Goal: Information Seeking & Learning: Learn about a topic

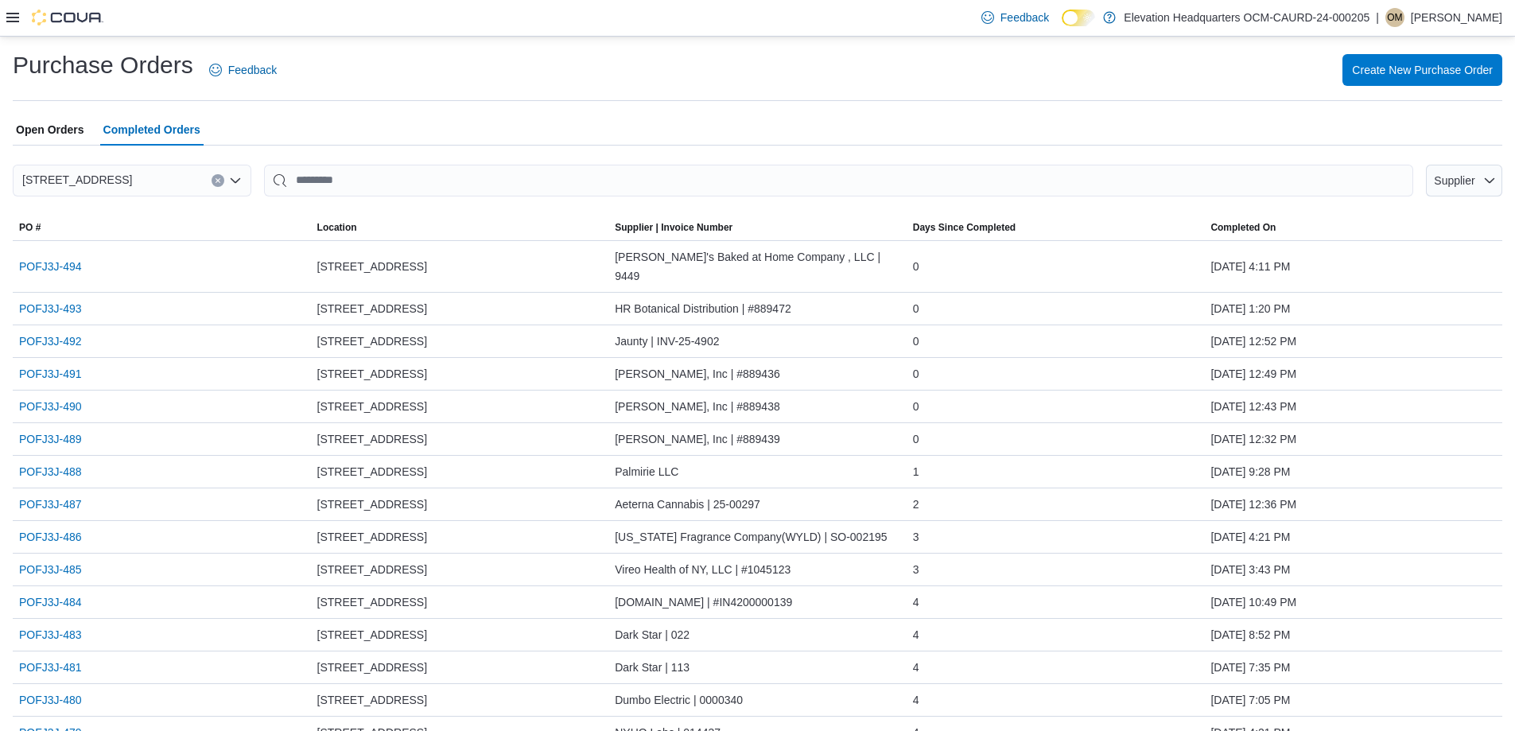
click at [10, 25] on div at bounding box center [54, 18] width 97 height 16
click at [19, 25] on div at bounding box center [54, 18] width 97 height 16
click at [7, 18] on icon at bounding box center [12, 18] width 13 height 10
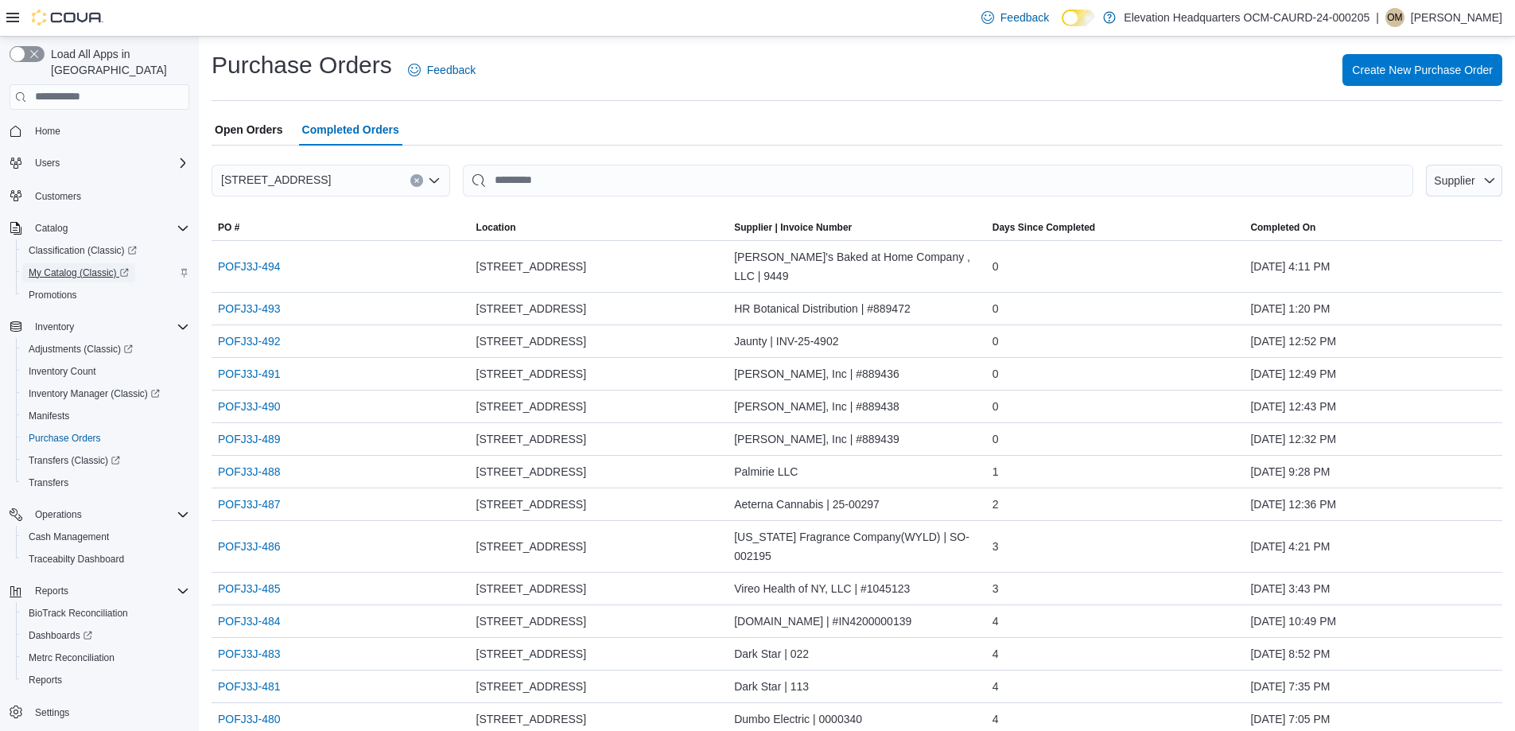
click at [93, 266] on span "My Catalog (Classic)" at bounding box center [79, 272] width 100 height 13
click at [62, 222] on span "Catalog" at bounding box center [51, 228] width 33 height 13
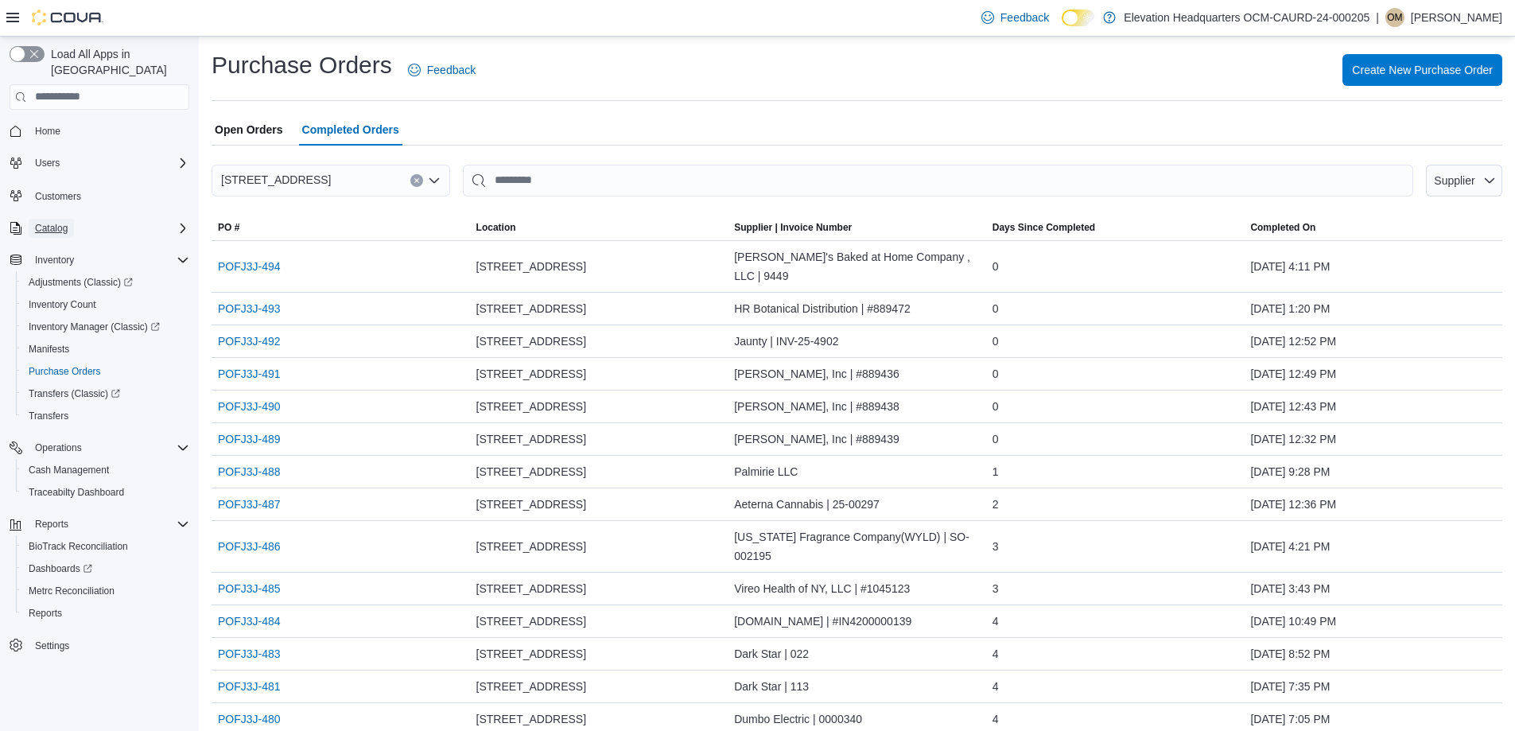
click at [62, 222] on span "Catalog" at bounding box center [51, 228] width 33 height 13
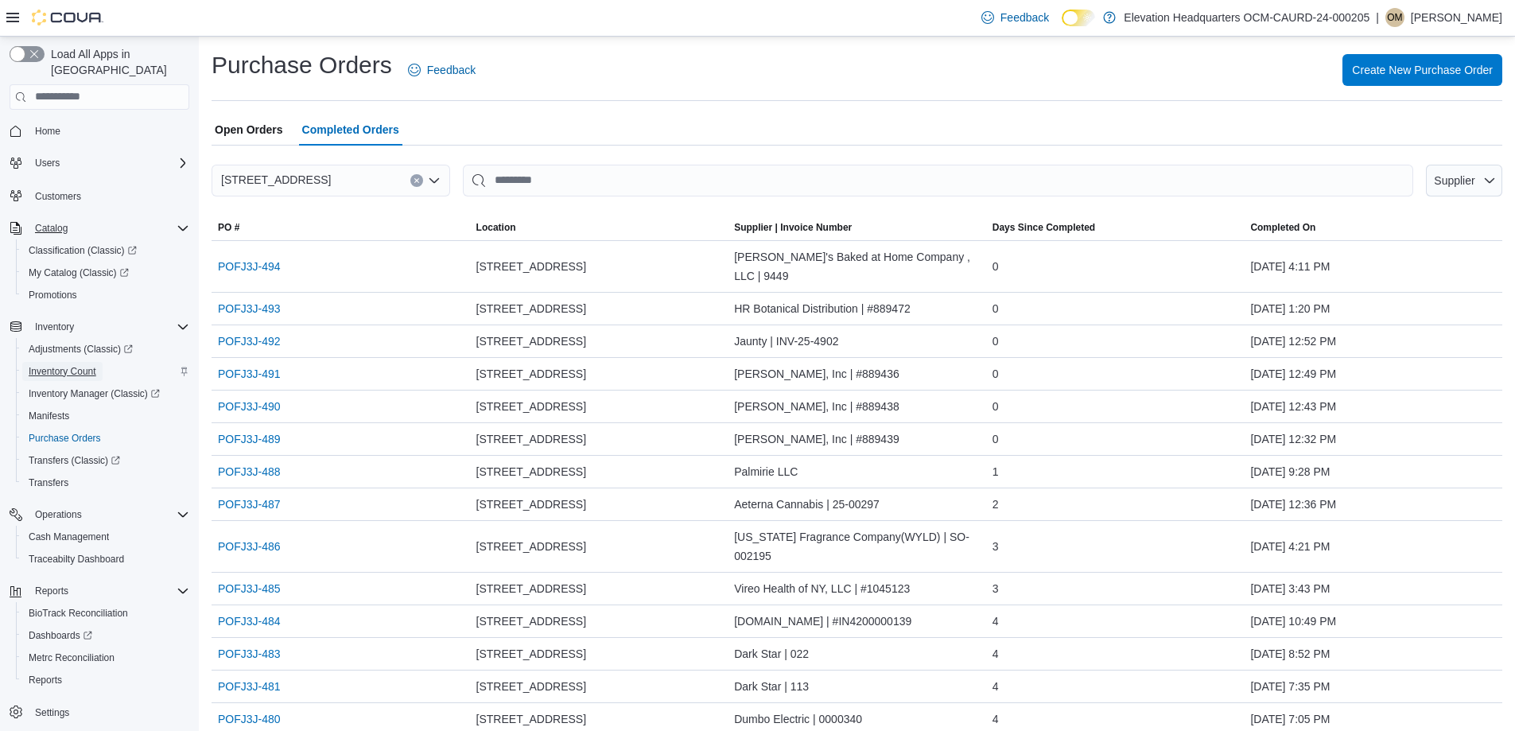
click at [71, 365] on span "Inventory Count" at bounding box center [63, 371] width 68 height 13
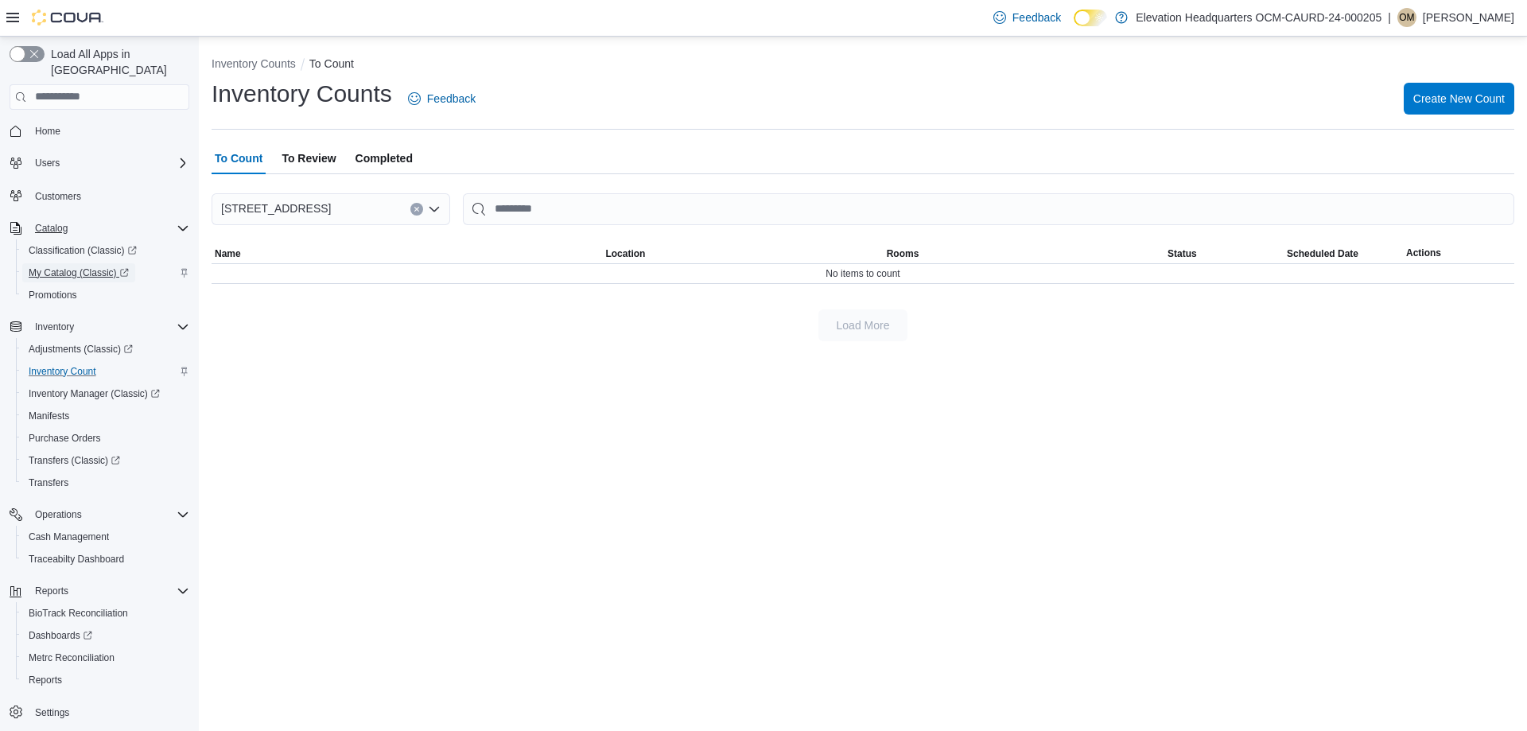
click at [80, 266] on span "My Catalog (Classic)" at bounding box center [79, 272] width 100 height 13
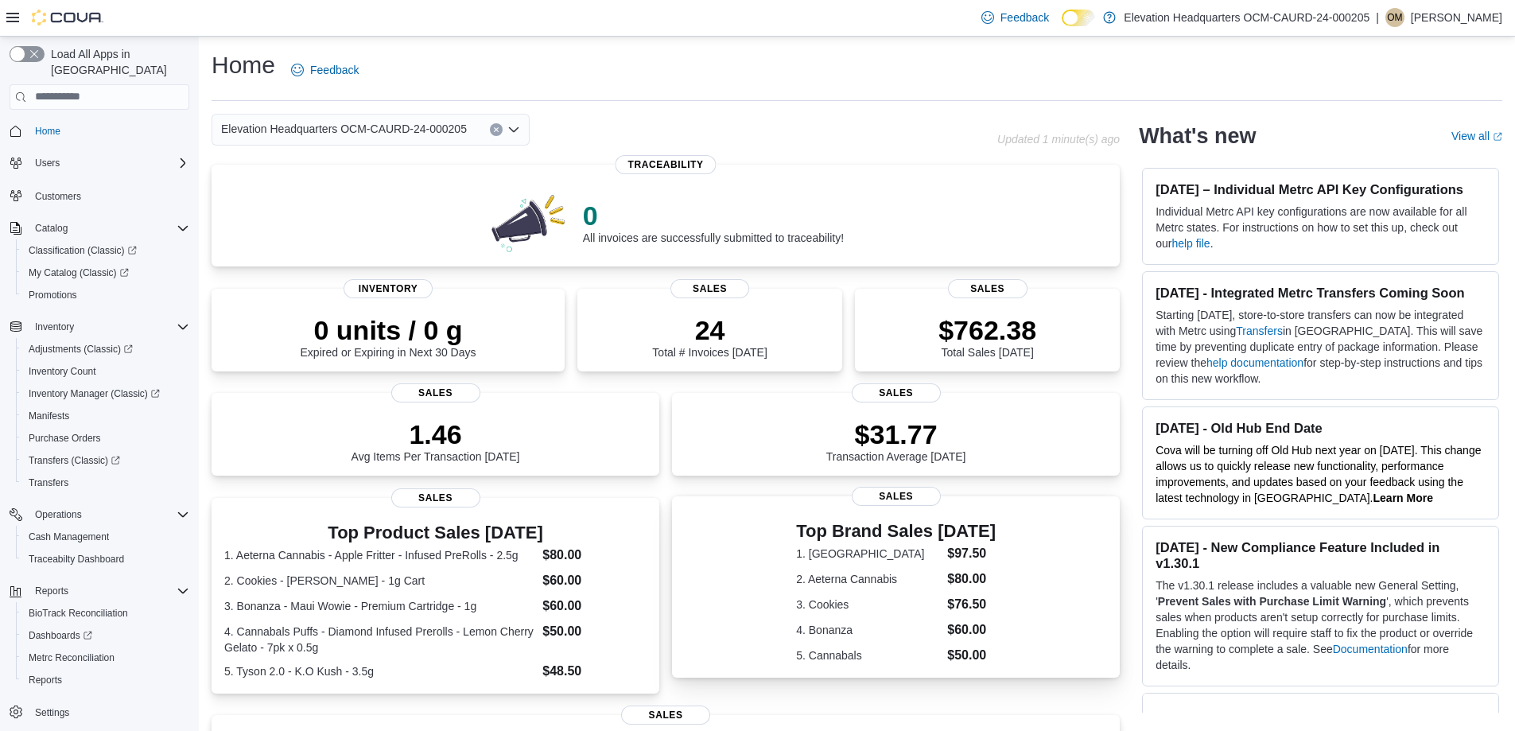
click at [887, 516] on div "Top Brand Sales [DATE] 1. Ayrloom $97.50 2. Aeterna Cannabis $80.00 3. Cookies …" at bounding box center [896, 590] width 422 height 150
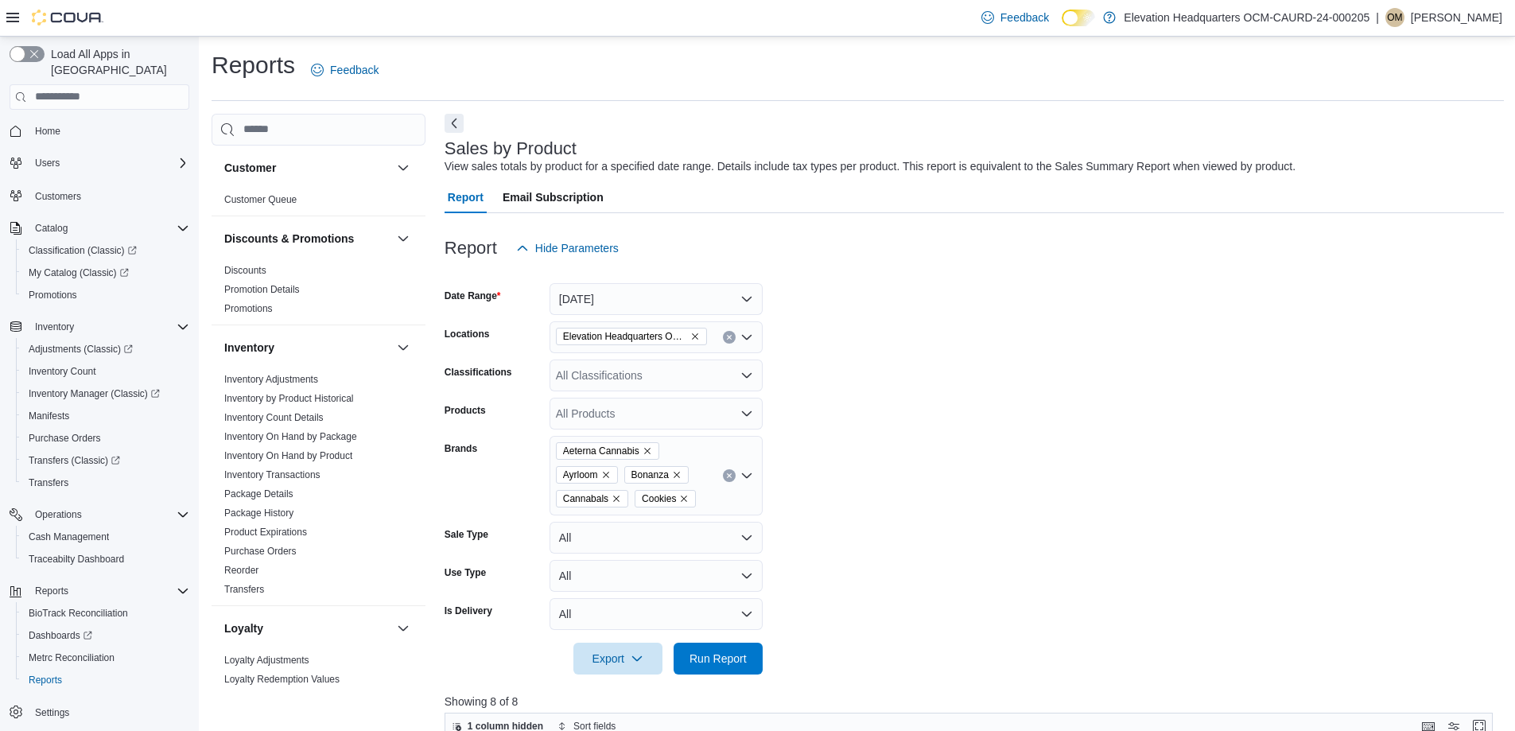
click at [752, 474] on icon "Open list of options" at bounding box center [747, 475] width 13 height 13
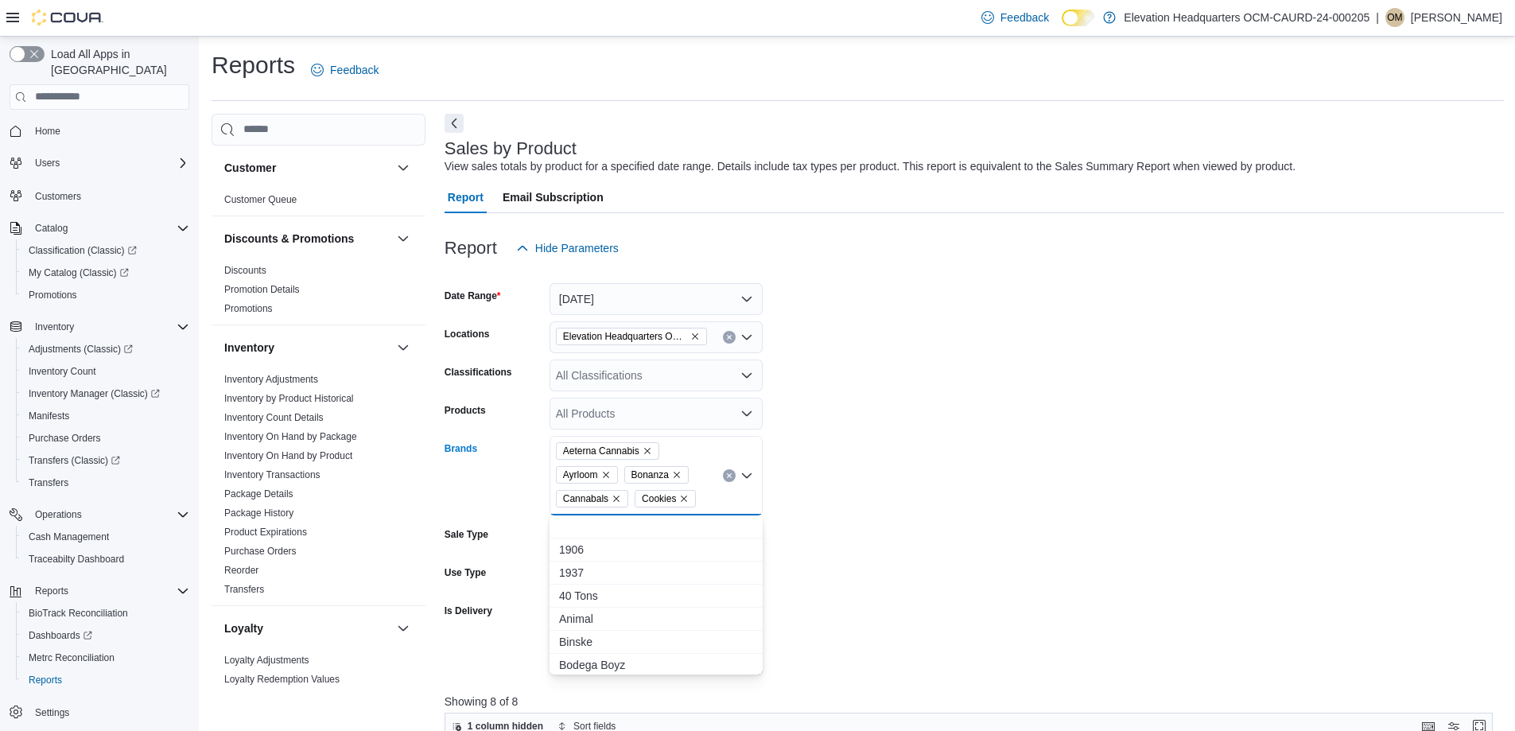
click at [751, 474] on icon "Close list of options" at bounding box center [747, 475] width 10 height 5
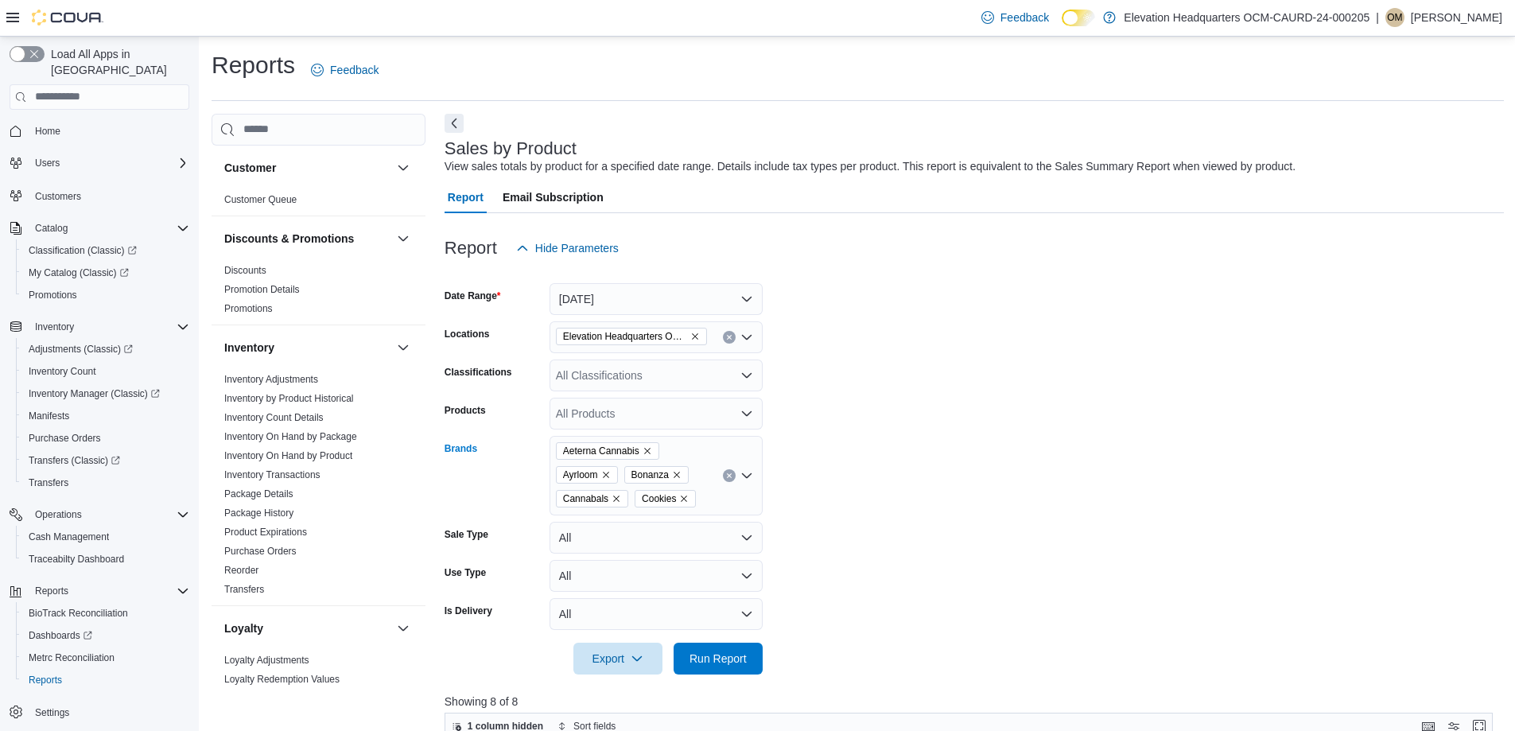
click at [735, 479] on div "Aeterna Cannabis [PERSON_NAME] Cannabals Cookies" at bounding box center [656, 476] width 213 height 80
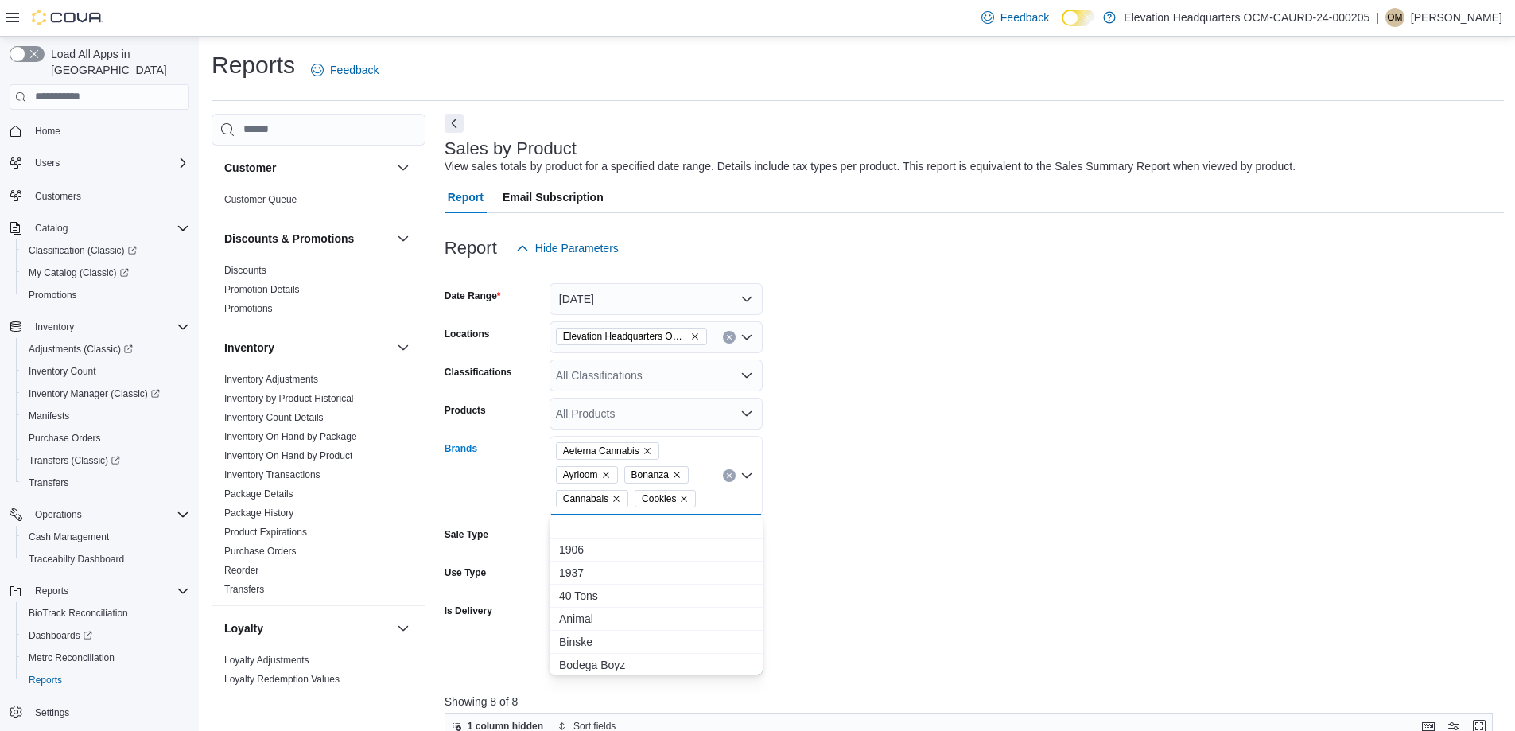
click at [730, 478] on icon "Clear input" at bounding box center [729, 475] width 6 height 6
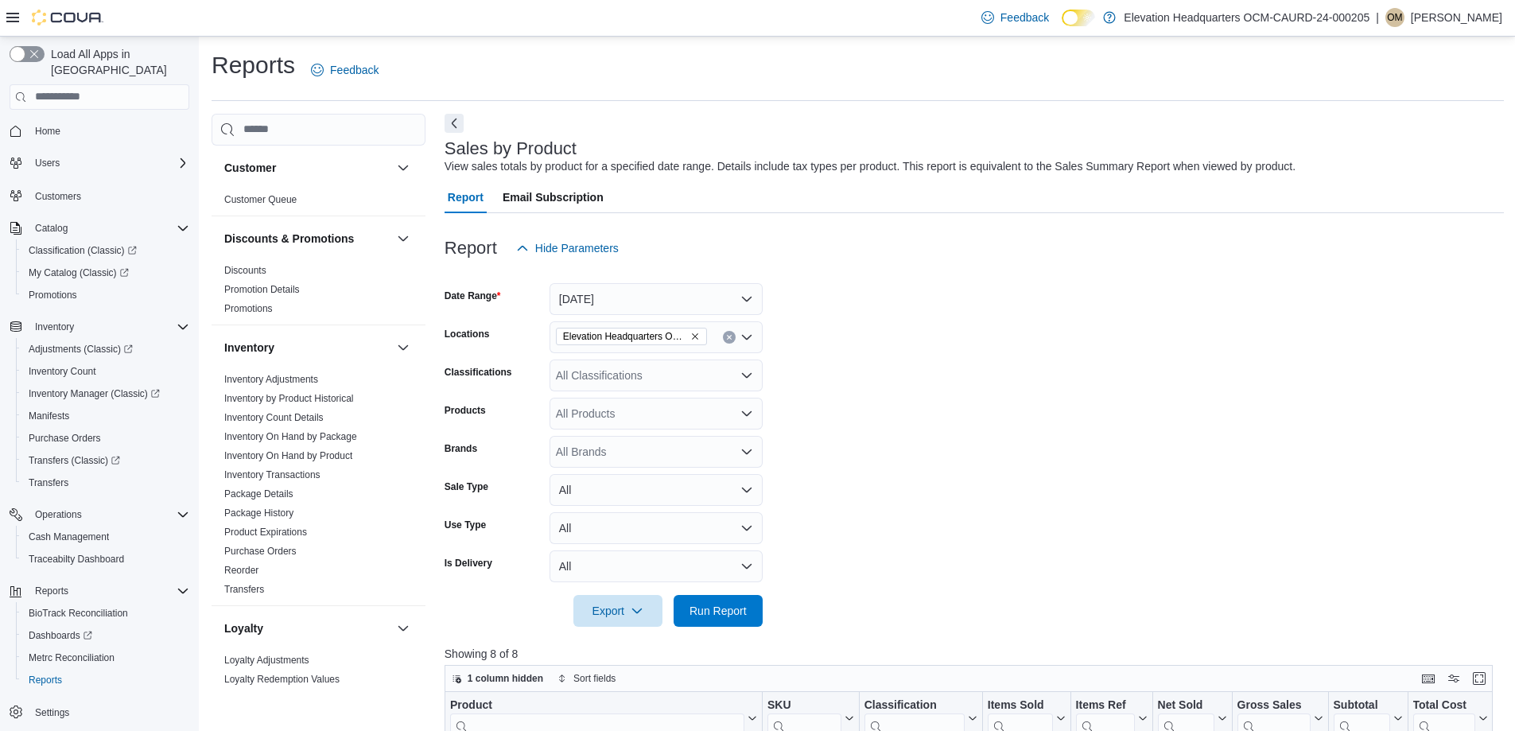
click at [858, 457] on form "Date Range [DATE] Locations Elevation Headquarters OCM-CAURD-24-000205 Classifi…" at bounding box center [975, 445] width 1060 height 363
click at [658, 285] on button "[DATE]" at bounding box center [656, 299] width 213 height 32
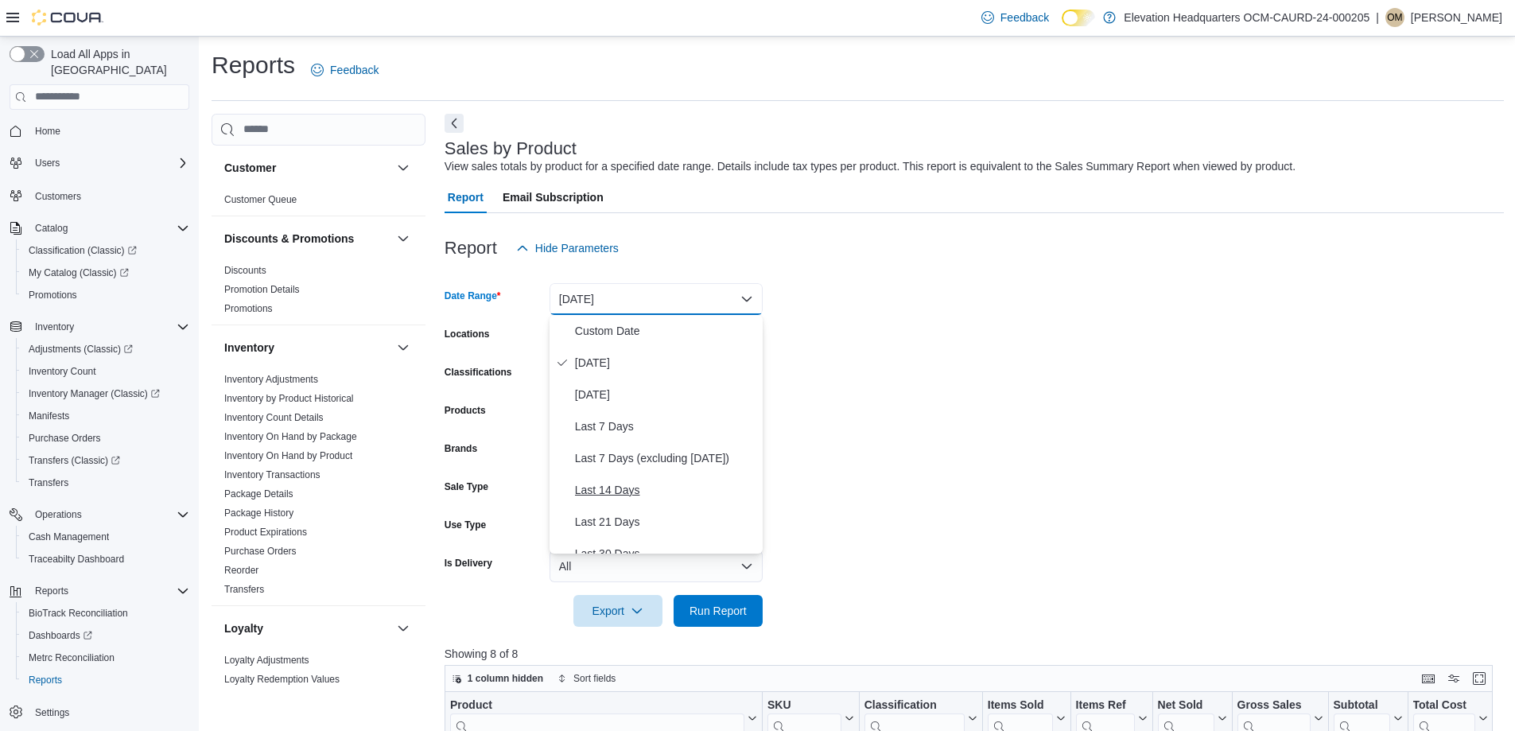
scroll to position [159, 0]
click at [646, 399] on span "Last 30 Days" at bounding box center [665, 394] width 181 height 19
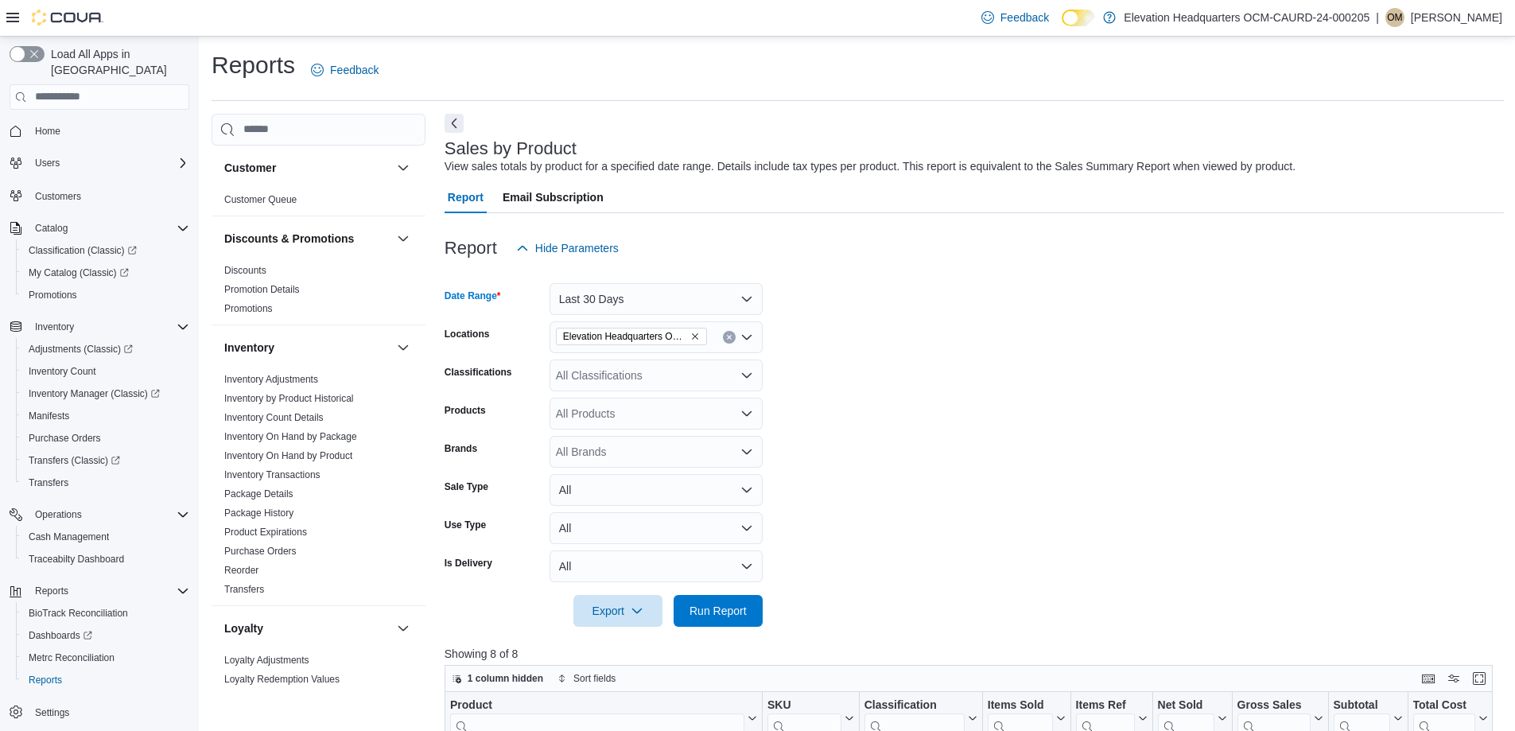
click at [679, 375] on div "All Classifications" at bounding box center [656, 376] width 213 height 32
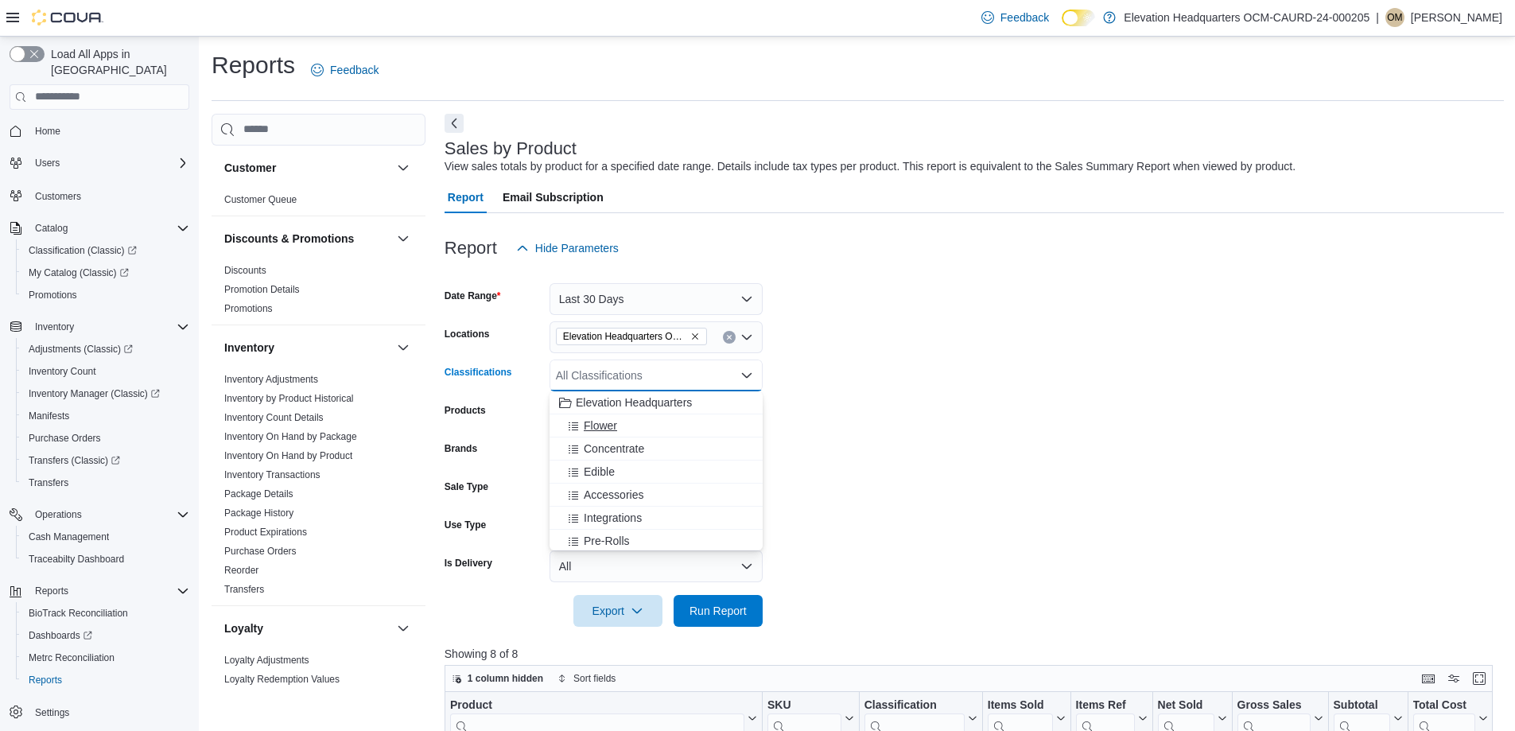
click at [659, 418] on div "Flower" at bounding box center [656, 426] width 194 height 16
click at [682, 383] on div "Flower Combo box. Selected. Flower. Press Backspace to delete Flower. Combo box…" at bounding box center [656, 376] width 213 height 32
click at [749, 379] on icon "Close list of options" at bounding box center [747, 375] width 13 height 13
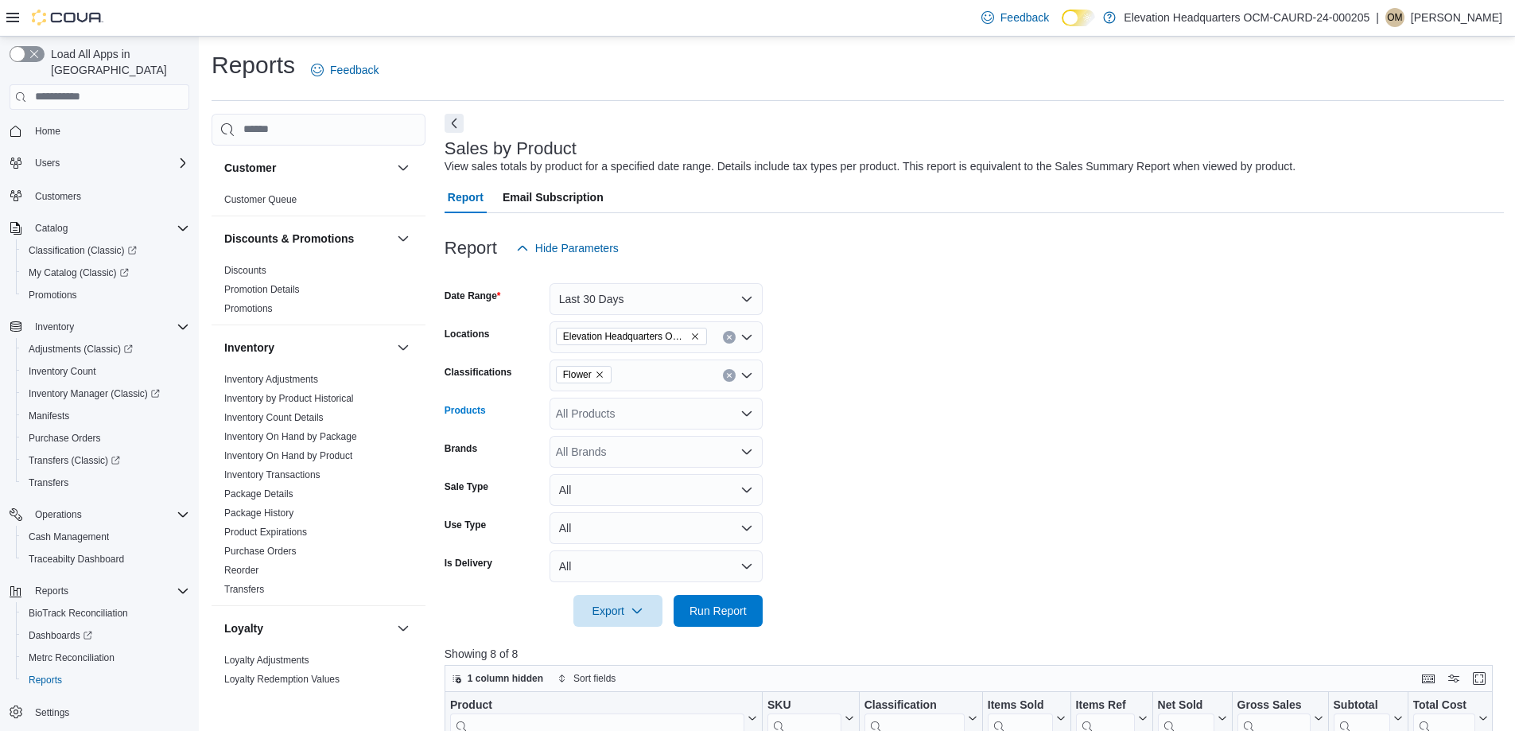
click at [714, 416] on div "All Products" at bounding box center [656, 414] width 213 height 32
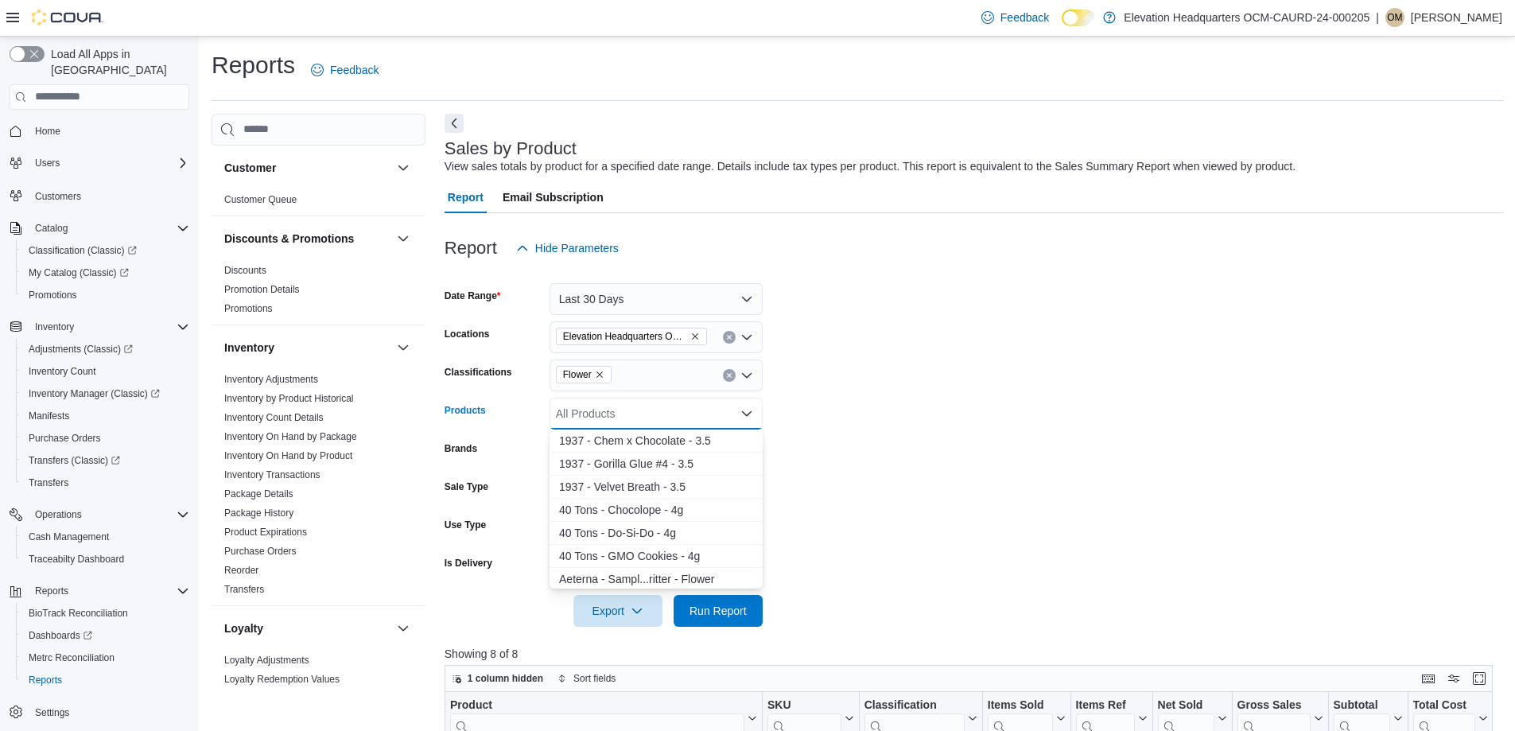
click at [714, 416] on div "All Products Combo box. Selected. Combo box input. All Products. Type some text…" at bounding box center [656, 414] width 213 height 32
click at [750, 414] on icon "Close list of options" at bounding box center [747, 413] width 10 height 5
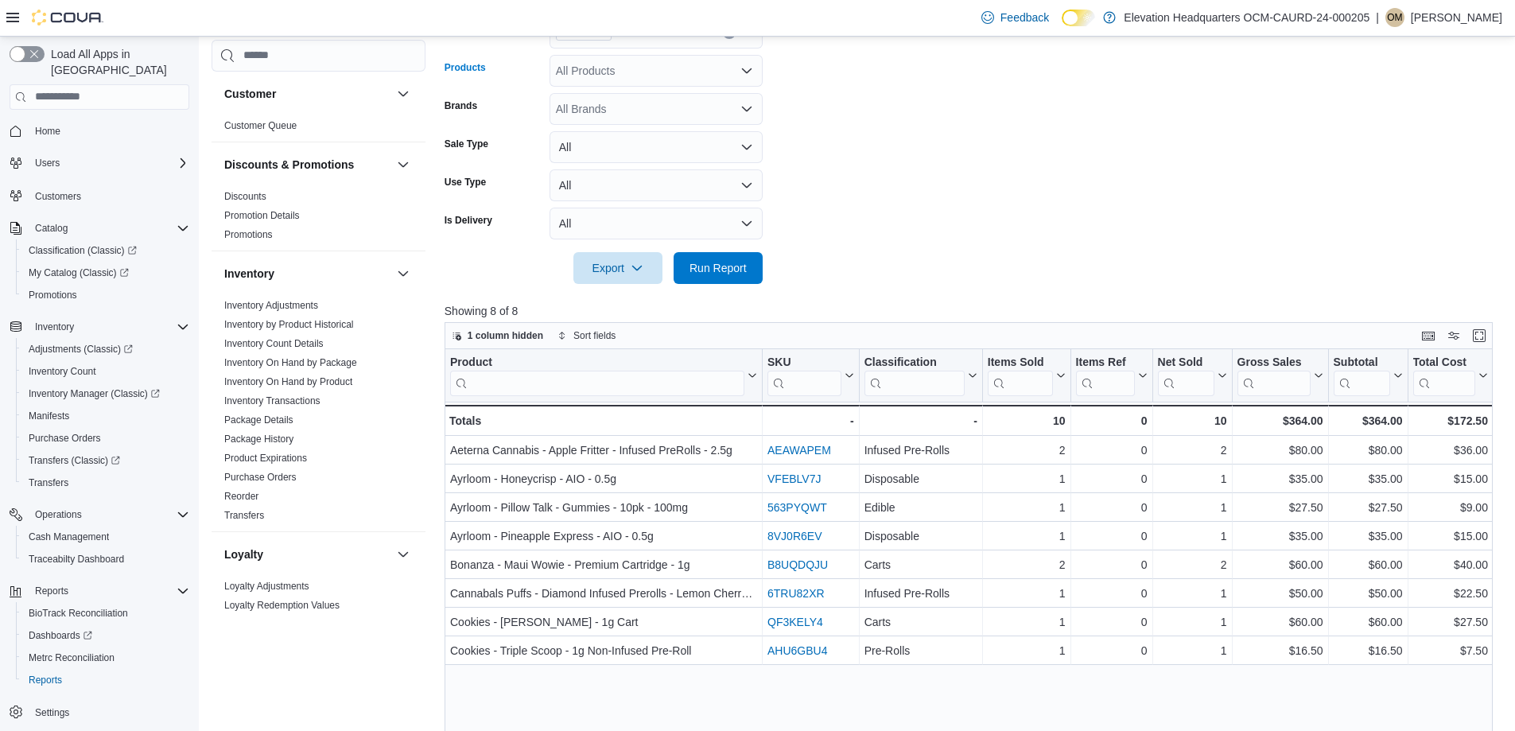
scroll to position [318, 0]
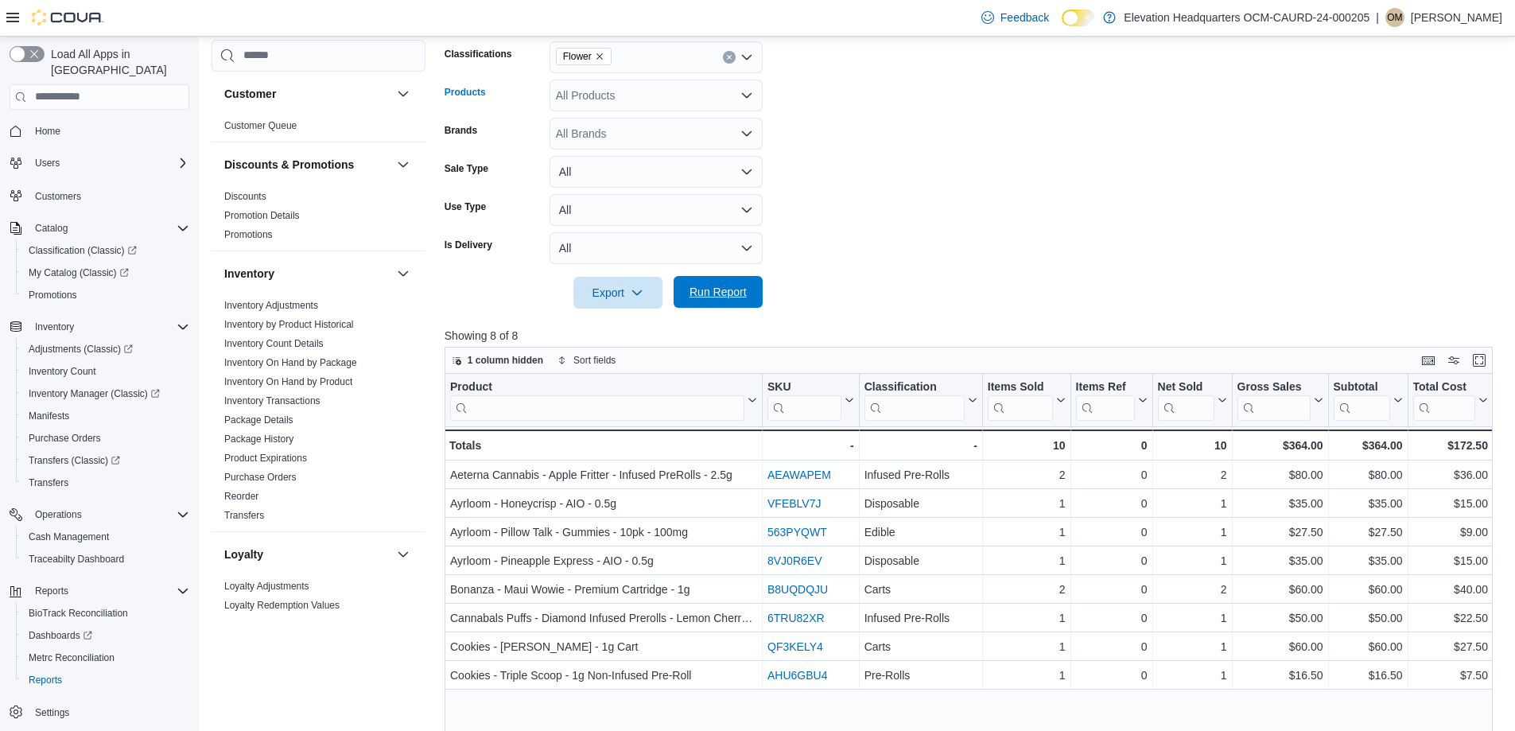
click at [733, 294] on span "Run Report" at bounding box center [718, 292] width 57 height 16
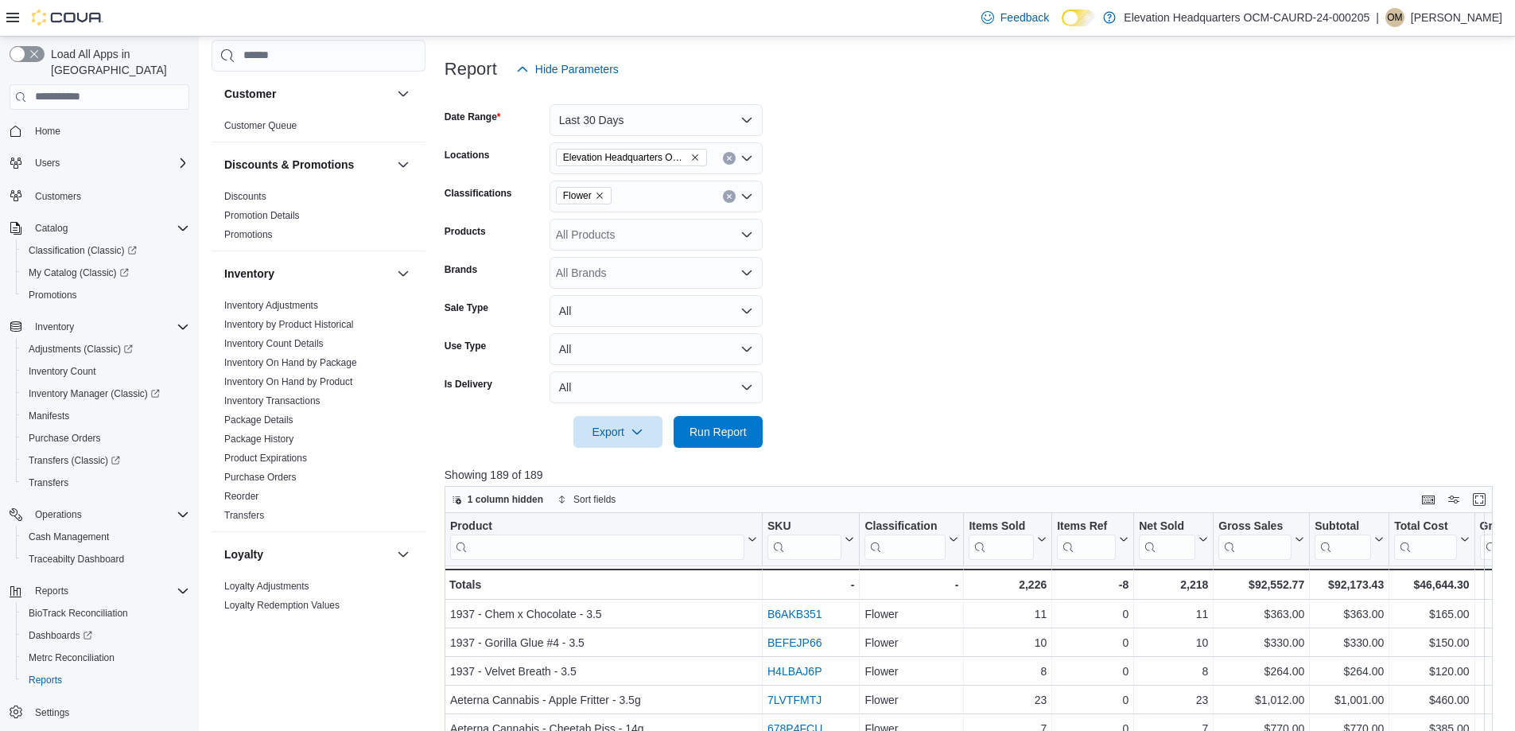
scroll to position [398, 0]
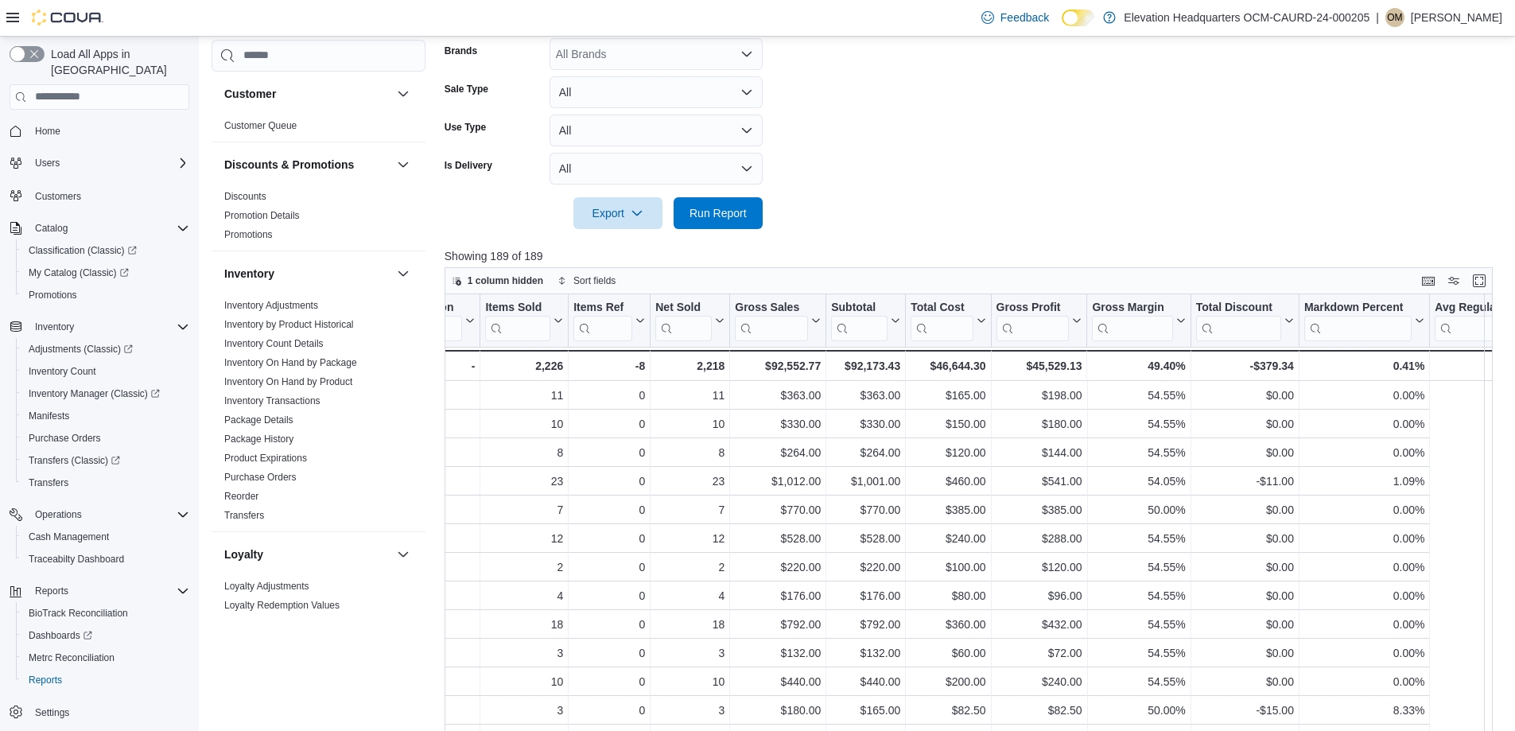
drag, startPoint x: 1009, startPoint y: 424, endPoint x: 1178, endPoint y: 412, distance: 169.9
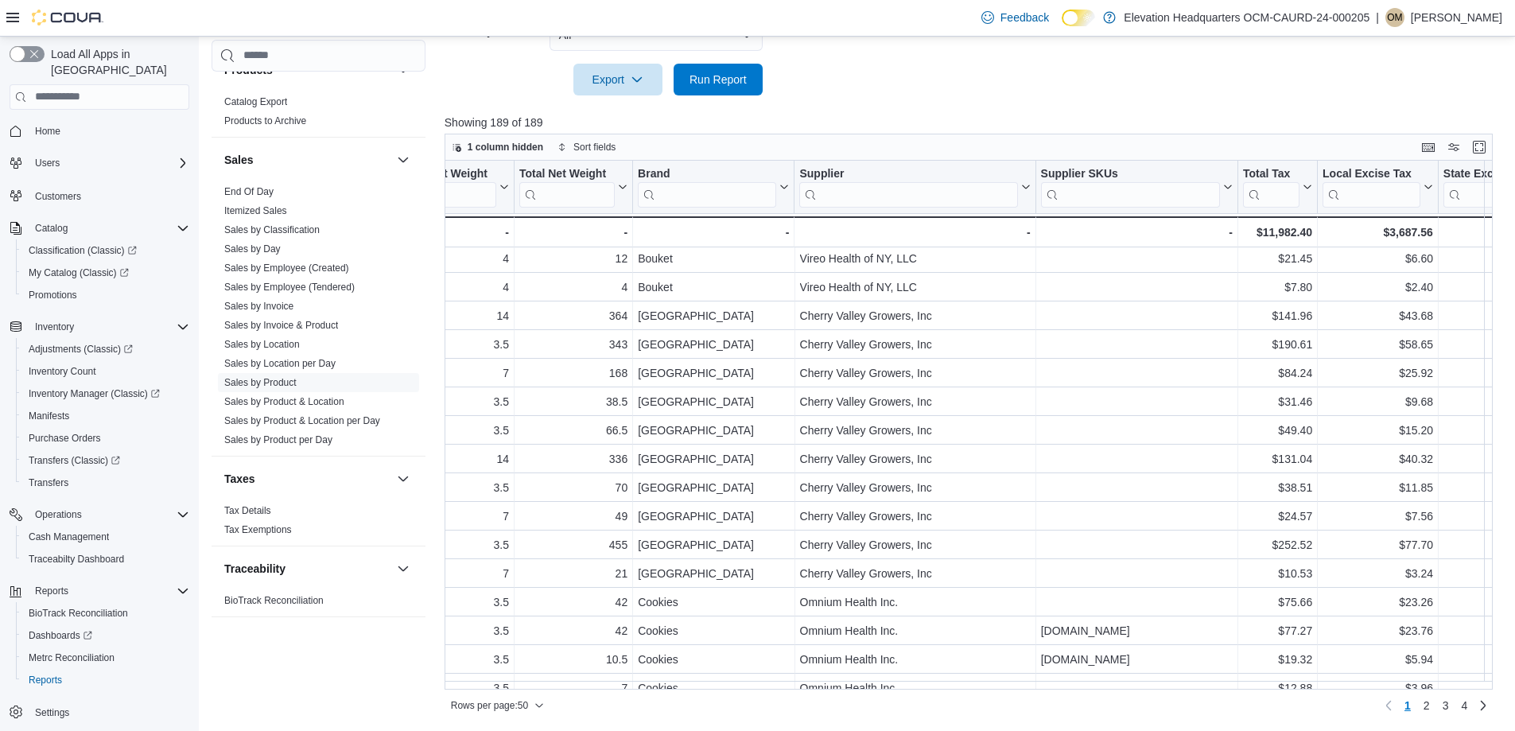
scroll to position [318, 1884]
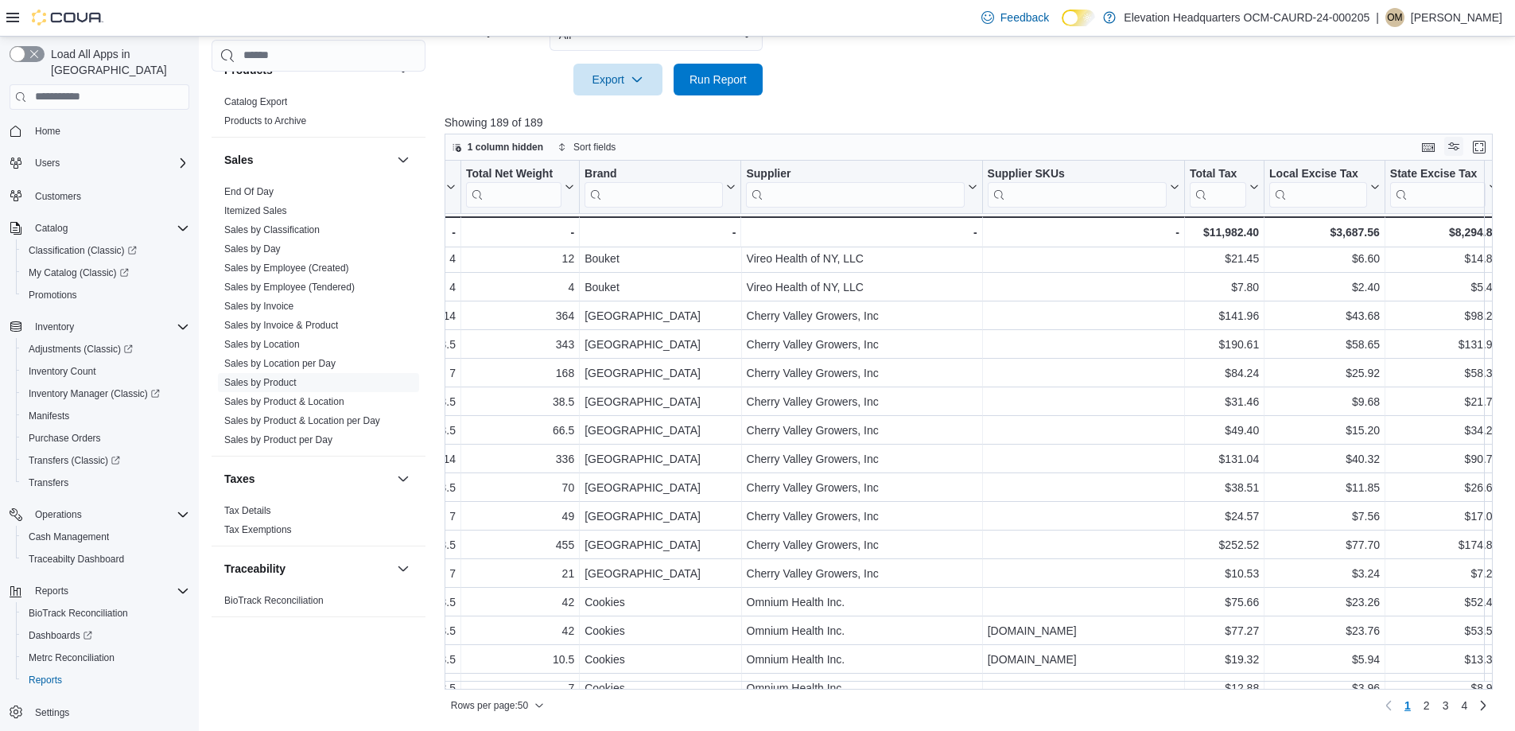
click at [1464, 154] on button "Display options" at bounding box center [1454, 146] width 19 height 19
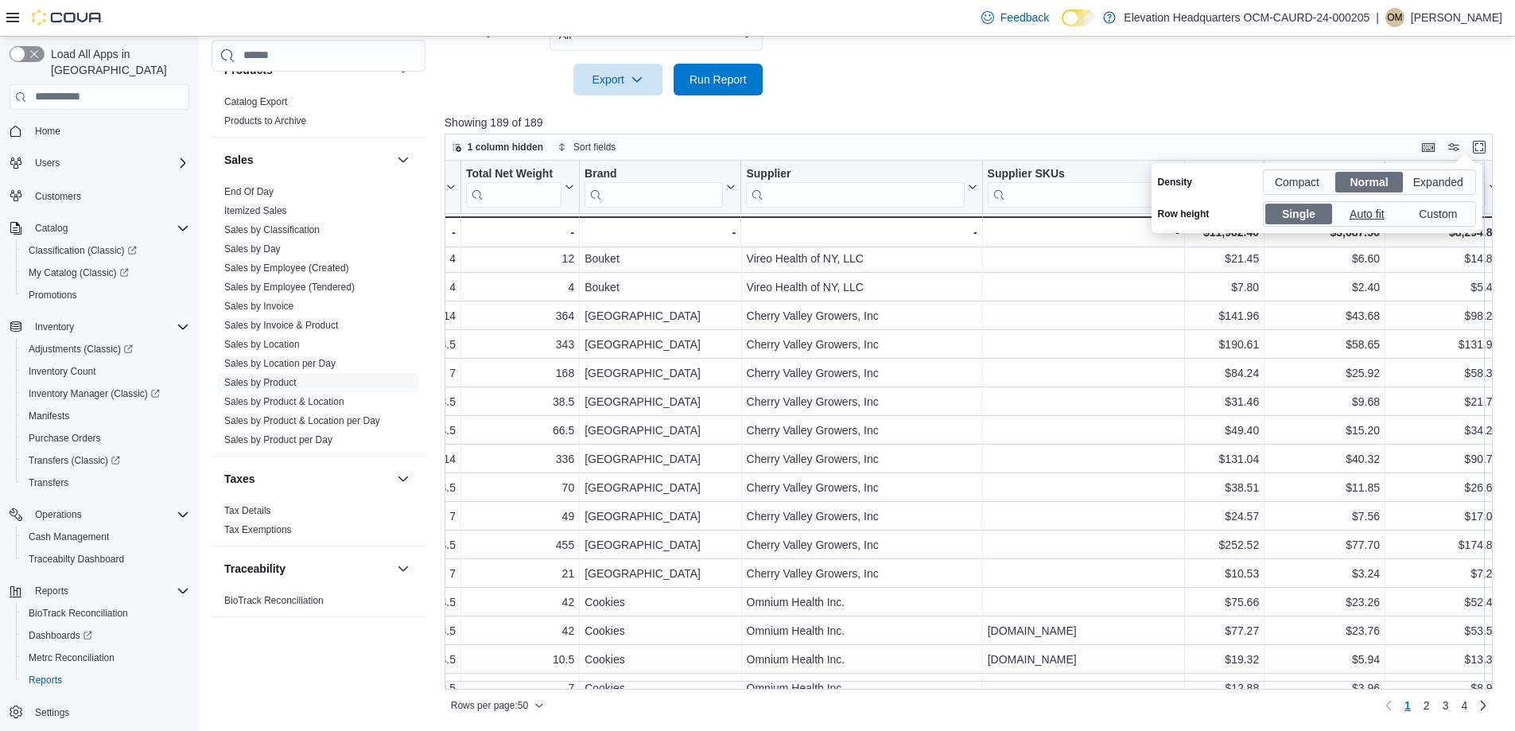
click at [1370, 210] on span "Auto fit" at bounding box center [1369, 214] width 39 height 24
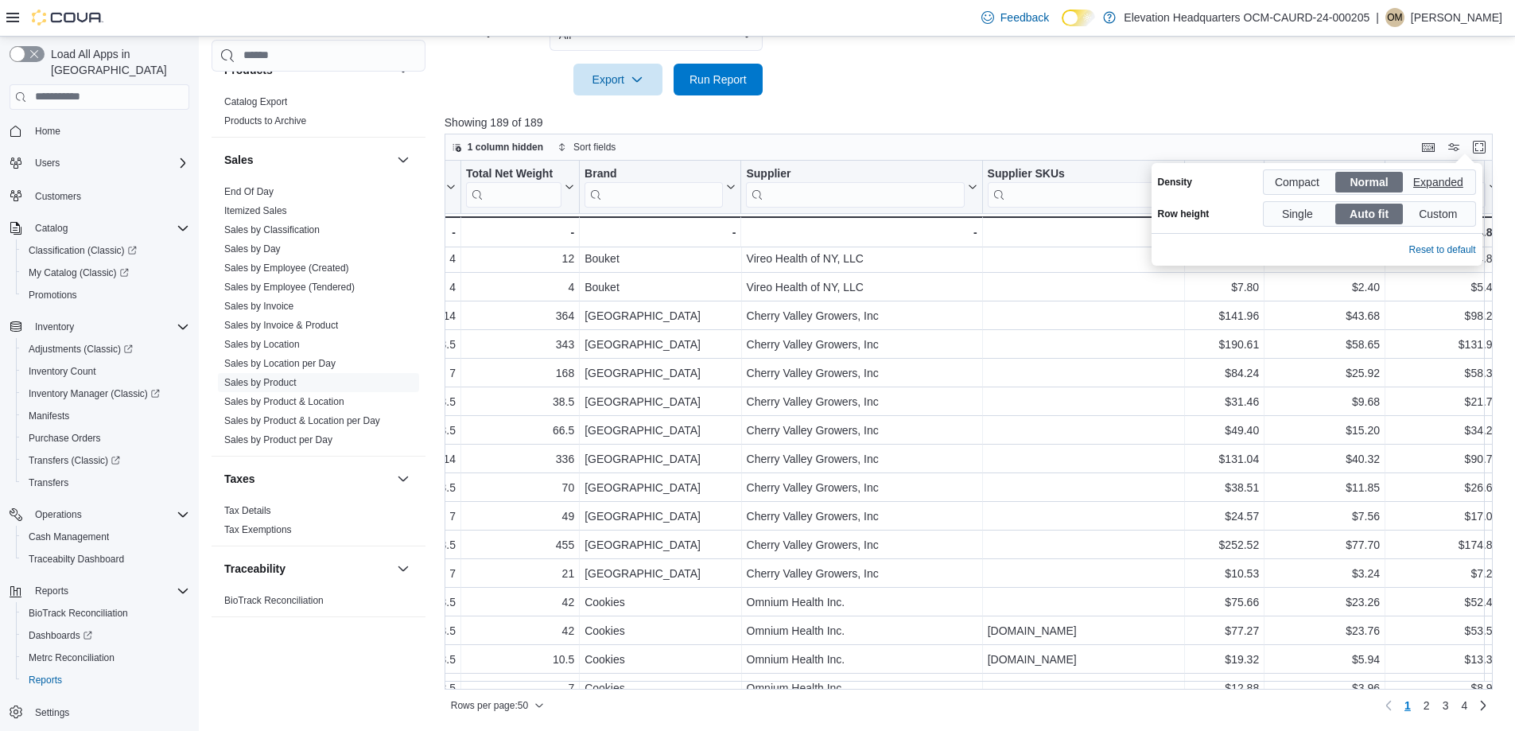
click at [1463, 178] on span "Expanded" at bounding box center [1440, 182] width 53 height 24
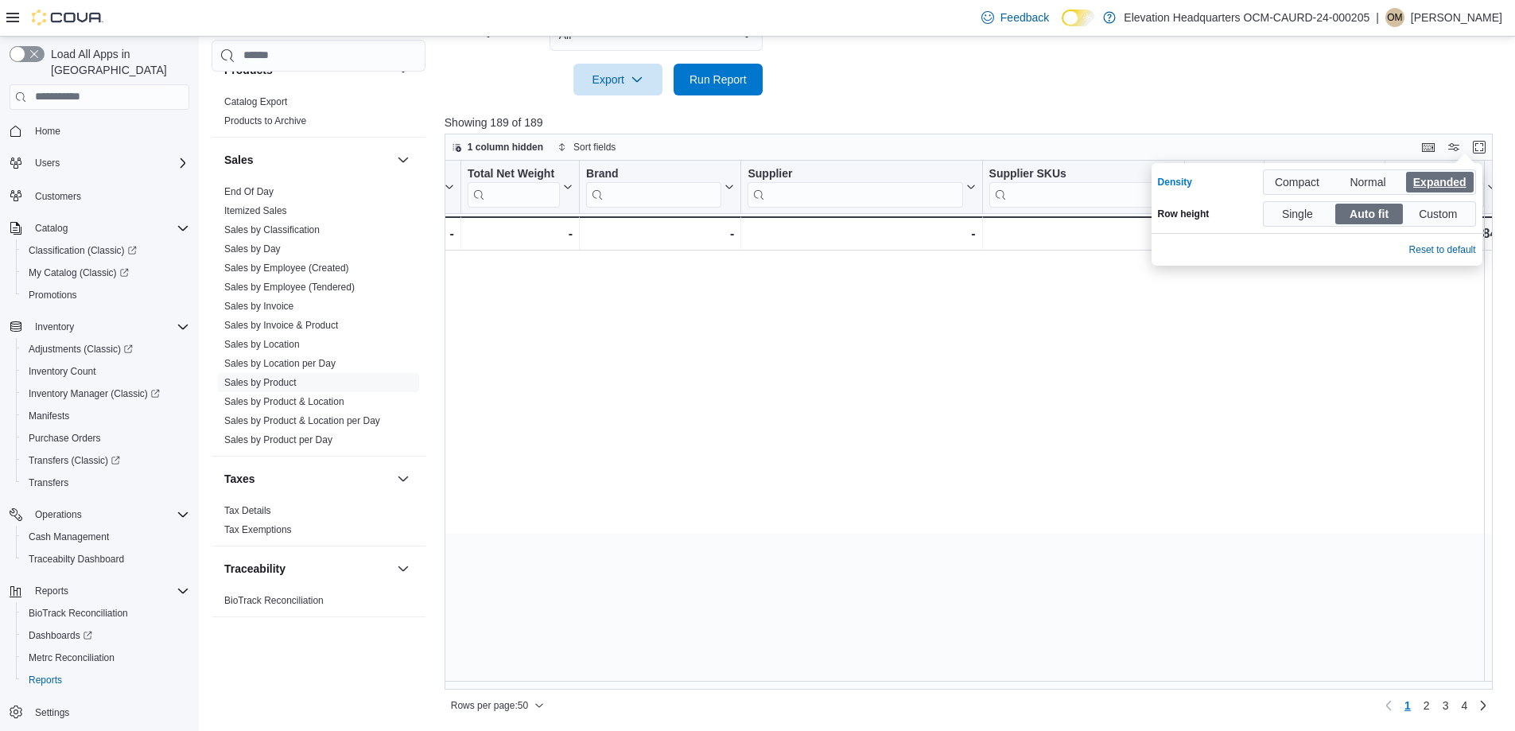
scroll to position [29, 519]
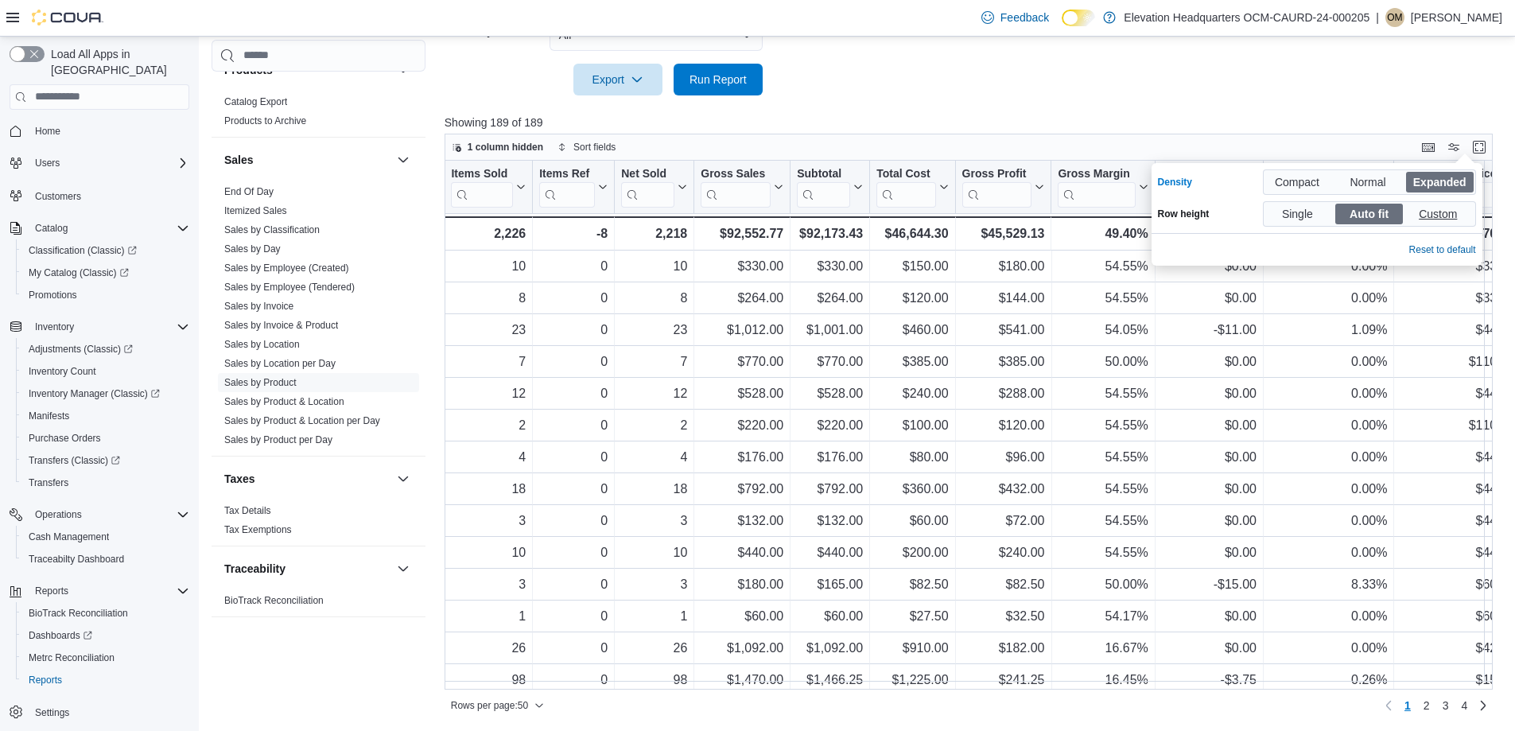
click at [1425, 210] on span "Custom" at bounding box center [1439, 214] width 41 height 24
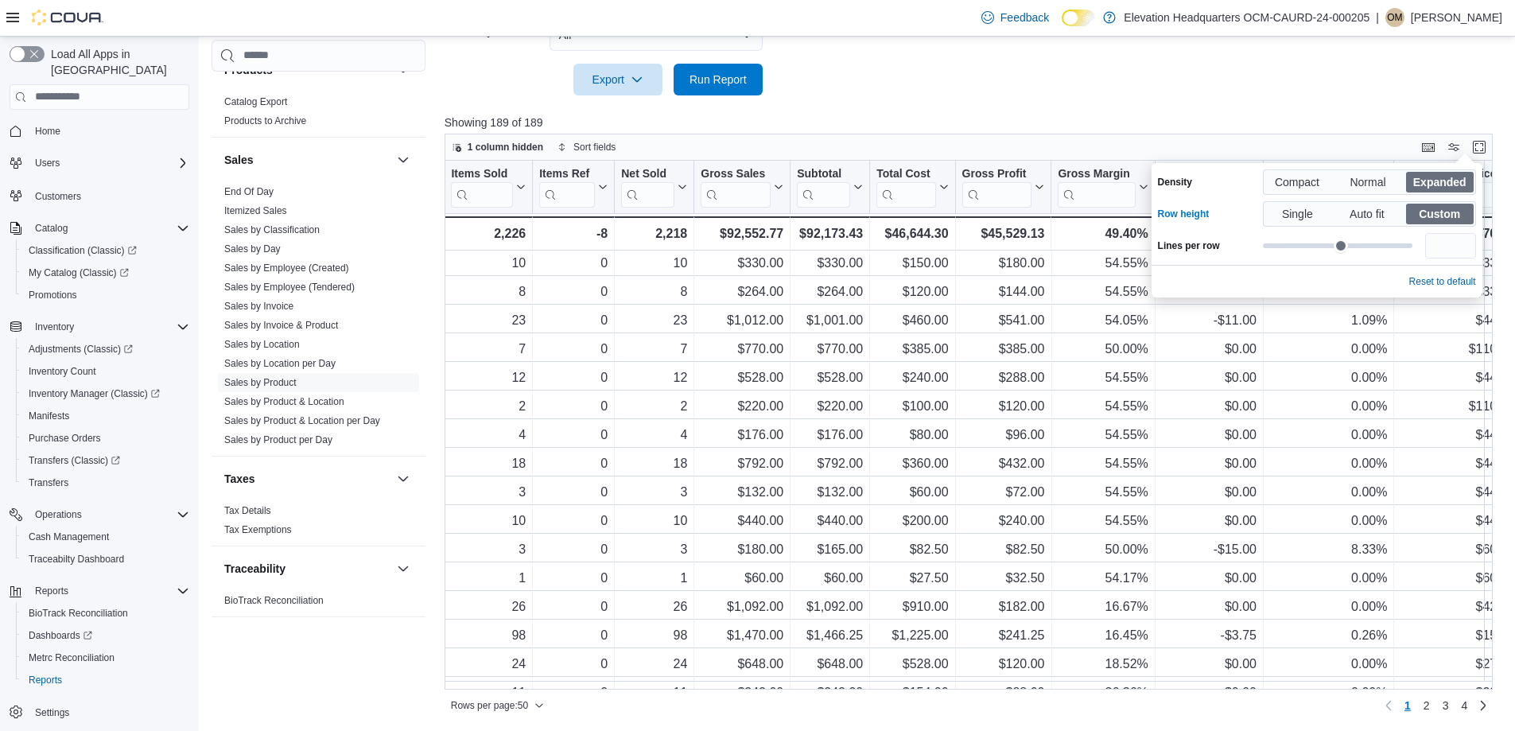
type input "*"
click at [1305, 240] on input "range" at bounding box center [1338, 245] width 150 height 25
type input "*"
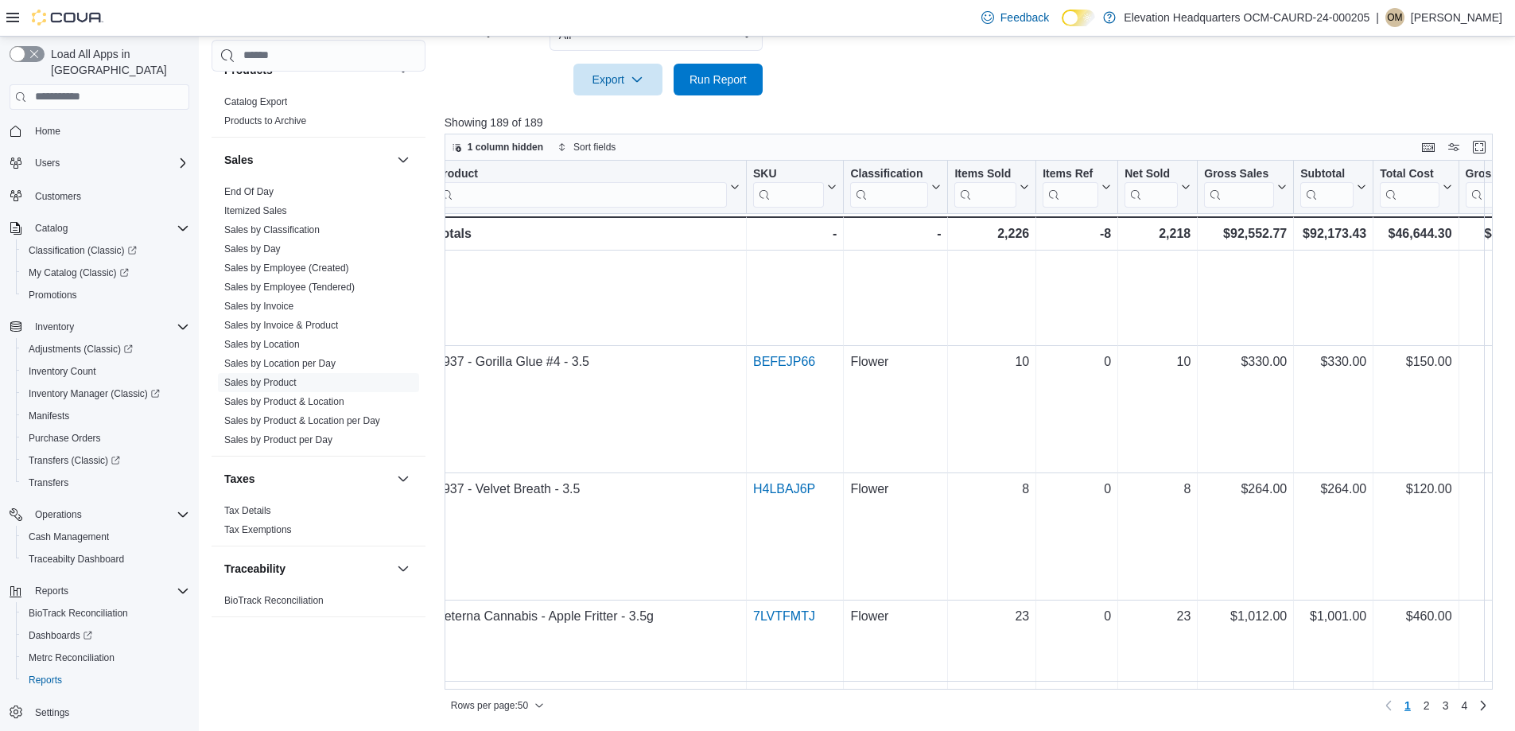
scroll to position [29, 0]
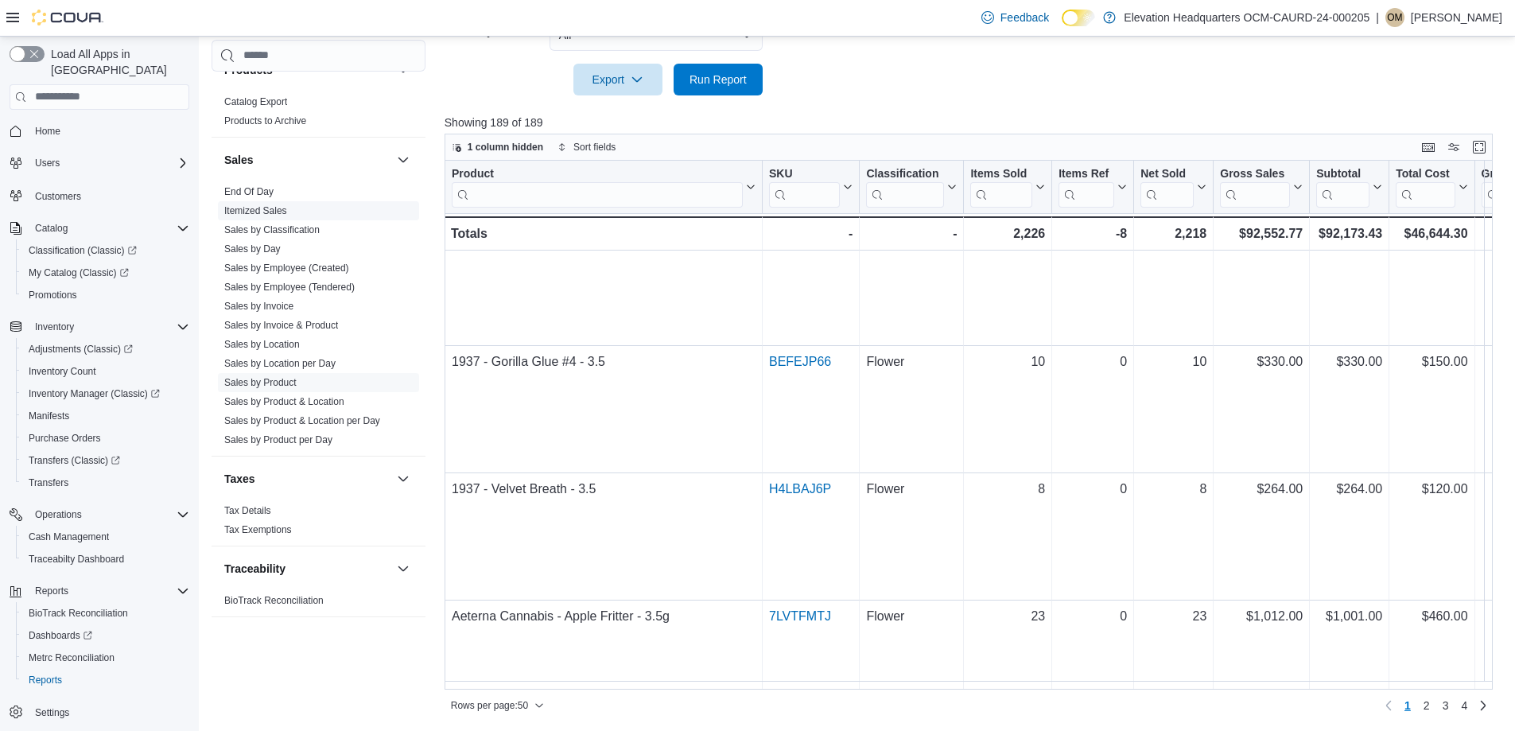
click at [317, 209] on span "Itemized Sales" at bounding box center [318, 210] width 201 height 19
click at [273, 195] on link "End Of Day" at bounding box center [248, 191] width 49 height 11
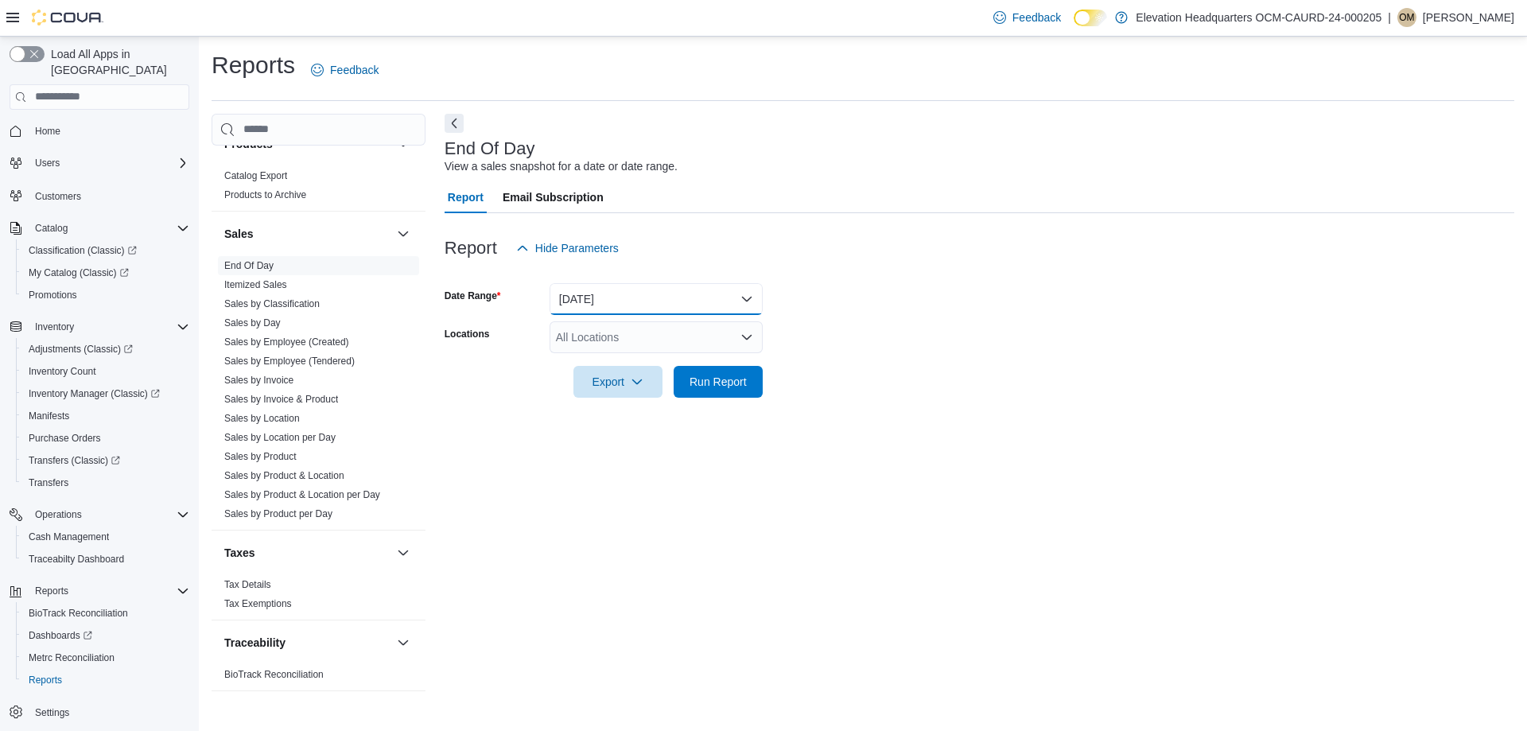
click at [580, 290] on button "[DATE]" at bounding box center [656, 299] width 213 height 32
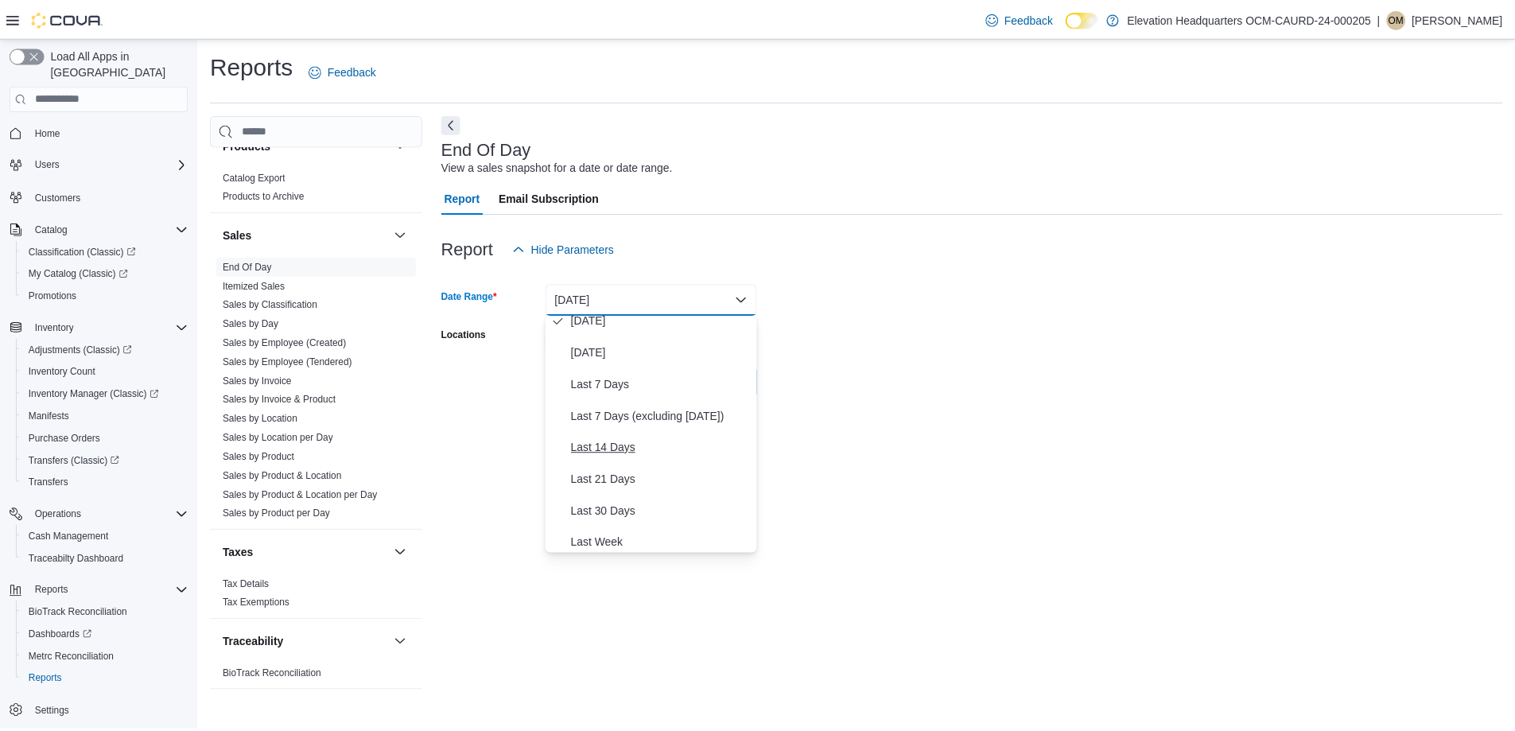
scroll to position [80, 0]
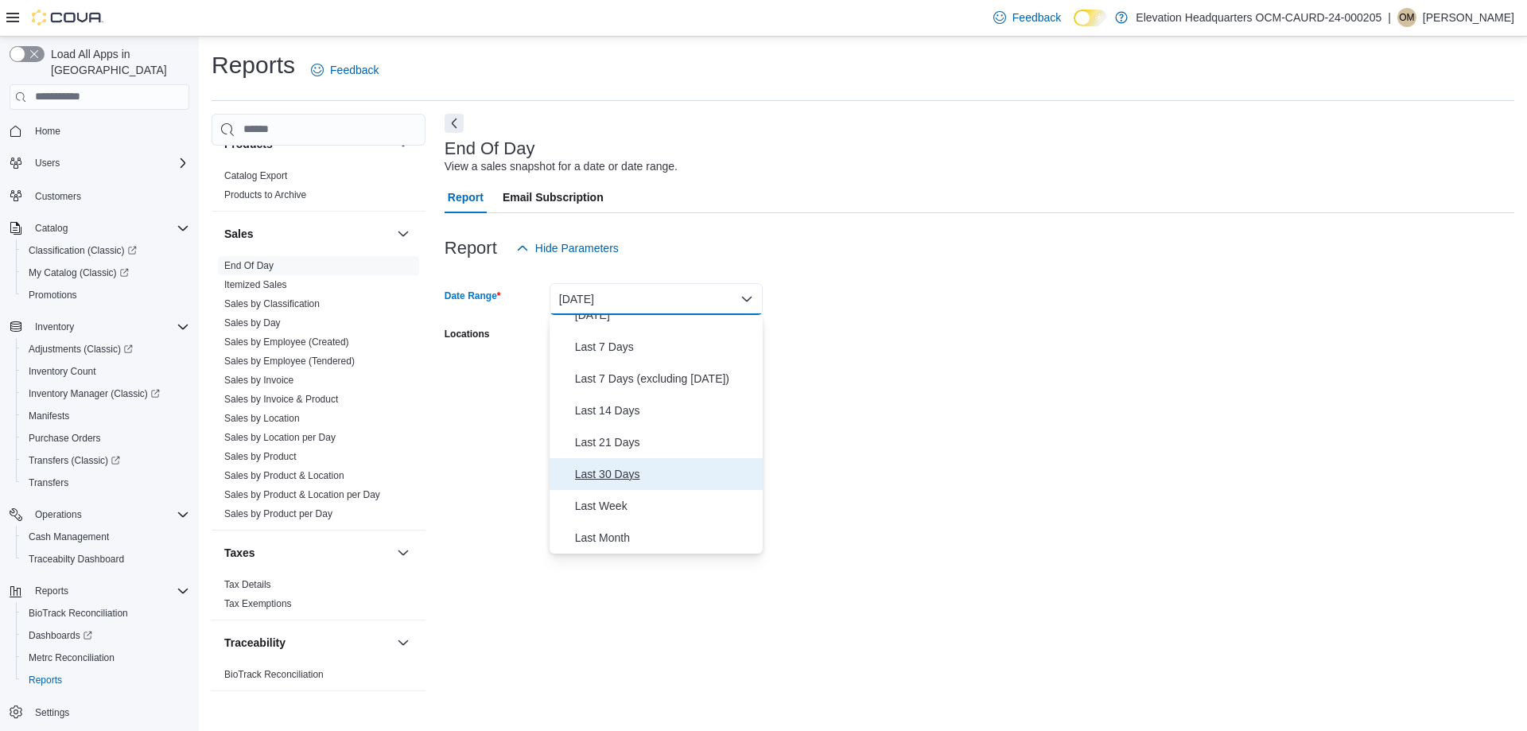
click at [624, 477] on span "Last 30 Days" at bounding box center [665, 474] width 181 height 19
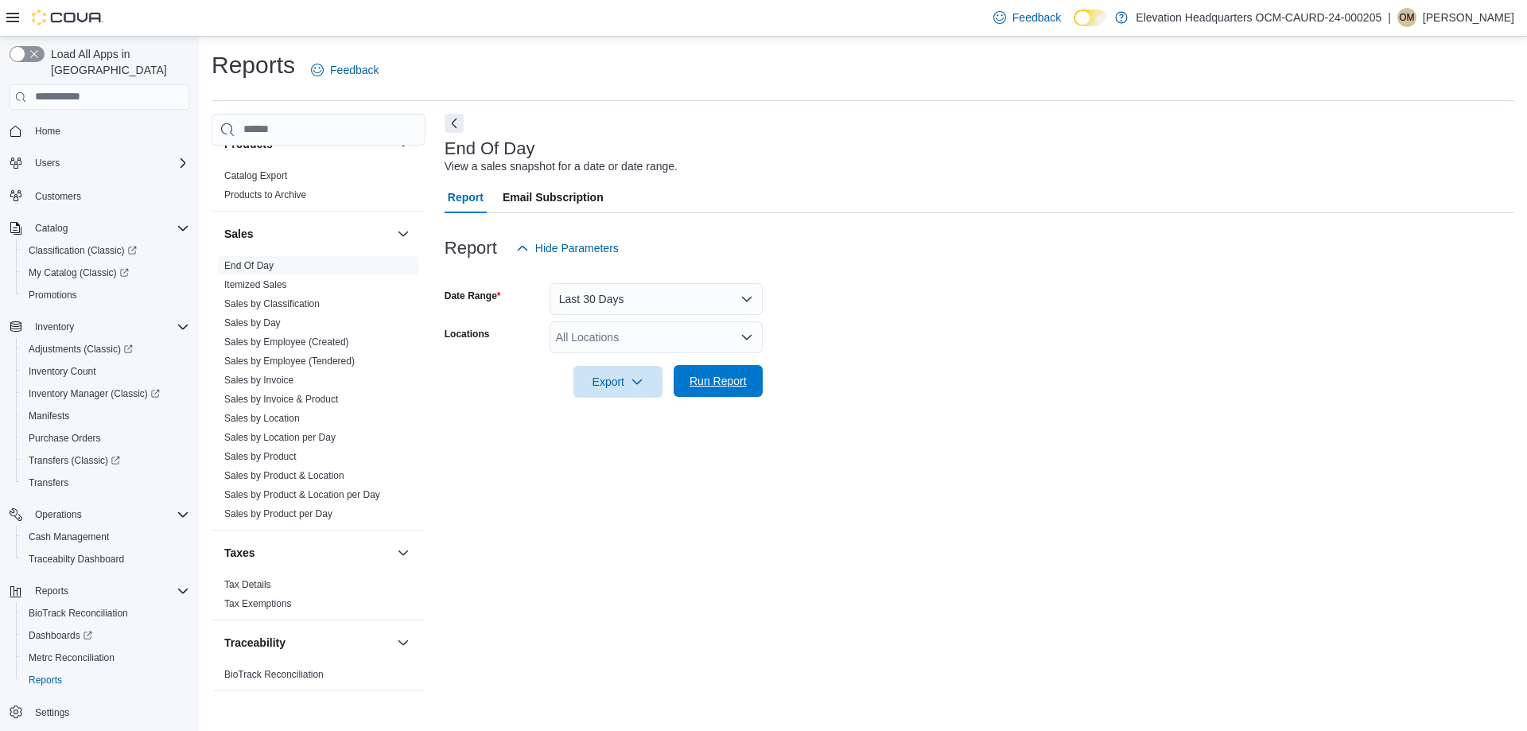
click at [719, 383] on span "Run Report" at bounding box center [718, 381] width 57 height 16
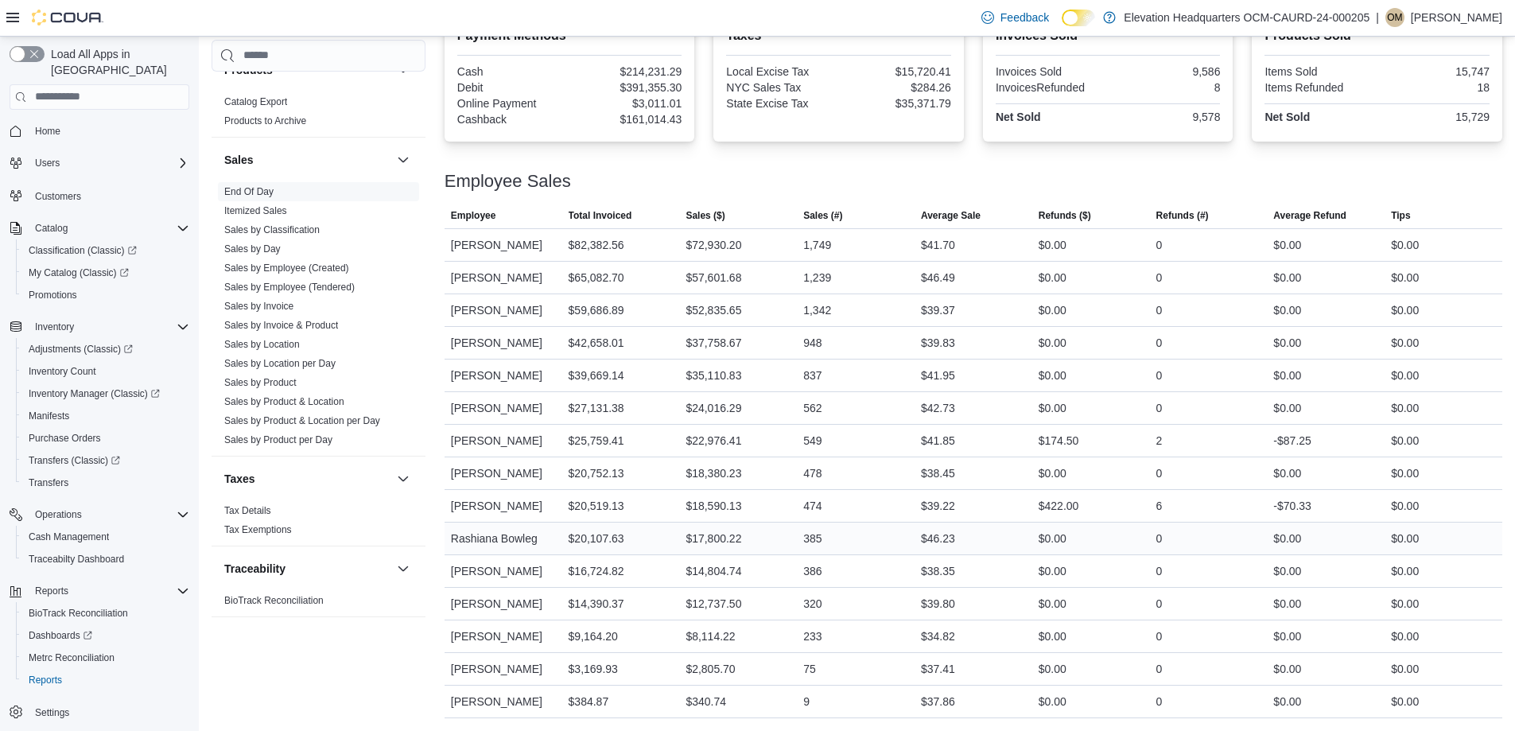
scroll to position [489, 0]
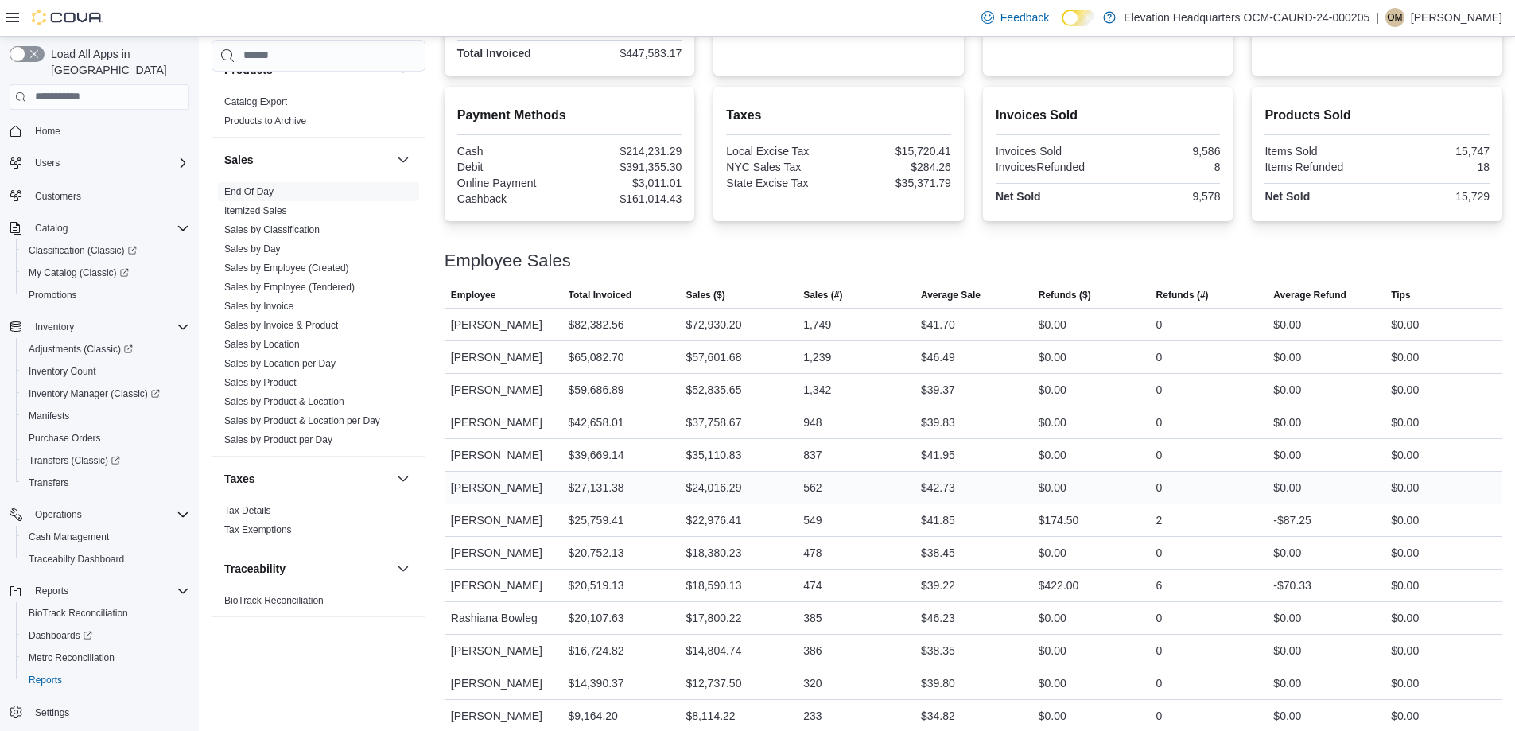
click at [567, 474] on div "$27,131.38" at bounding box center [621, 488] width 118 height 32
click at [508, 482] on div "[PERSON_NAME]" at bounding box center [504, 488] width 118 height 32
click at [503, 460] on div "[PERSON_NAME]" at bounding box center [504, 455] width 118 height 32
click at [566, 447] on div "$39,669.14" at bounding box center [621, 455] width 118 height 32
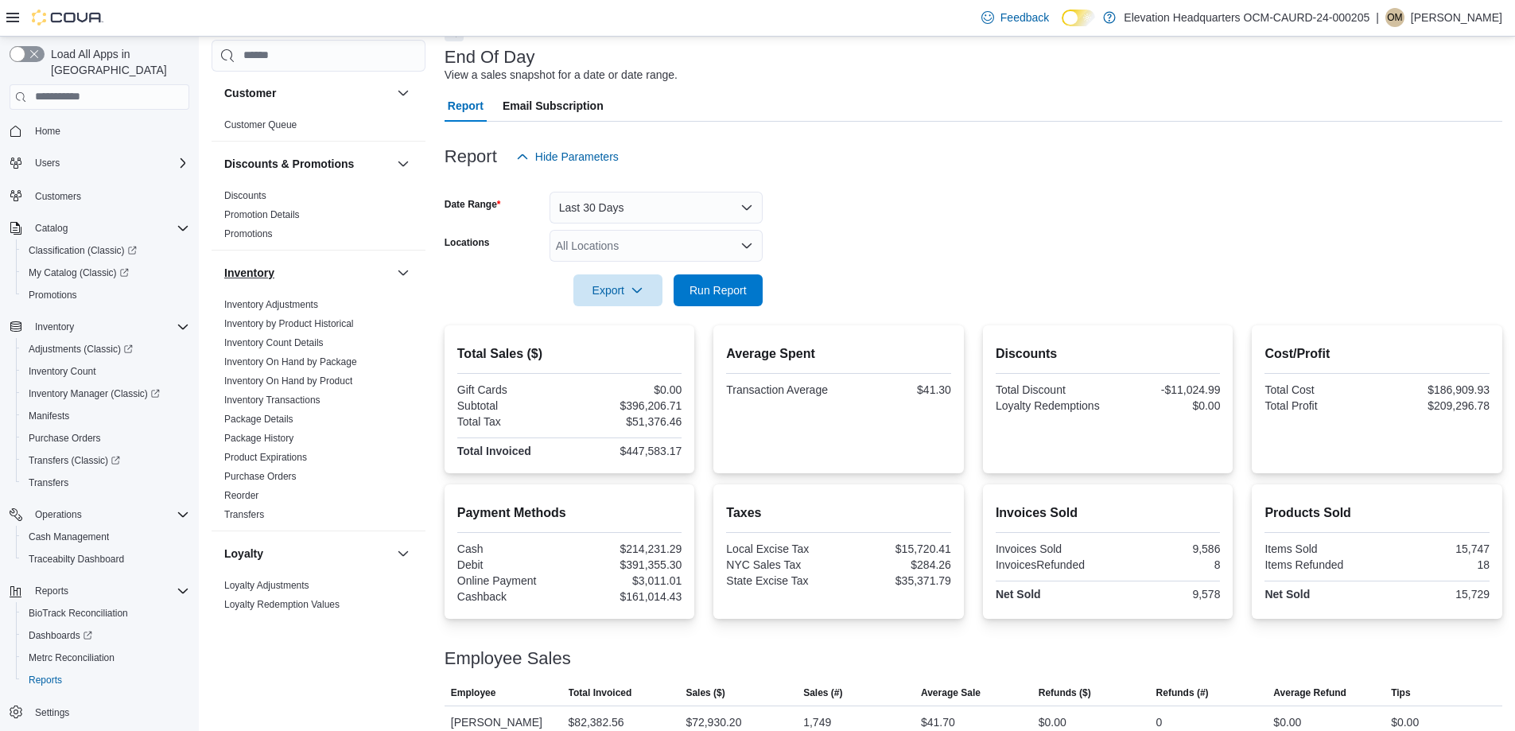
scroll to position [0, 0]
click at [306, 401] on link "Inventory Transactions" at bounding box center [272, 400] width 96 height 11
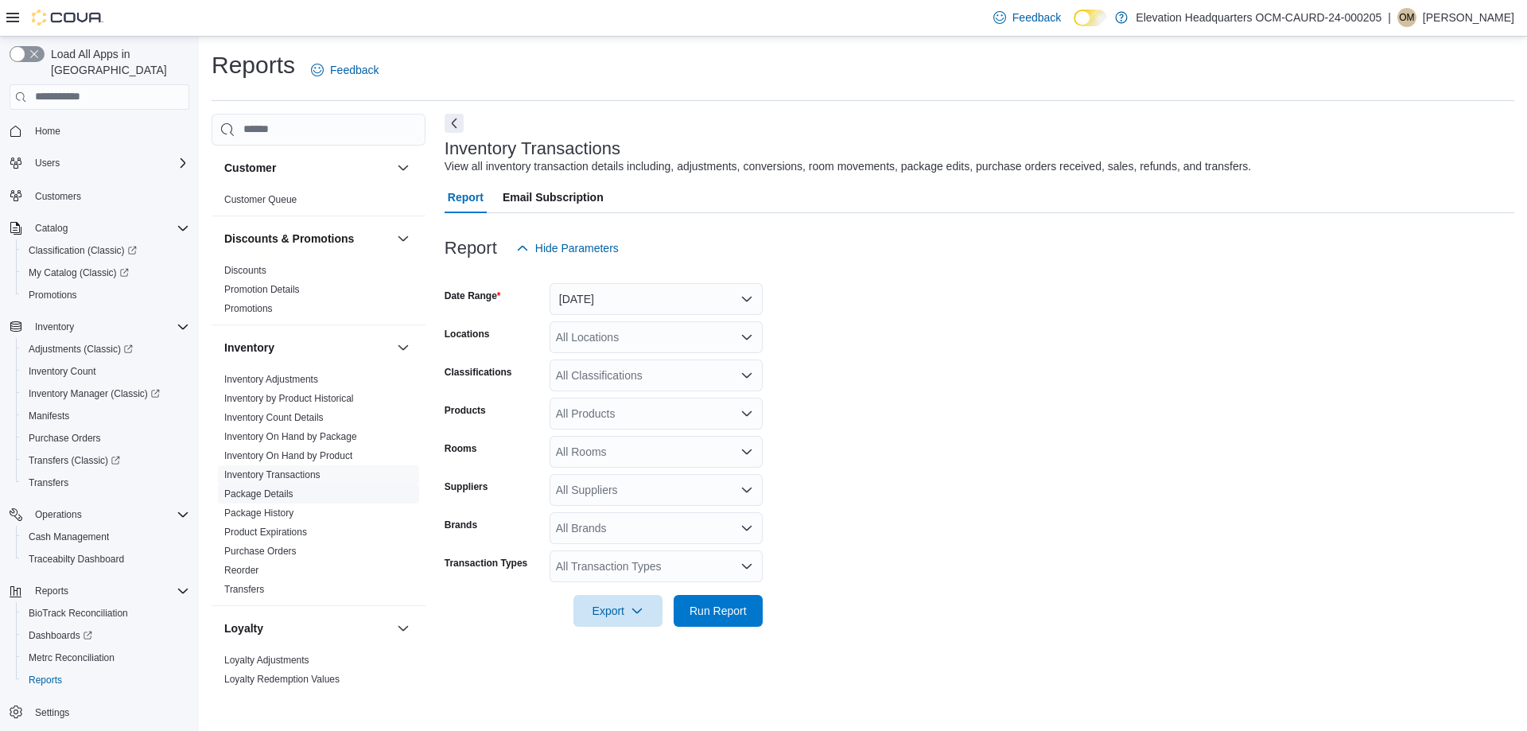
click at [306, 496] on span "Package Details" at bounding box center [318, 493] width 201 height 19
click at [270, 496] on link "Package Details" at bounding box center [258, 493] width 69 height 11
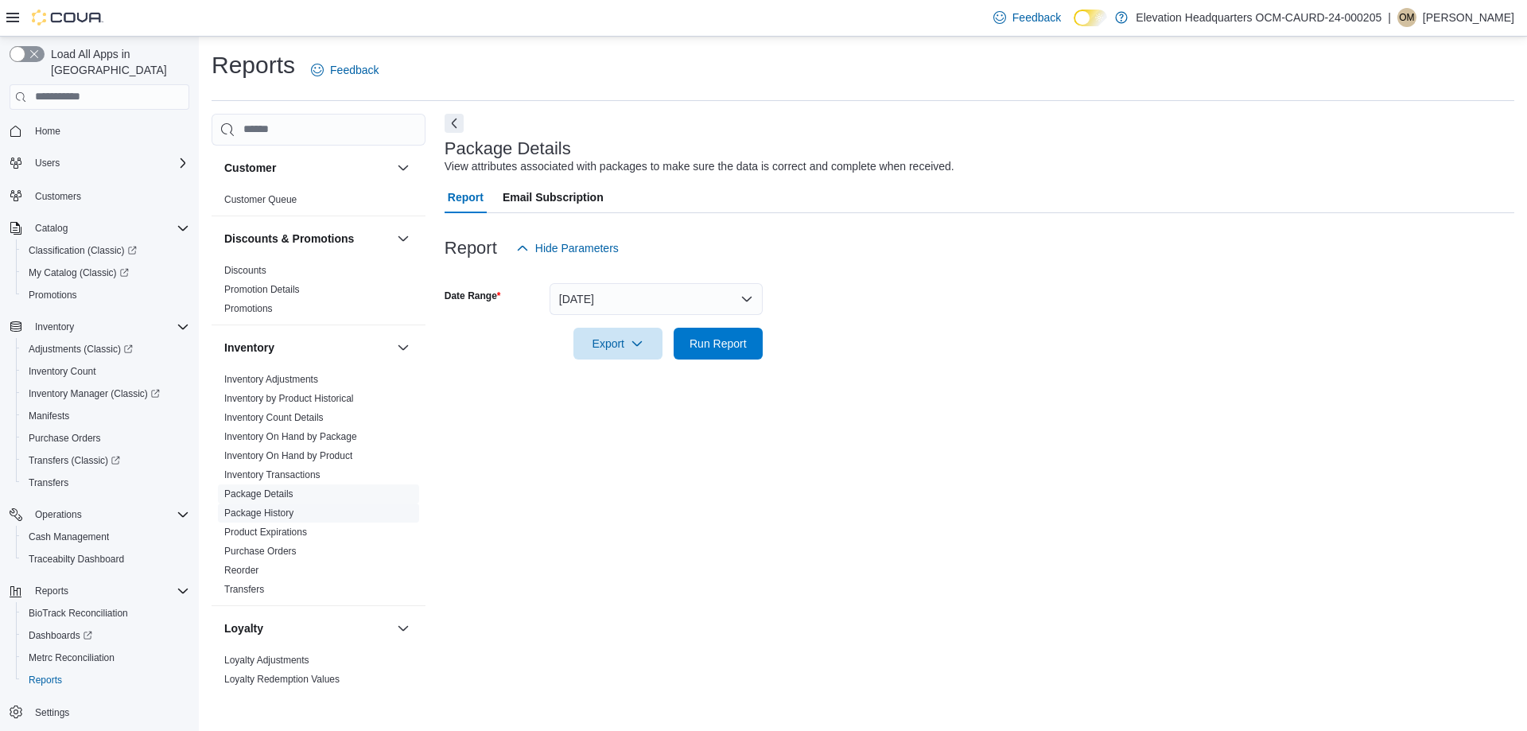
click at [266, 510] on link "Package History" at bounding box center [258, 512] width 69 height 11
drag, startPoint x: 562, startPoint y: 276, endPoint x: 569, endPoint y: 290, distance: 14.9
click at [563, 277] on div at bounding box center [980, 273] width 1070 height 19
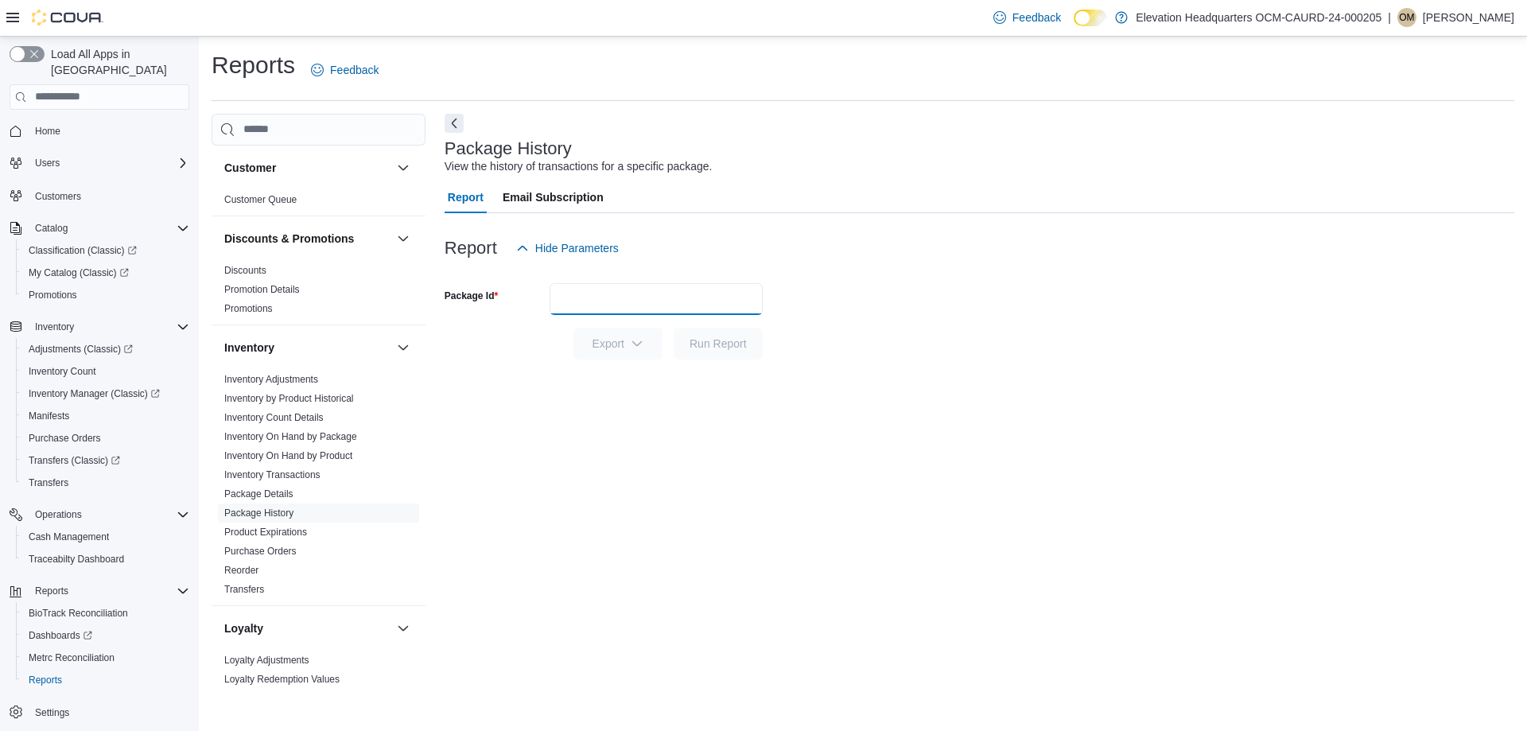
click at [569, 290] on input "Package Id" at bounding box center [656, 299] width 213 height 32
click at [319, 539] on span "Product Expirations" at bounding box center [318, 532] width 201 height 19
click at [295, 531] on link "Product Expirations" at bounding box center [265, 532] width 83 height 11
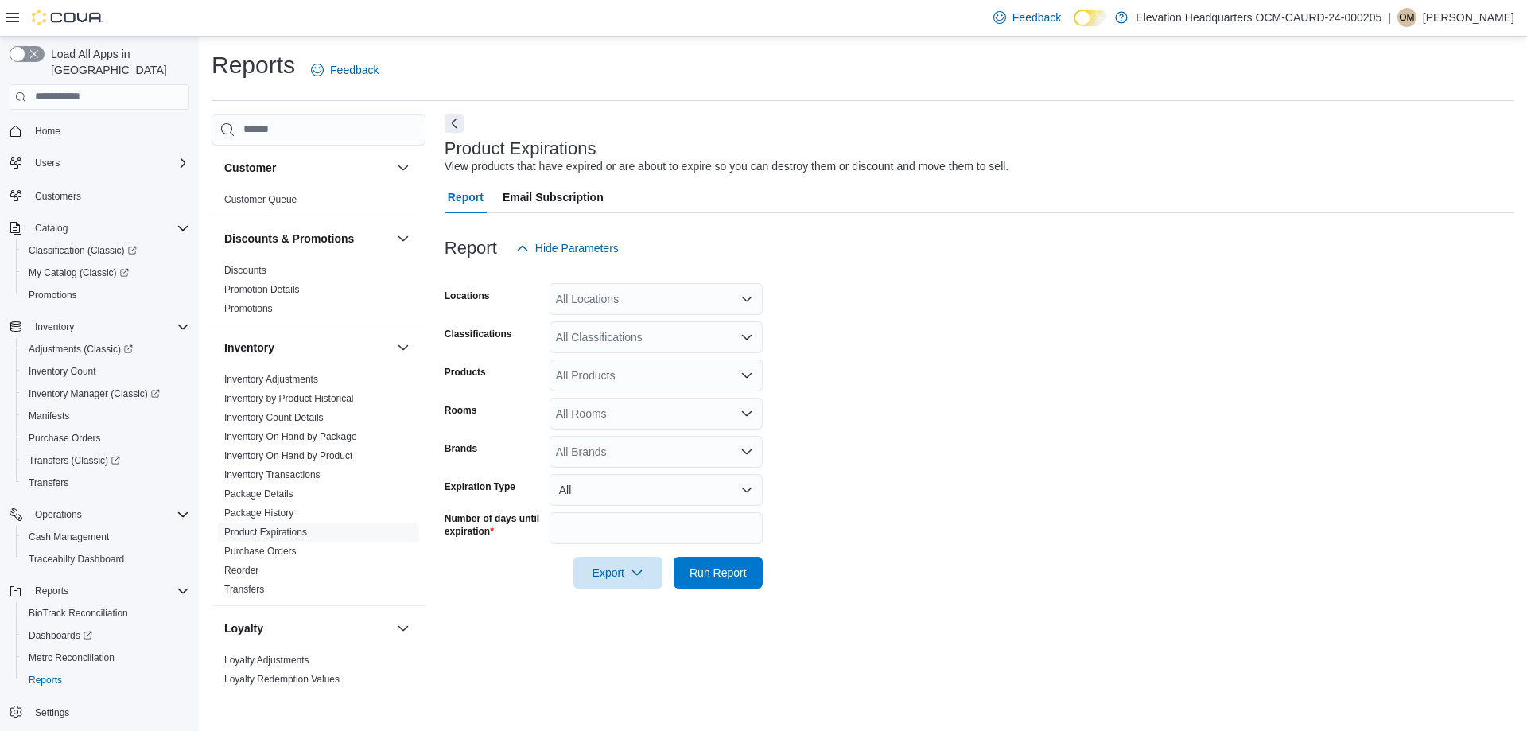
click at [665, 375] on div "All Products" at bounding box center [656, 376] width 213 height 32
click at [741, 380] on icon "Close list of options" at bounding box center [747, 375] width 13 height 13
click at [741, 380] on icon "Open list of options" at bounding box center [747, 375] width 13 height 13
click at [741, 380] on icon "Close list of options" at bounding box center [747, 375] width 13 height 13
click at [685, 406] on div "All Rooms" at bounding box center [656, 414] width 213 height 32
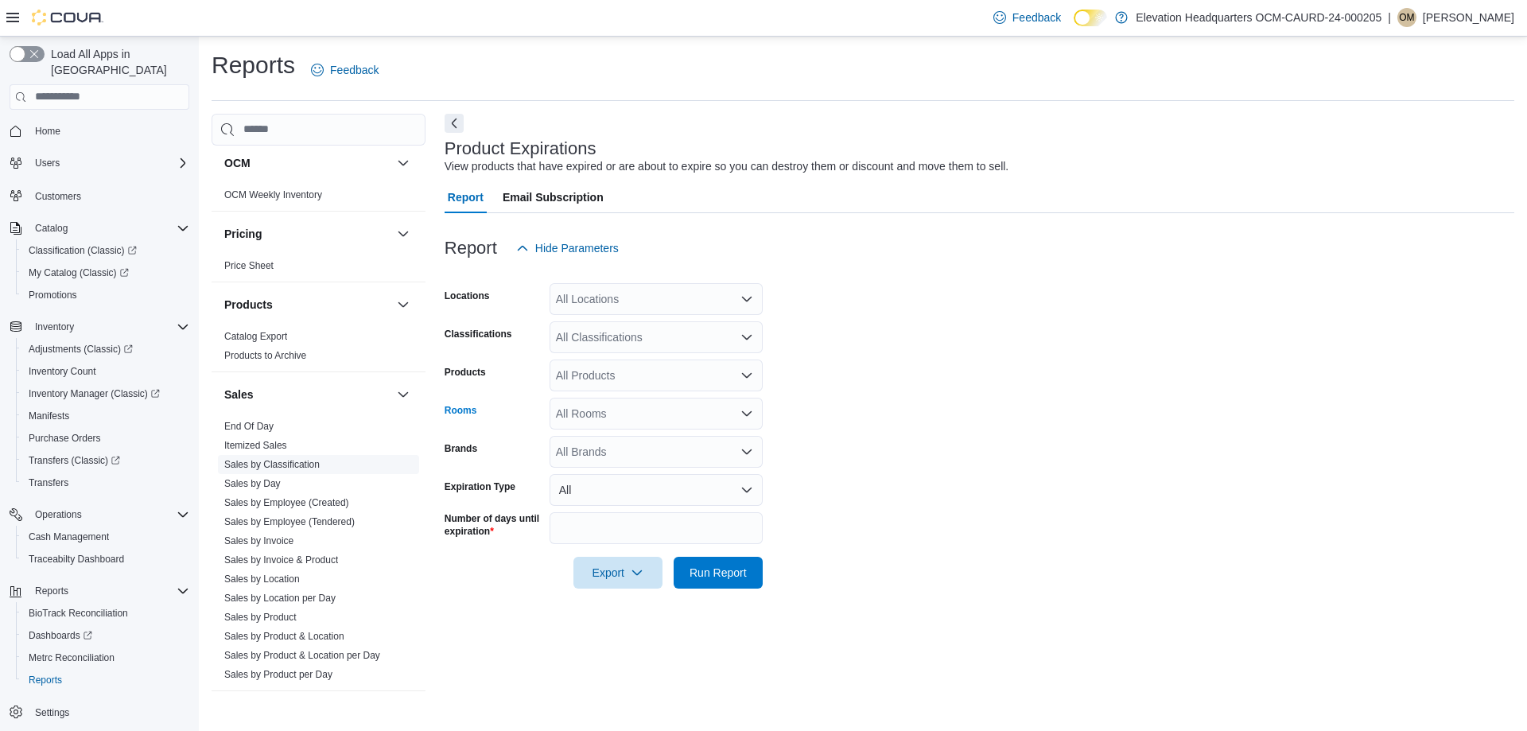
scroll to position [557, 0]
click at [278, 448] on link "Itemized Sales" at bounding box center [255, 443] width 63 height 11
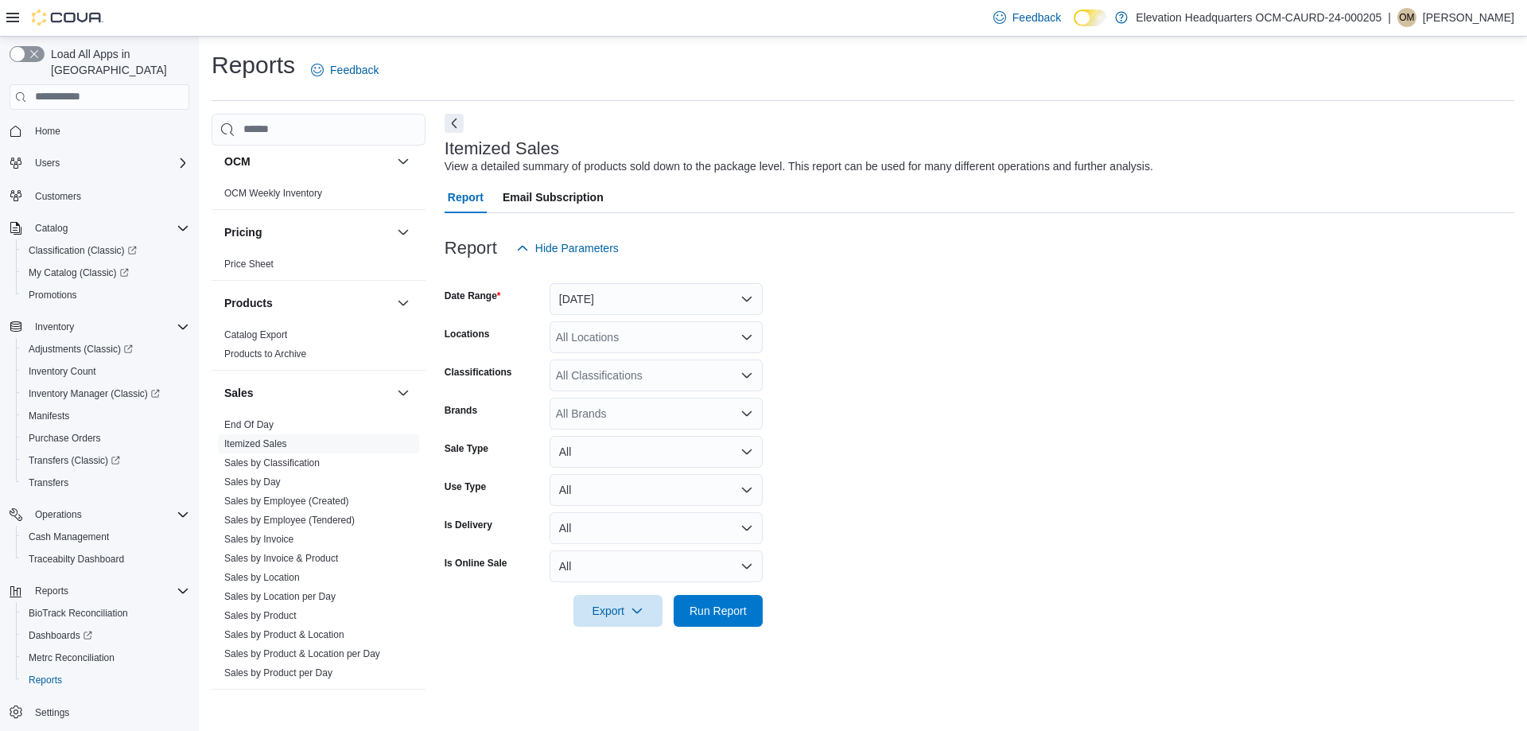
click at [622, 417] on div "All Brands" at bounding box center [656, 414] width 213 height 32
click at [721, 414] on div "All Brands" at bounding box center [656, 414] width 213 height 32
click at [711, 366] on div "All Classifications" at bounding box center [656, 376] width 213 height 32
click at [656, 421] on div "Flower" at bounding box center [656, 426] width 194 height 16
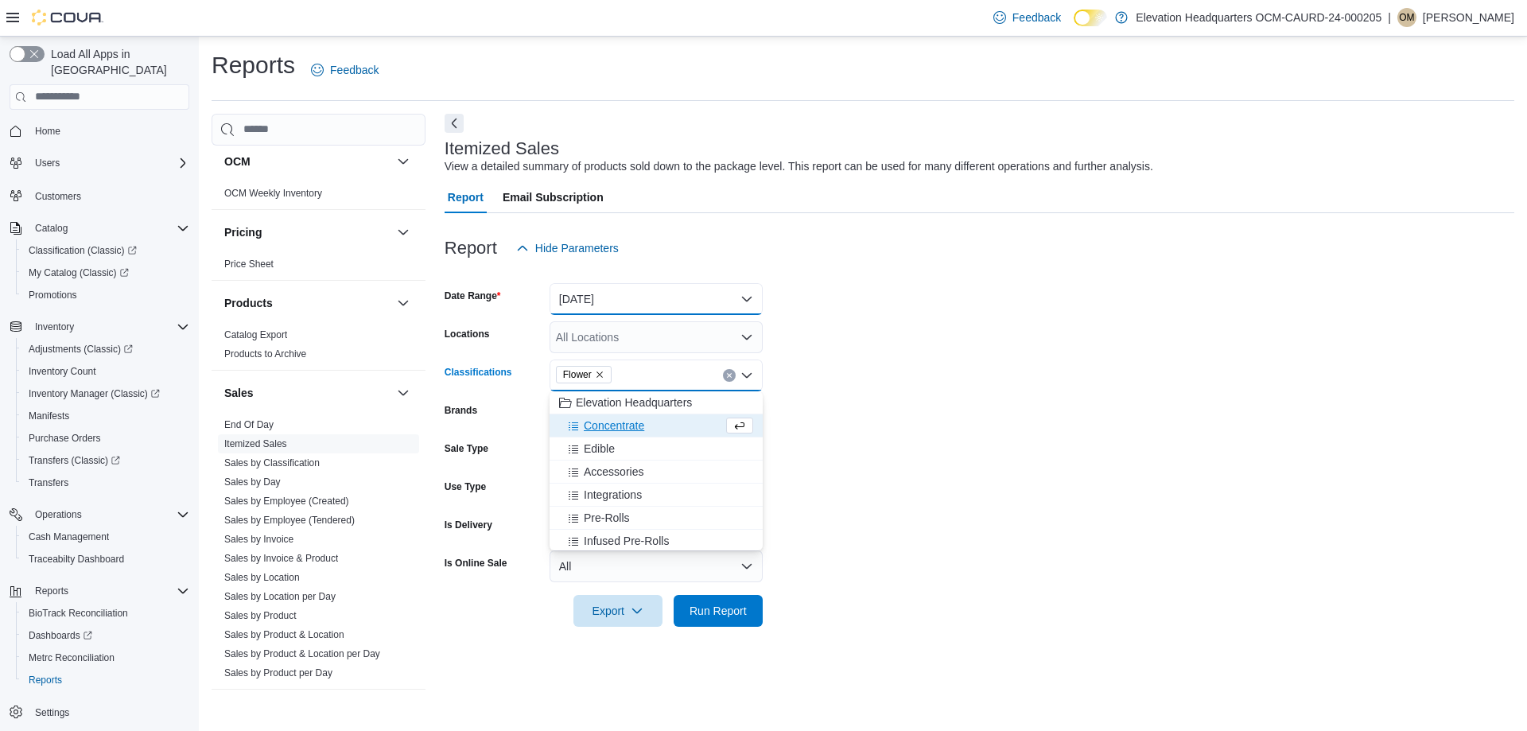
click at [711, 306] on button "[DATE]" at bounding box center [656, 299] width 213 height 32
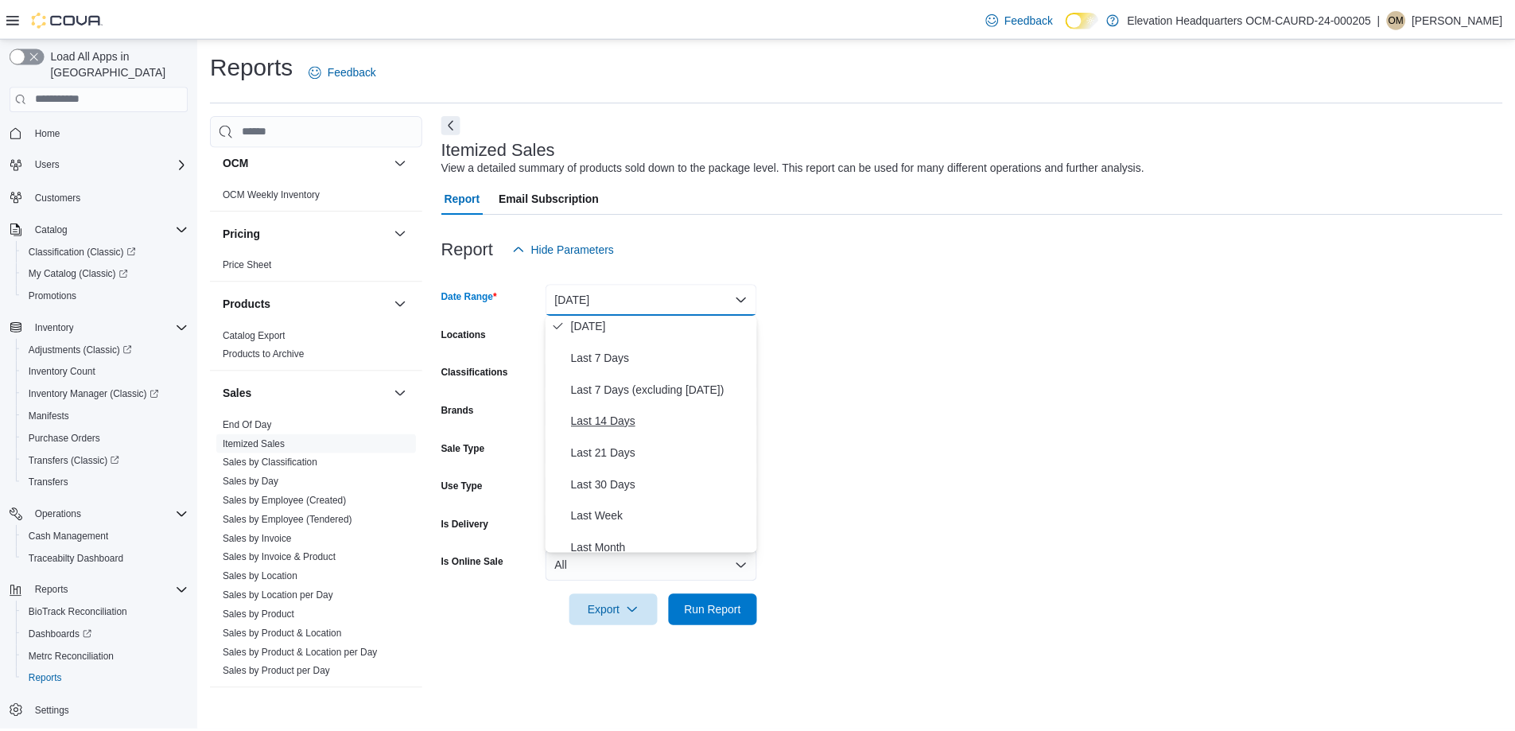
scroll to position [159, 0]
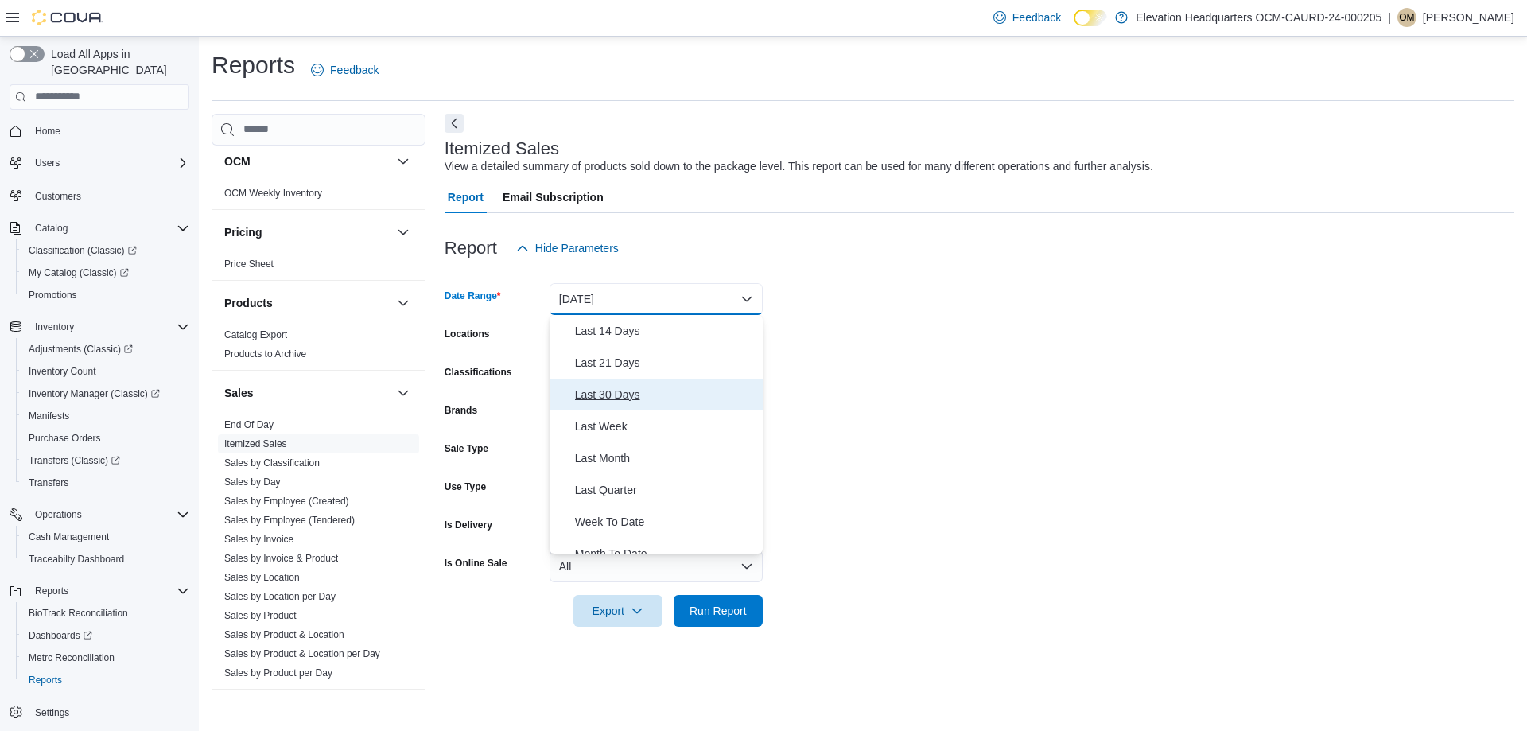
click at [640, 395] on span "Last 30 Days" at bounding box center [665, 394] width 181 height 19
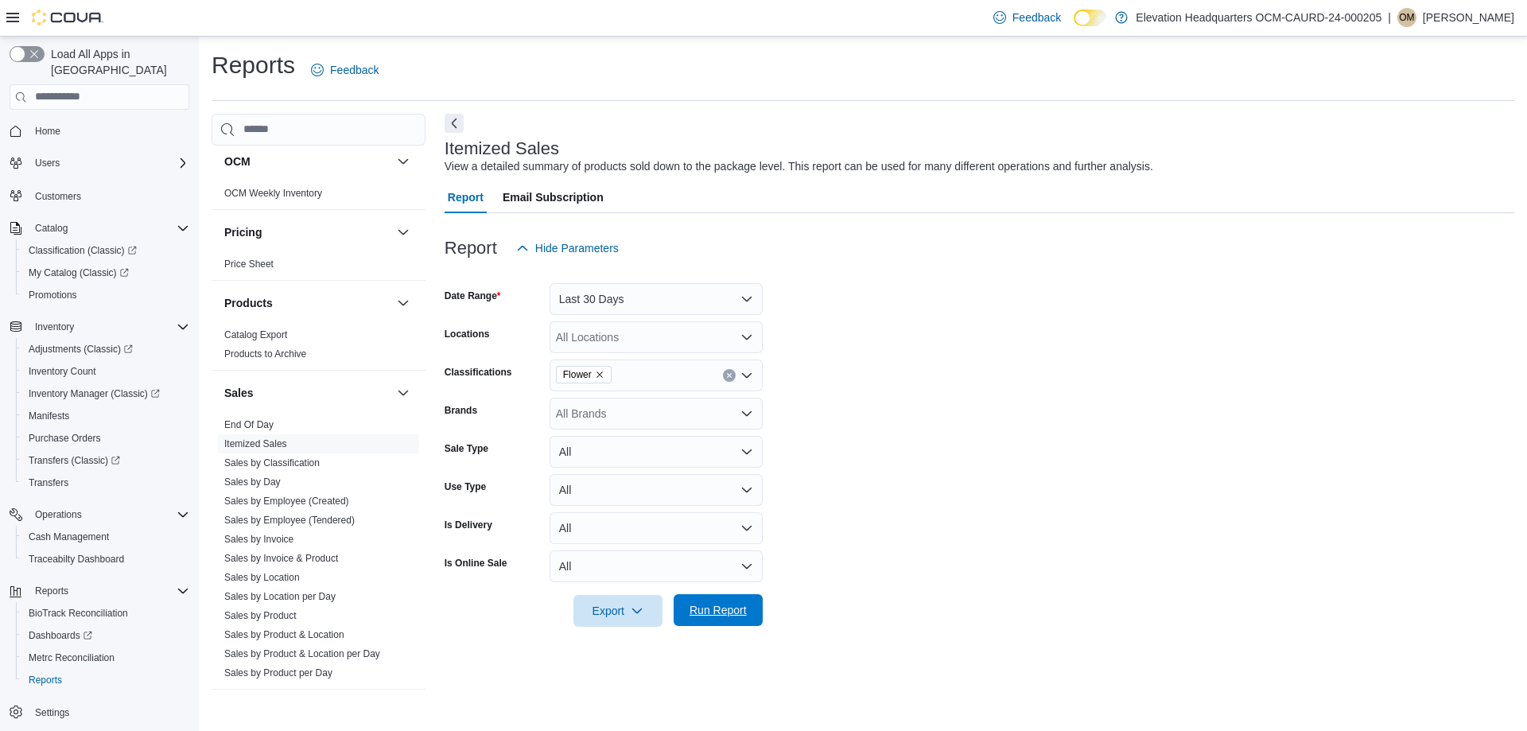
click at [709, 608] on span "Run Report" at bounding box center [718, 610] width 57 height 16
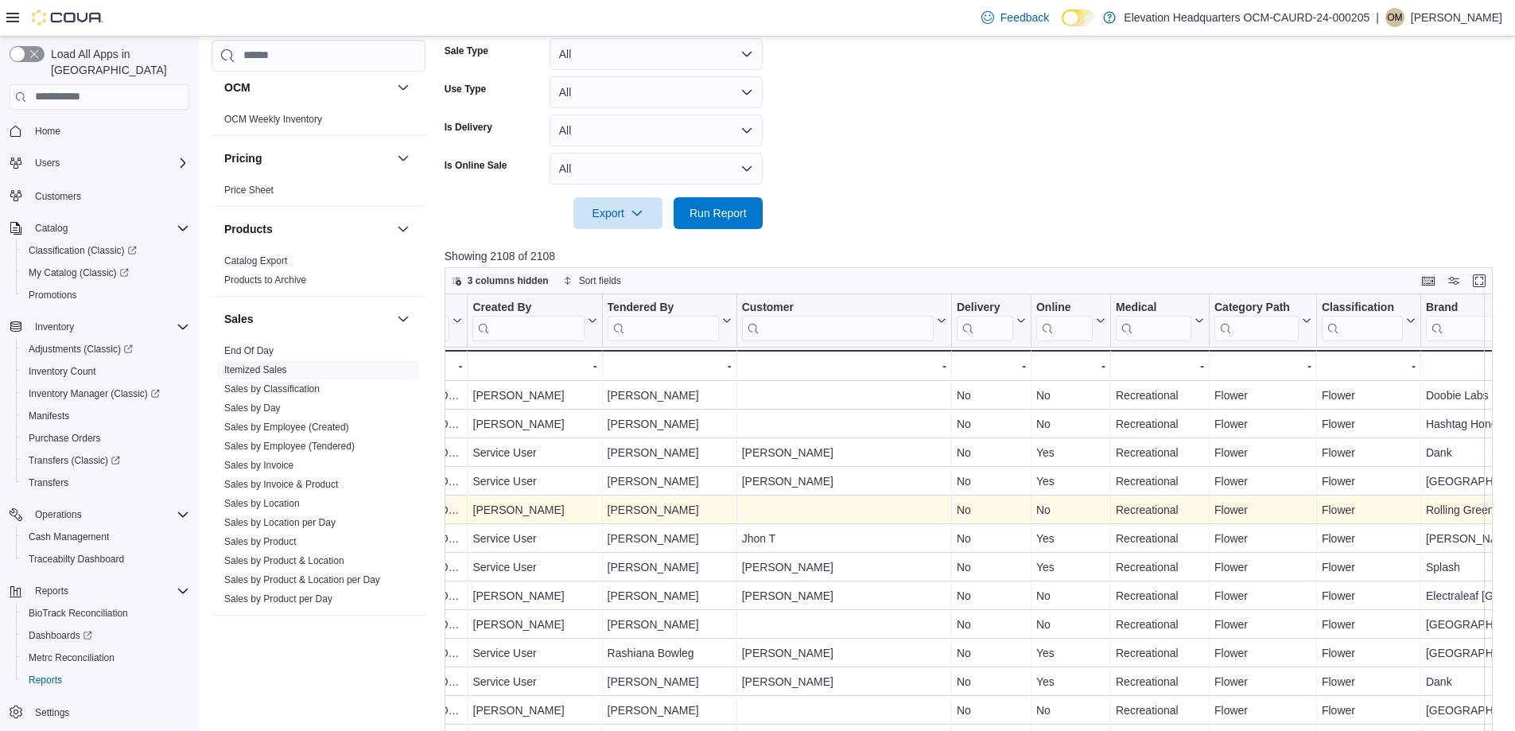
scroll to position [0, 970]
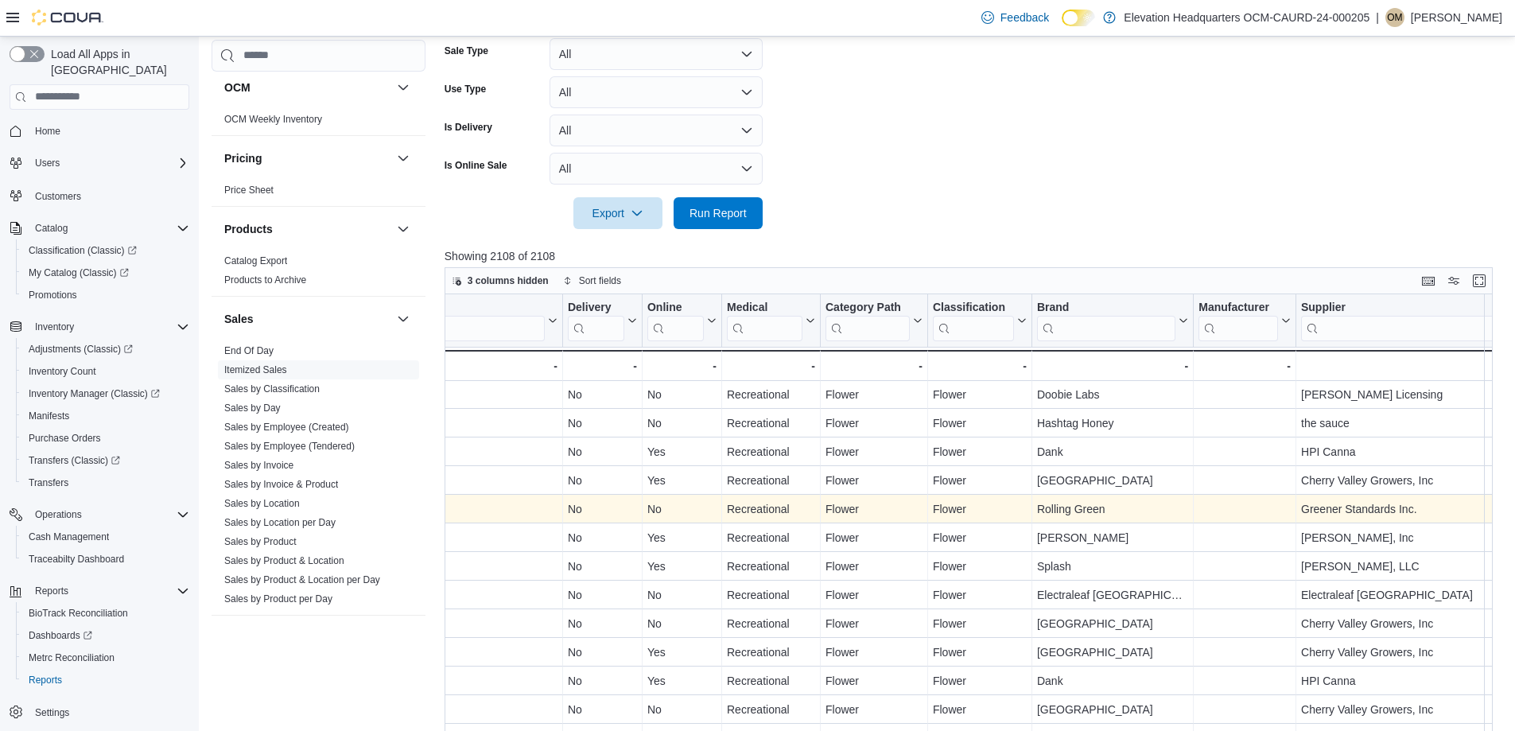
drag, startPoint x: 603, startPoint y: 500, endPoint x: 655, endPoint y: 514, distance: 53.4
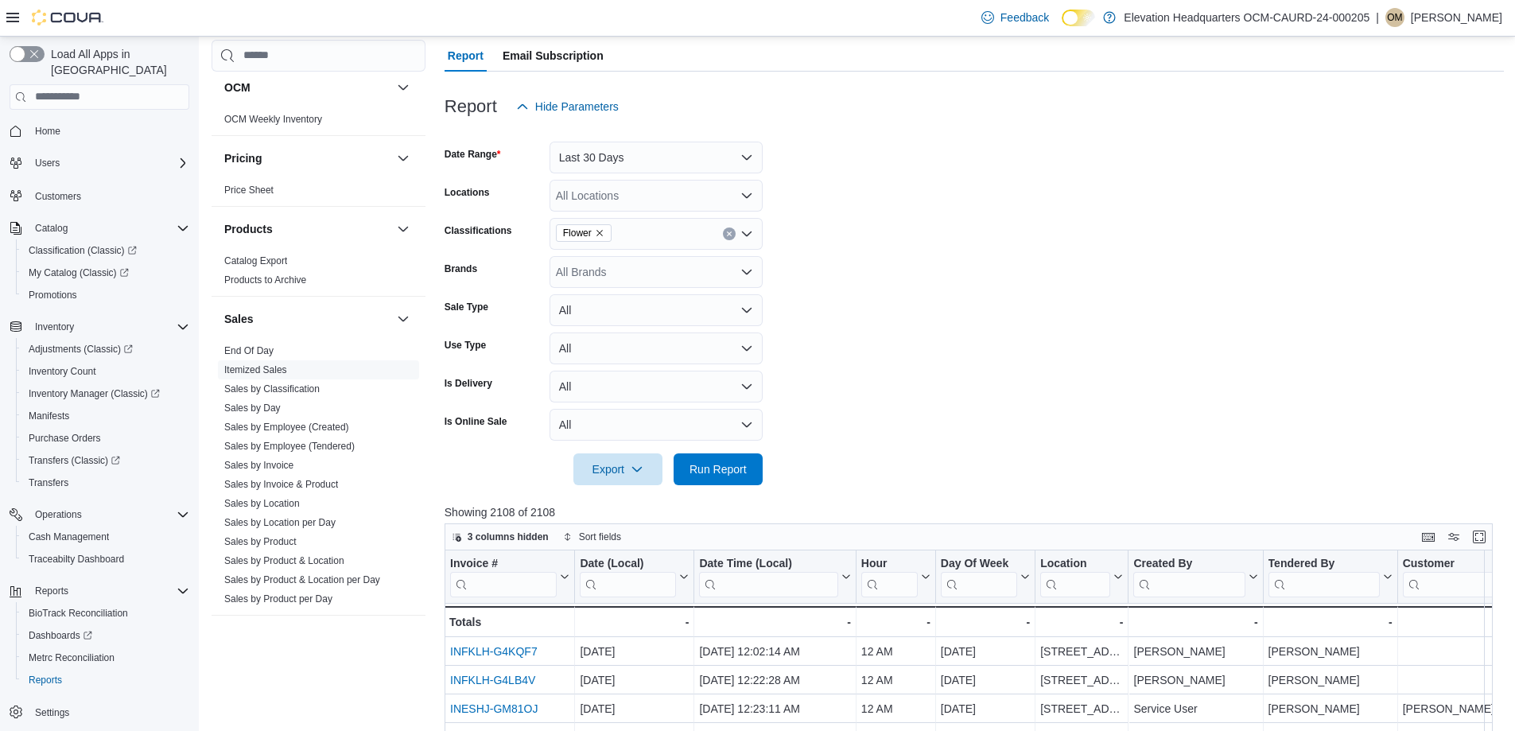
scroll to position [0, 0]
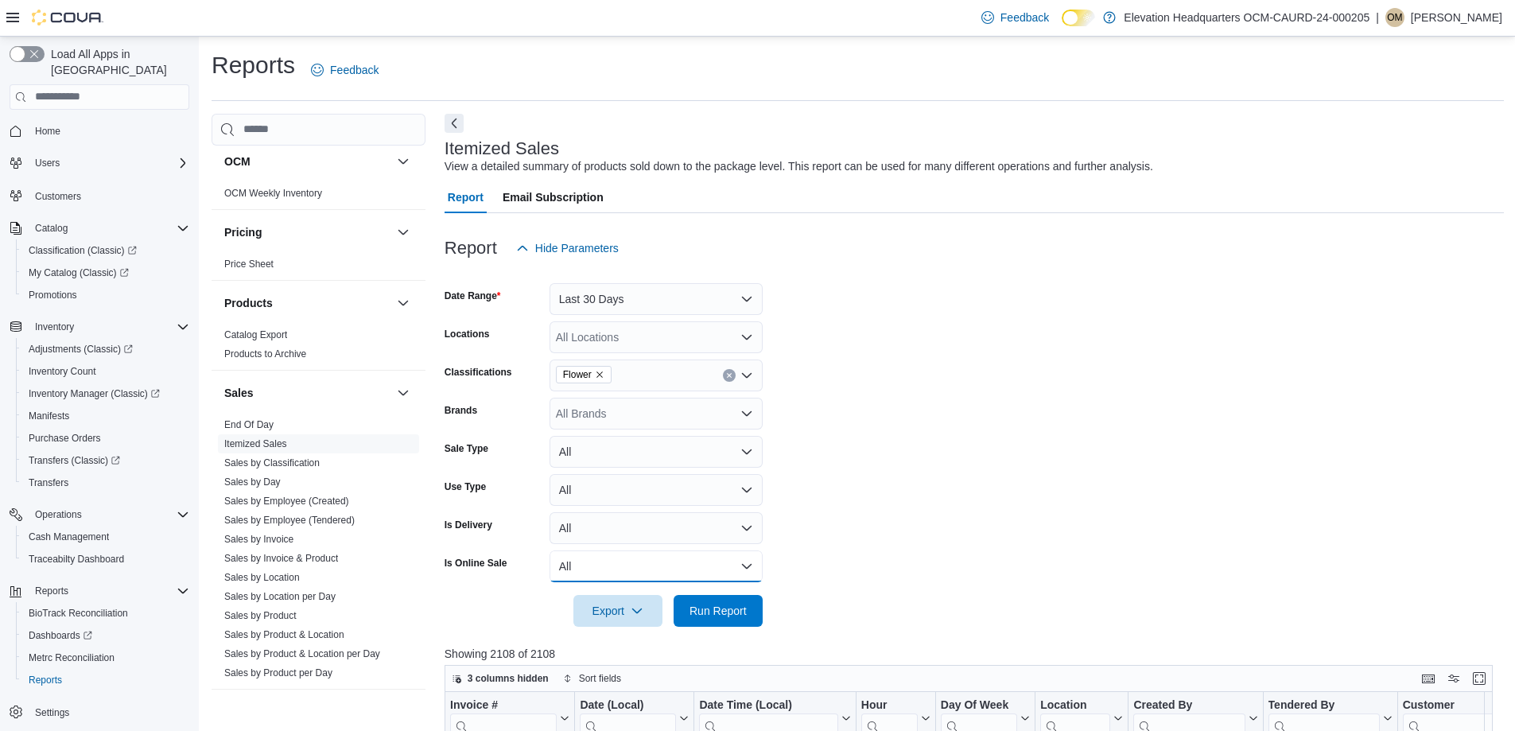
click at [623, 579] on button "All" at bounding box center [656, 566] width 213 height 32
click at [620, 561] on button "All" at bounding box center [656, 566] width 213 height 32
click at [603, 537] on button "All" at bounding box center [656, 528] width 213 height 32
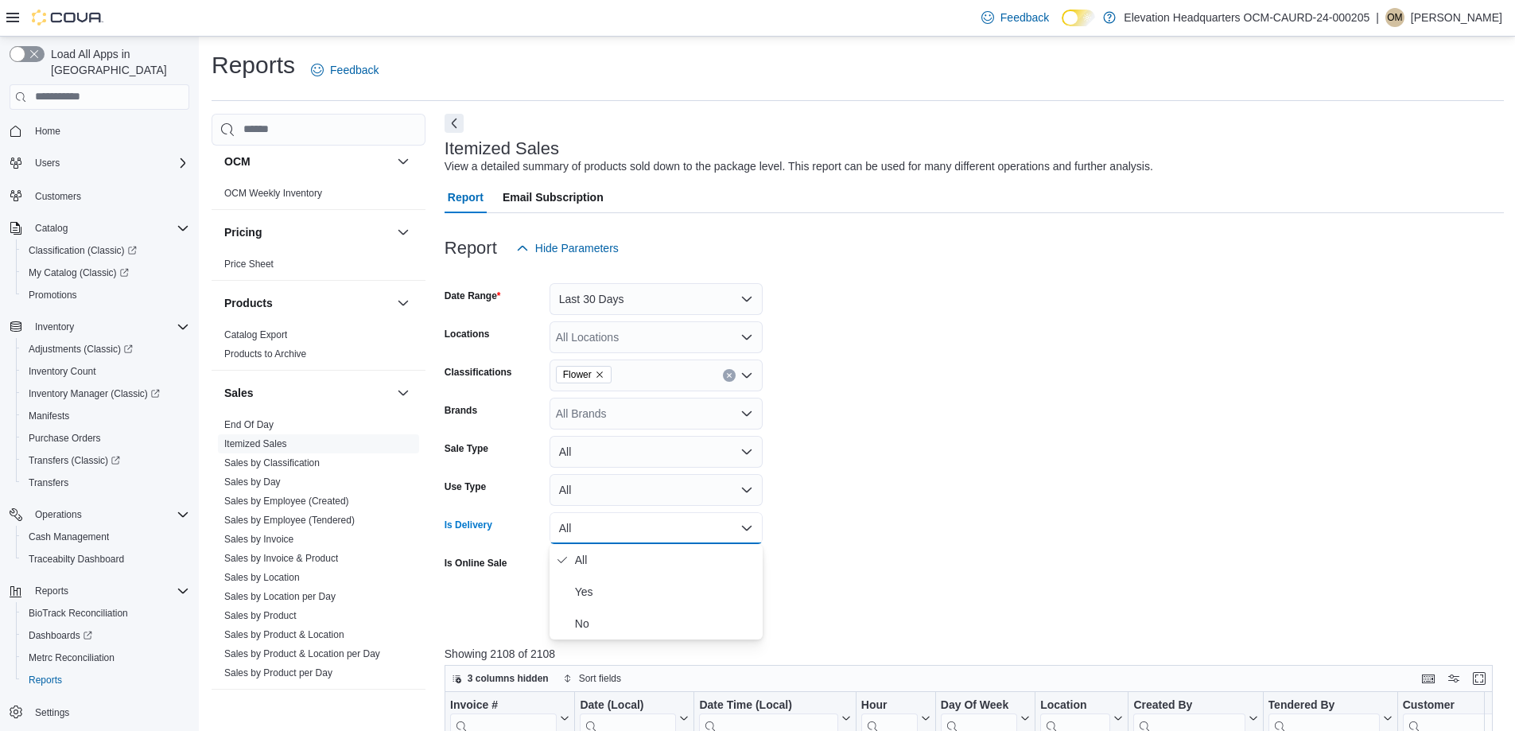
click at [600, 530] on button "All" at bounding box center [656, 528] width 213 height 32
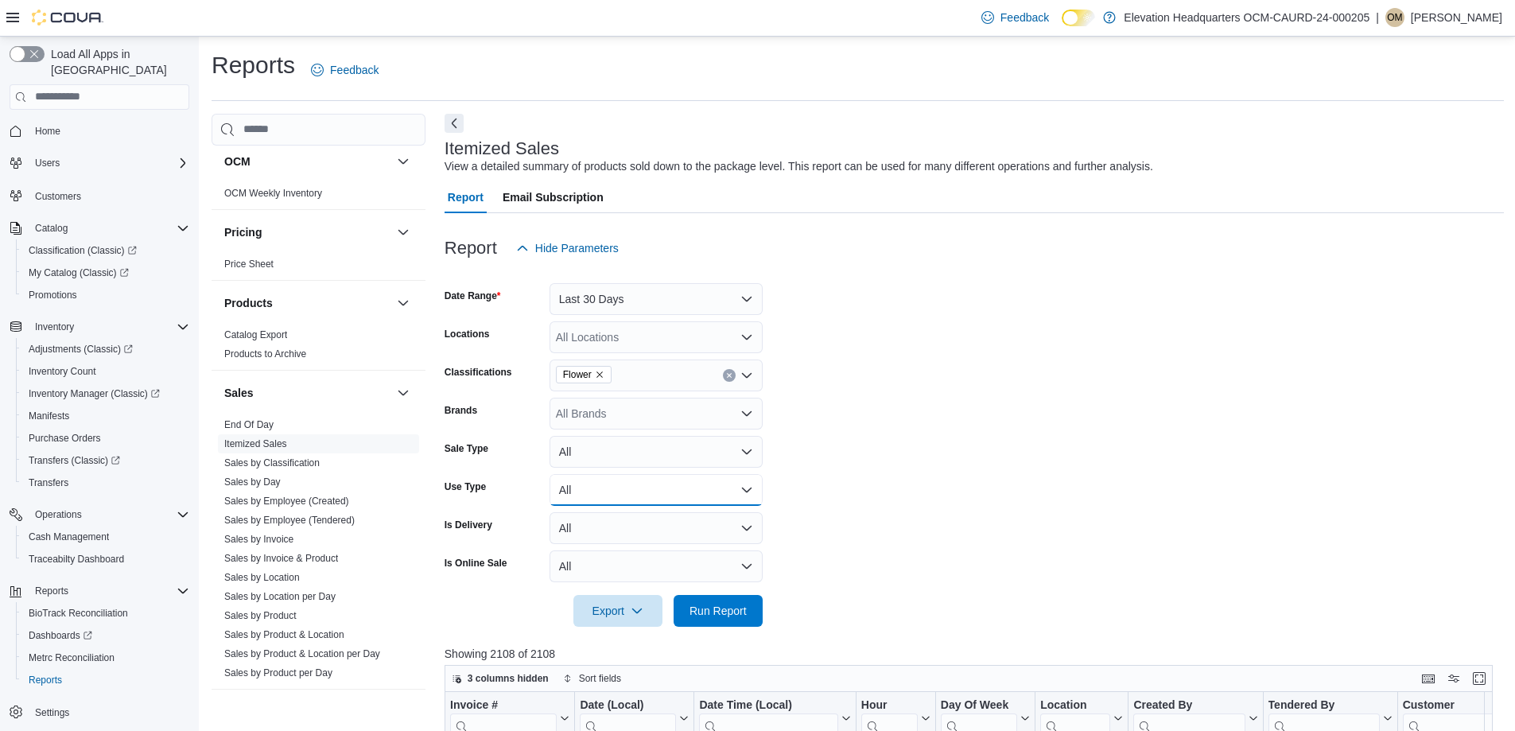
click at [597, 501] on button "All" at bounding box center [656, 490] width 213 height 32
click at [594, 467] on button "All" at bounding box center [656, 452] width 213 height 32
click at [588, 522] on span "Sale" at bounding box center [665, 515] width 181 height 19
click at [620, 422] on div "All Brands" at bounding box center [656, 414] width 213 height 32
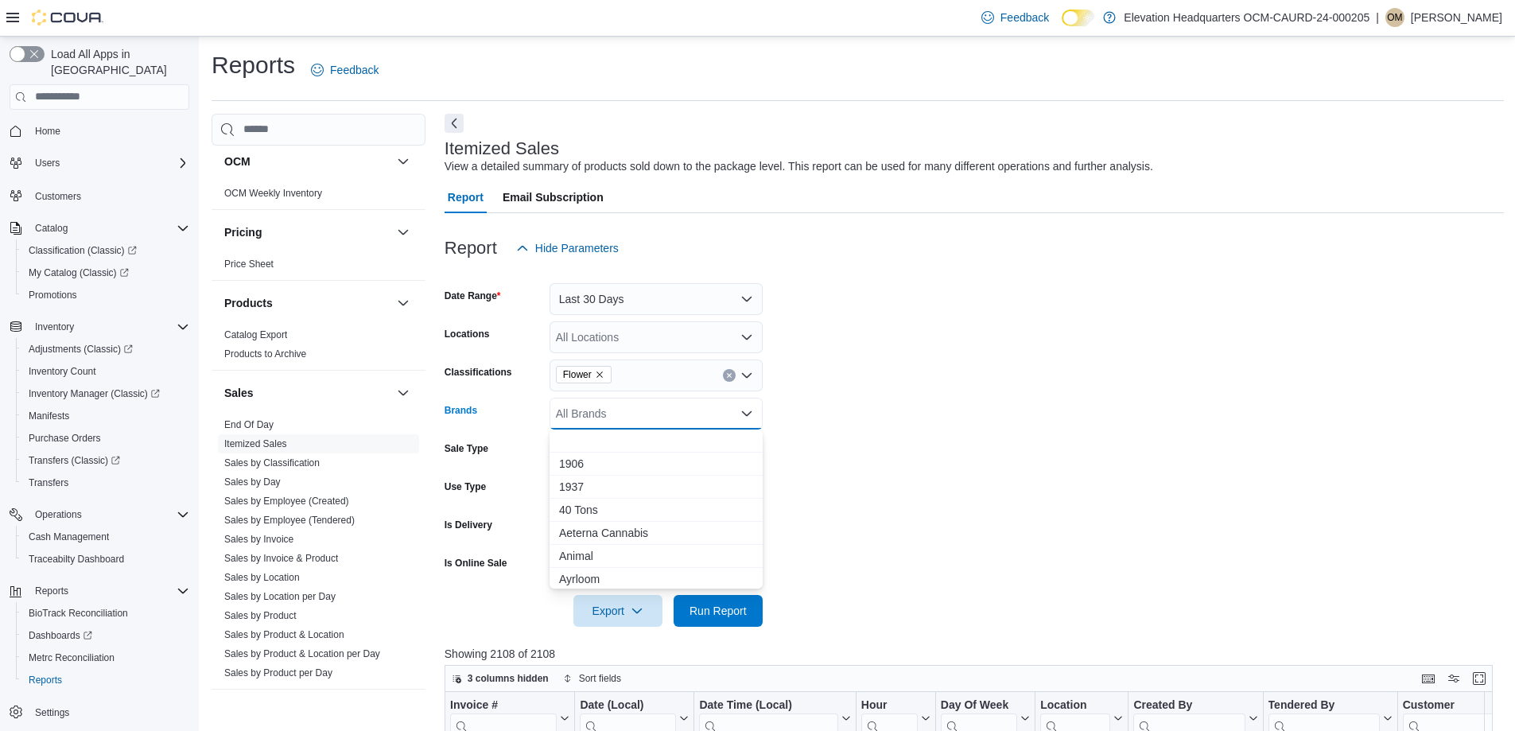
click at [647, 344] on div "All Locations" at bounding box center [656, 337] width 213 height 32
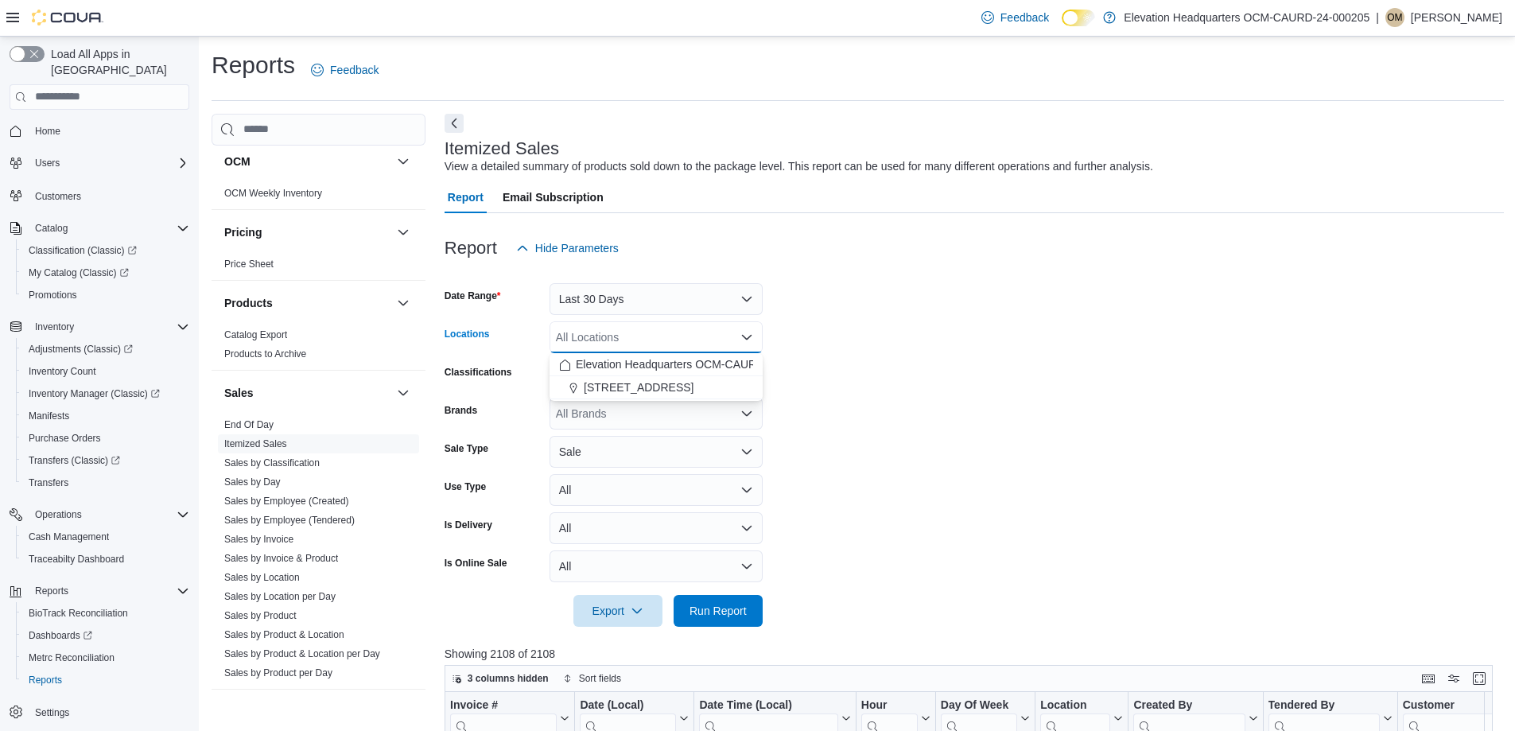
drag, startPoint x: 628, startPoint y: 433, endPoint x: 623, endPoint y: 446, distance: 14.3
click at [628, 434] on form "Date Range Last 30 Days Locations All Locations Combo box. Selected. Combo box …" at bounding box center [975, 445] width 1060 height 363
click at [621, 449] on button "Sale" at bounding box center [656, 452] width 213 height 32
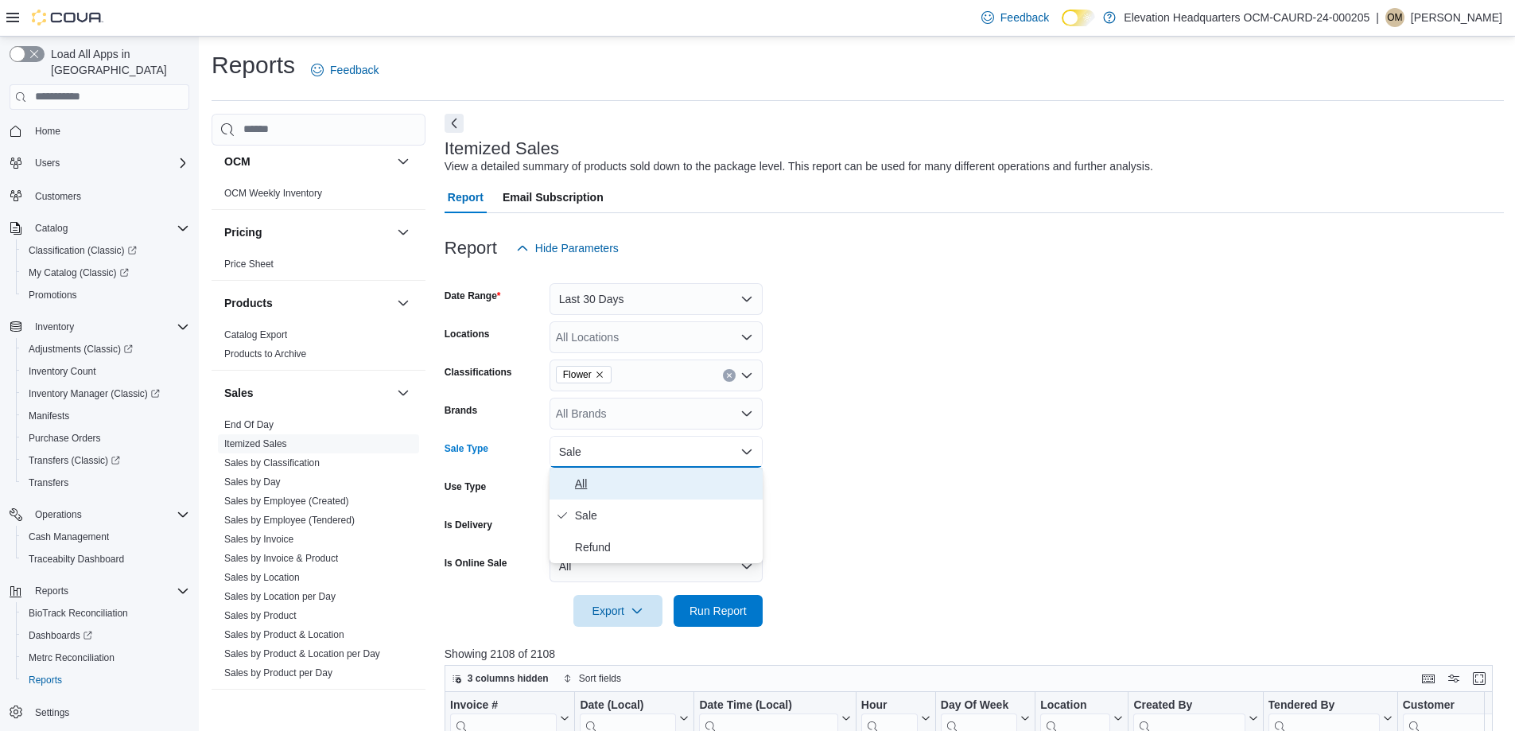
click at [610, 481] on span "All" at bounding box center [665, 483] width 181 height 19
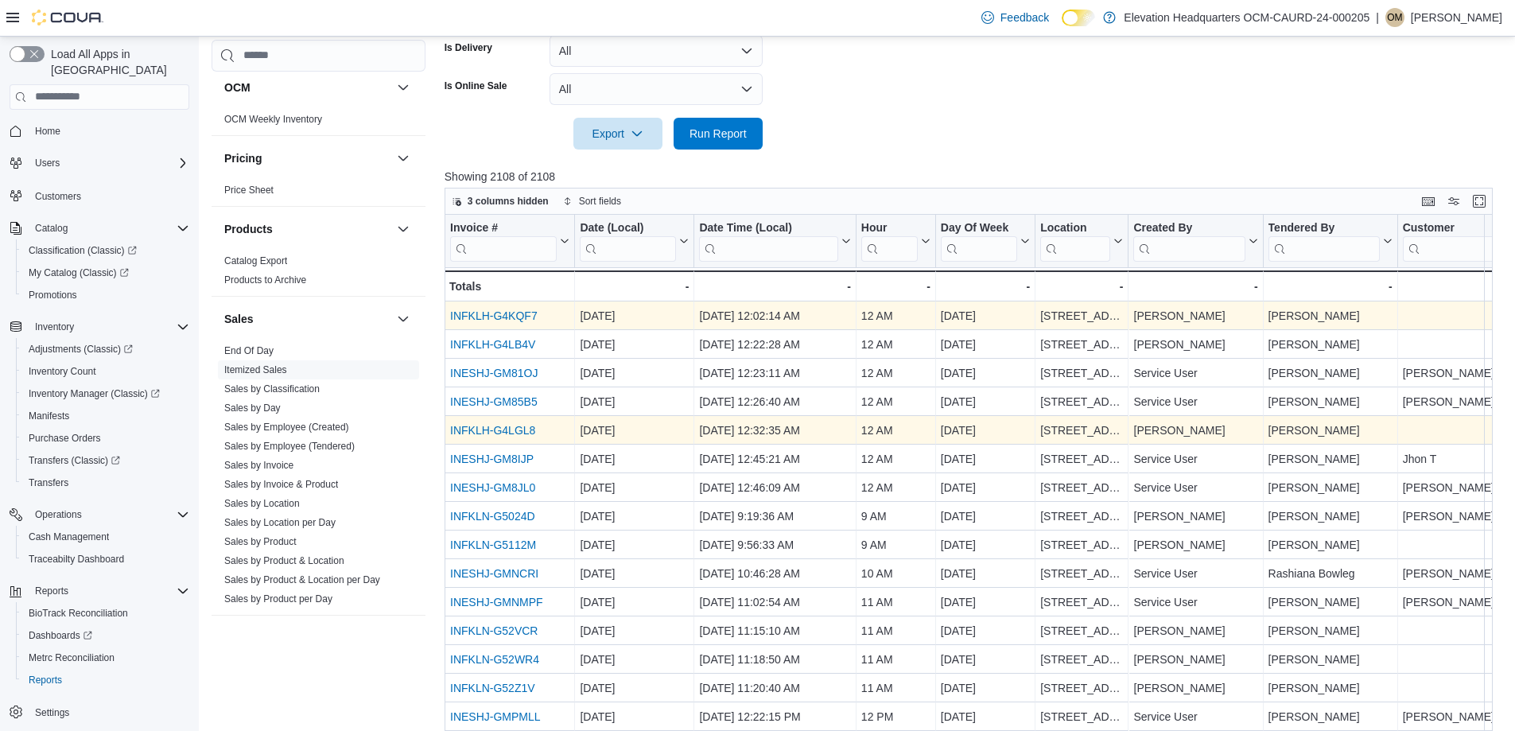
click at [515, 314] on link "INFKLH-G4KQF7" at bounding box center [493, 315] width 87 height 13
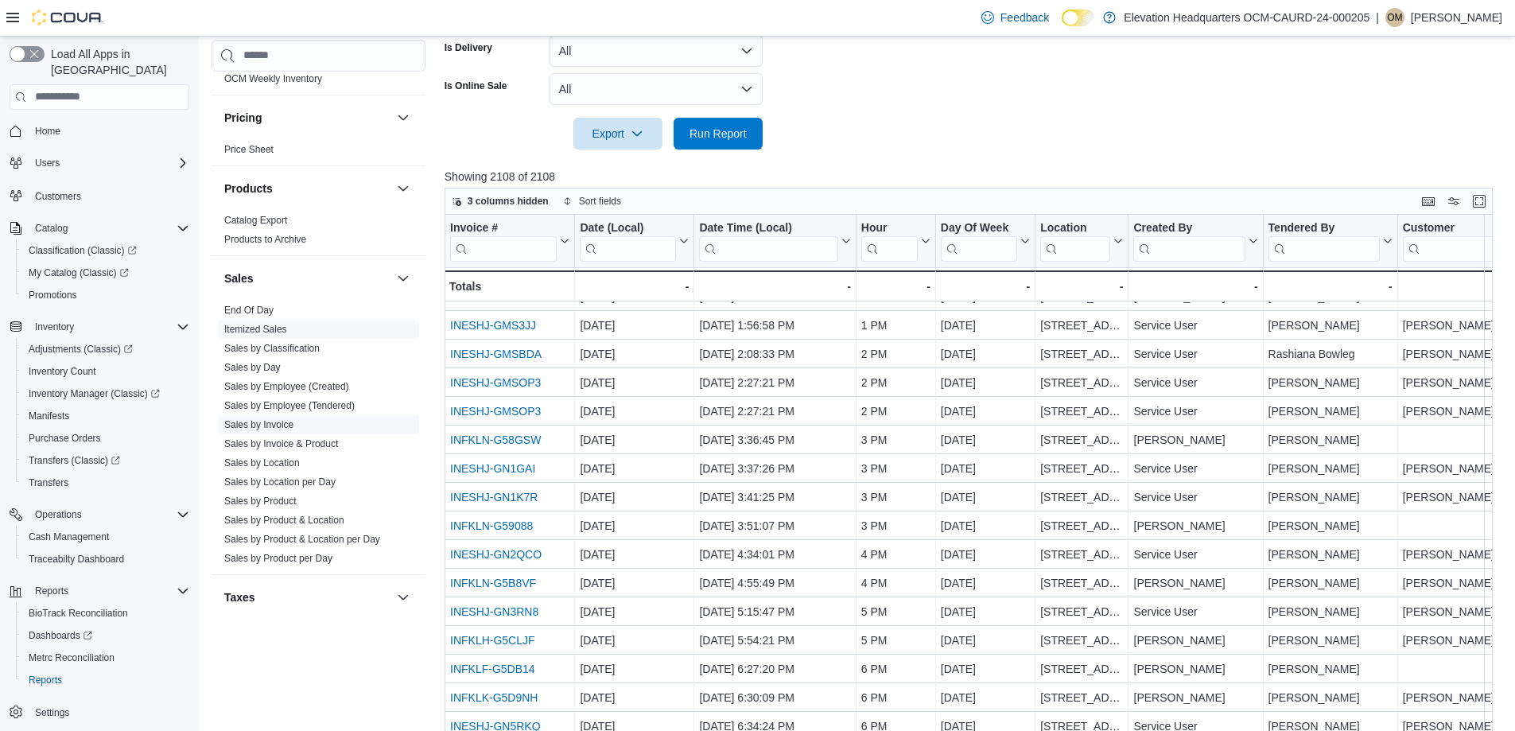
scroll to position [636, 0]
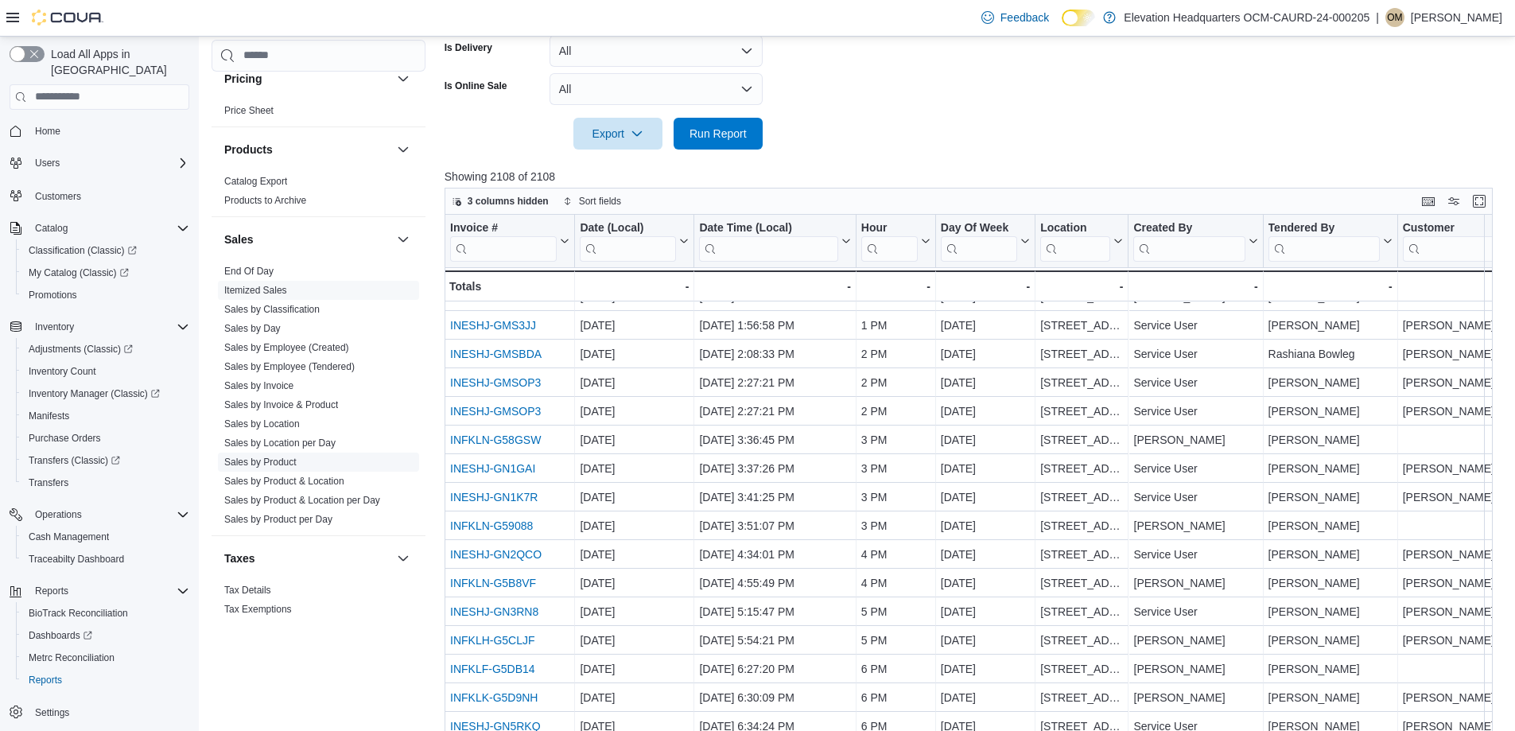
click at [290, 454] on span "Sales by Product" at bounding box center [318, 462] width 201 height 19
click at [288, 458] on link "Sales by Product" at bounding box center [260, 462] width 72 height 11
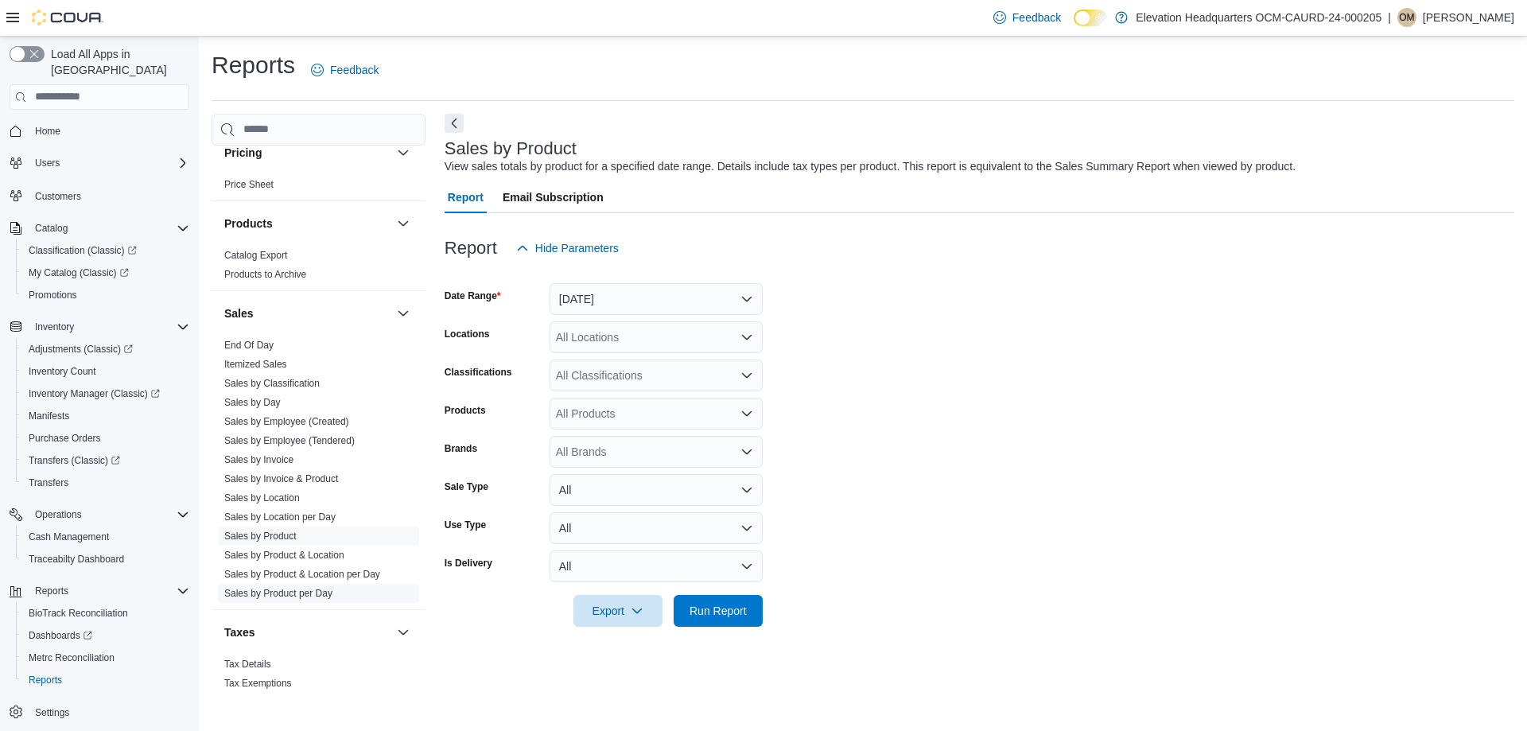
click at [321, 590] on link "Sales by Product per Day" at bounding box center [278, 593] width 108 height 11
click at [599, 372] on div "All Classifications" at bounding box center [656, 376] width 213 height 32
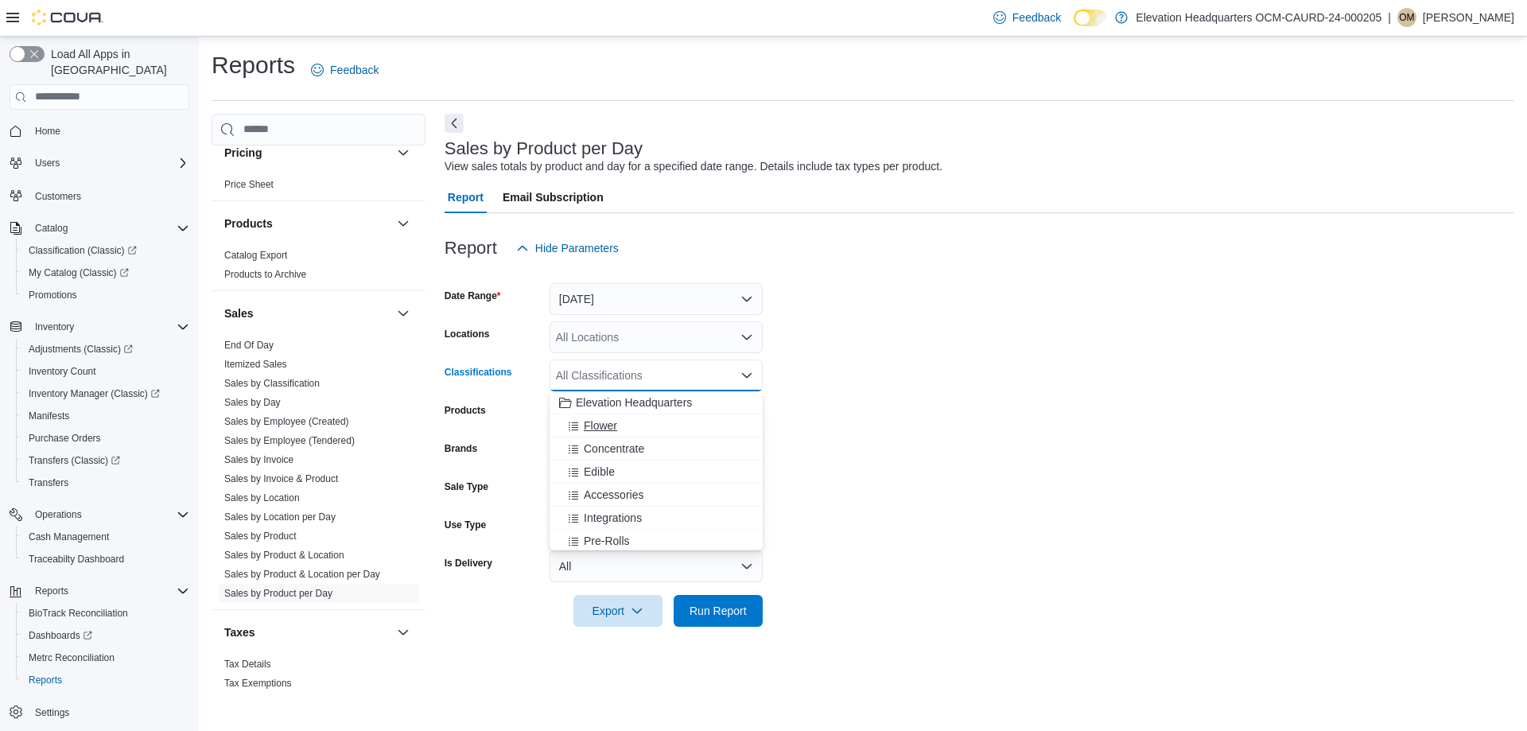
click at [623, 418] on div "Flower" at bounding box center [656, 426] width 194 height 16
drag, startPoint x: 722, startPoint y: 637, endPoint x: 733, endPoint y: 601, distance: 37.3
click at [722, 635] on div at bounding box center [980, 636] width 1070 height 19
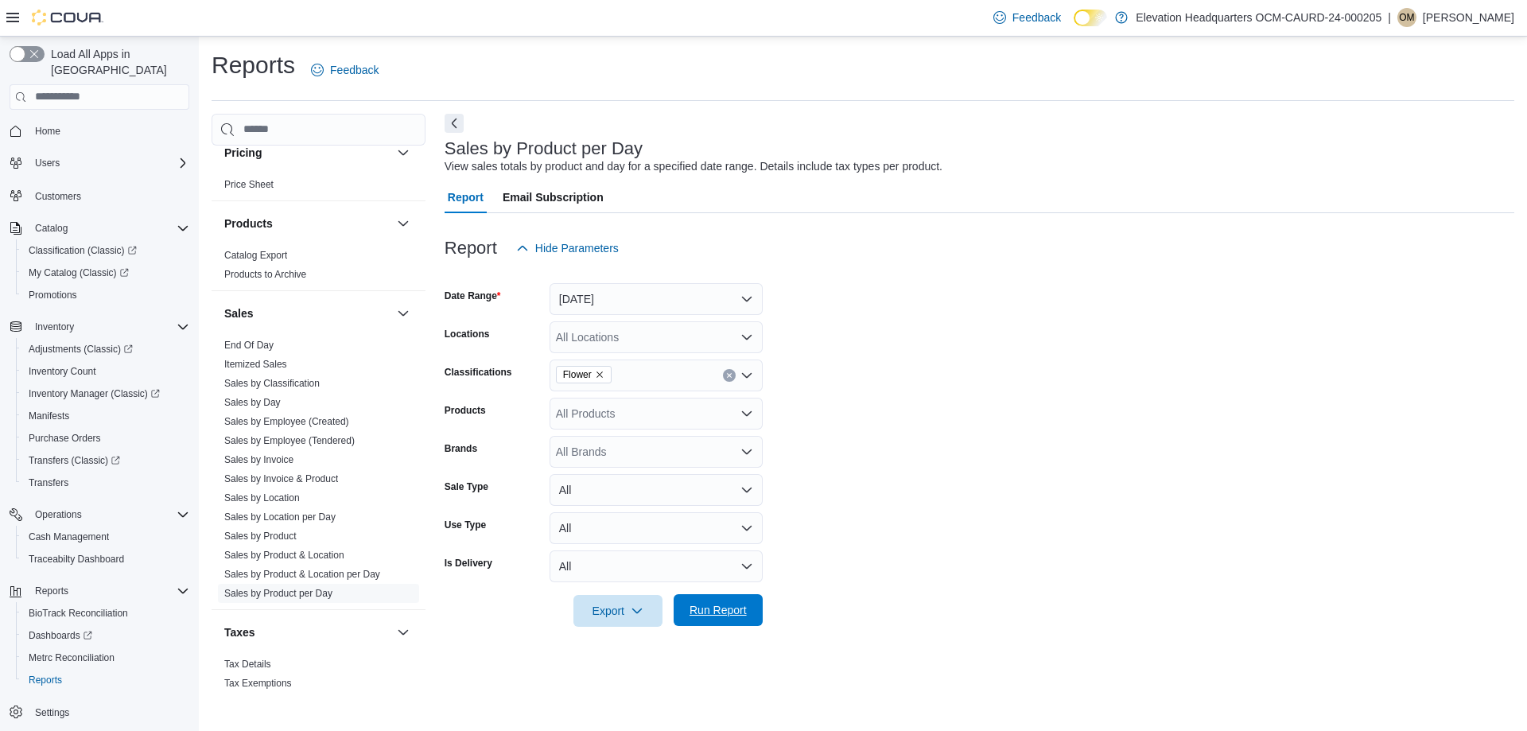
click at [733, 601] on span "Run Report" at bounding box center [718, 610] width 70 height 32
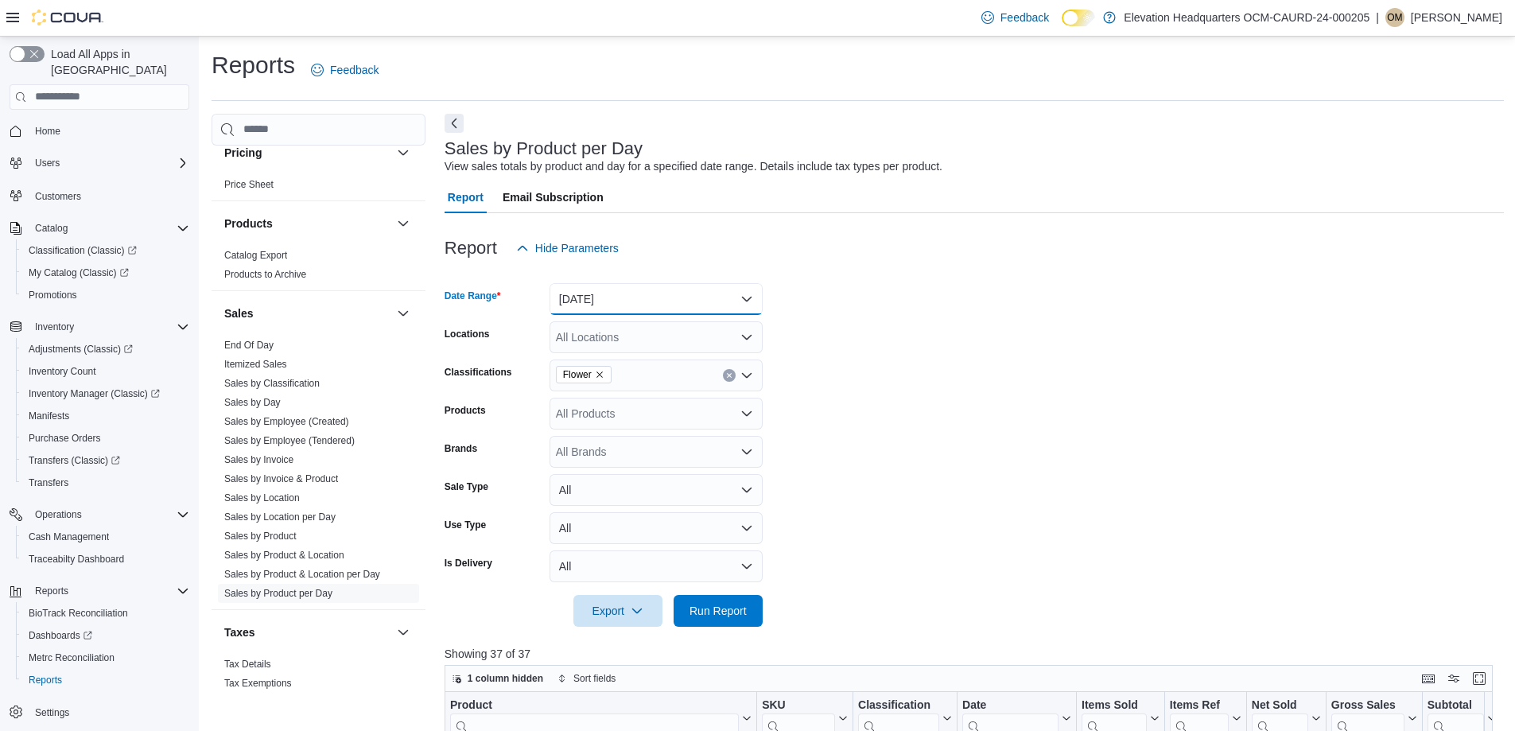
click at [702, 309] on button "[DATE]" at bounding box center [656, 299] width 213 height 32
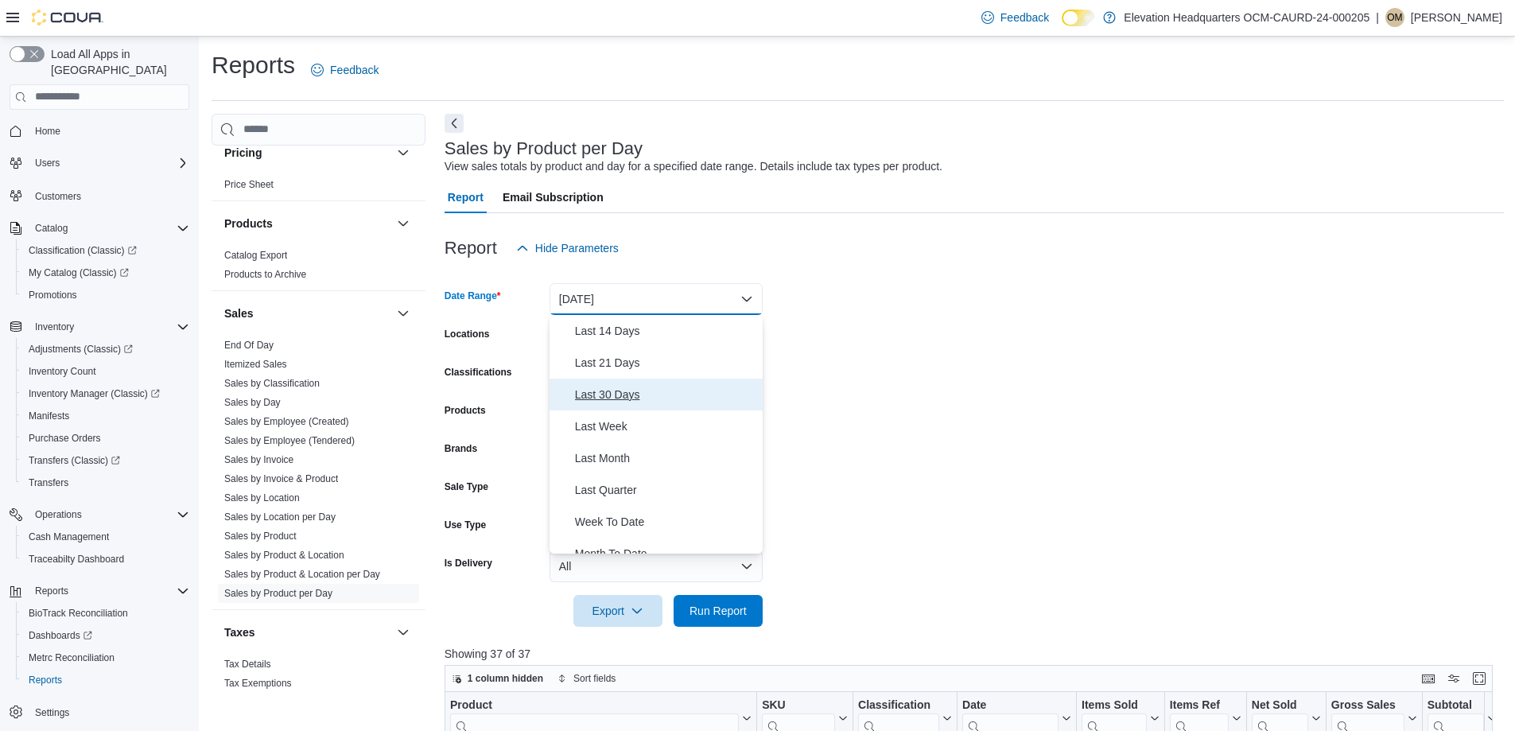
click at [632, 398] on span "Last 30 Days" at bounding box center [665, 394] width 181 height 19
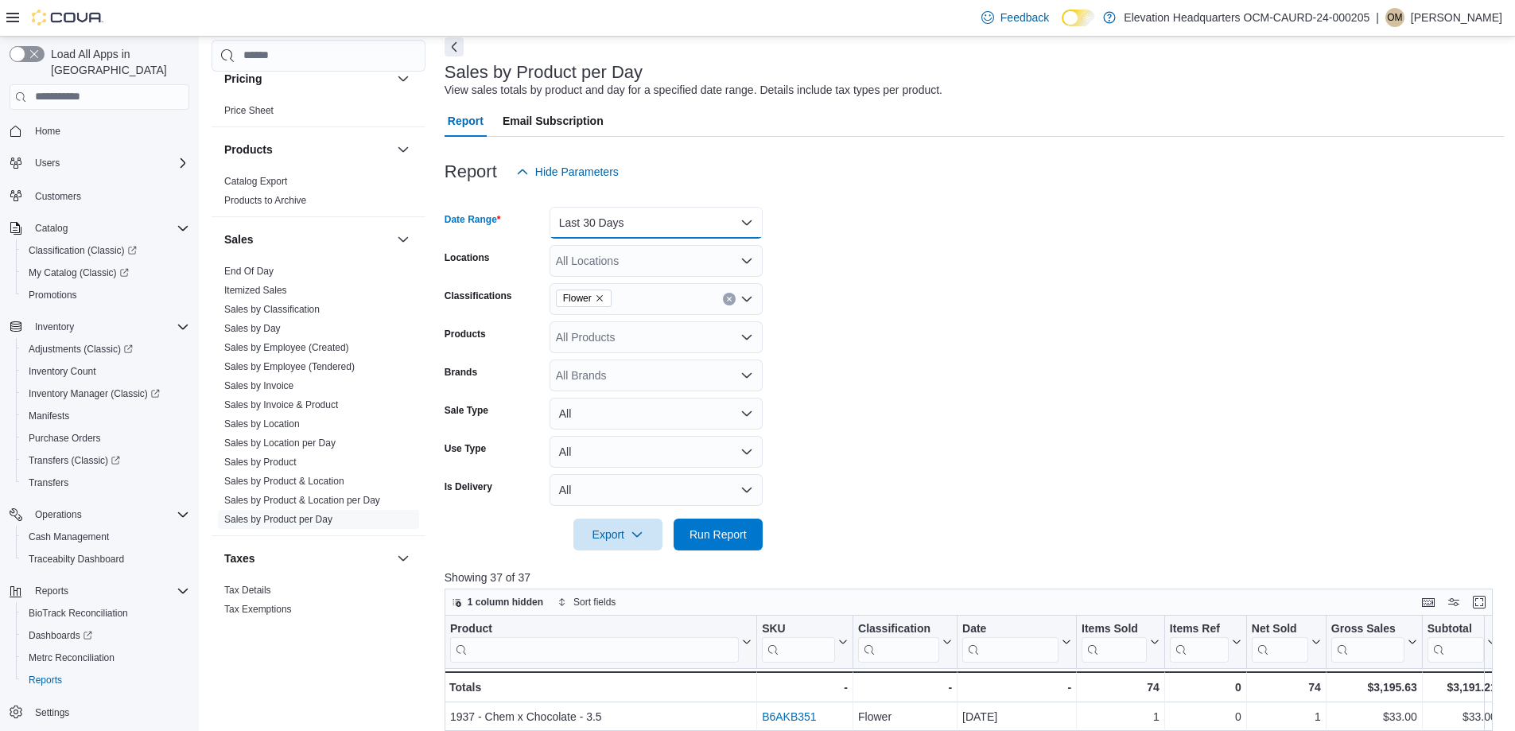
scroll to position [0, 0]
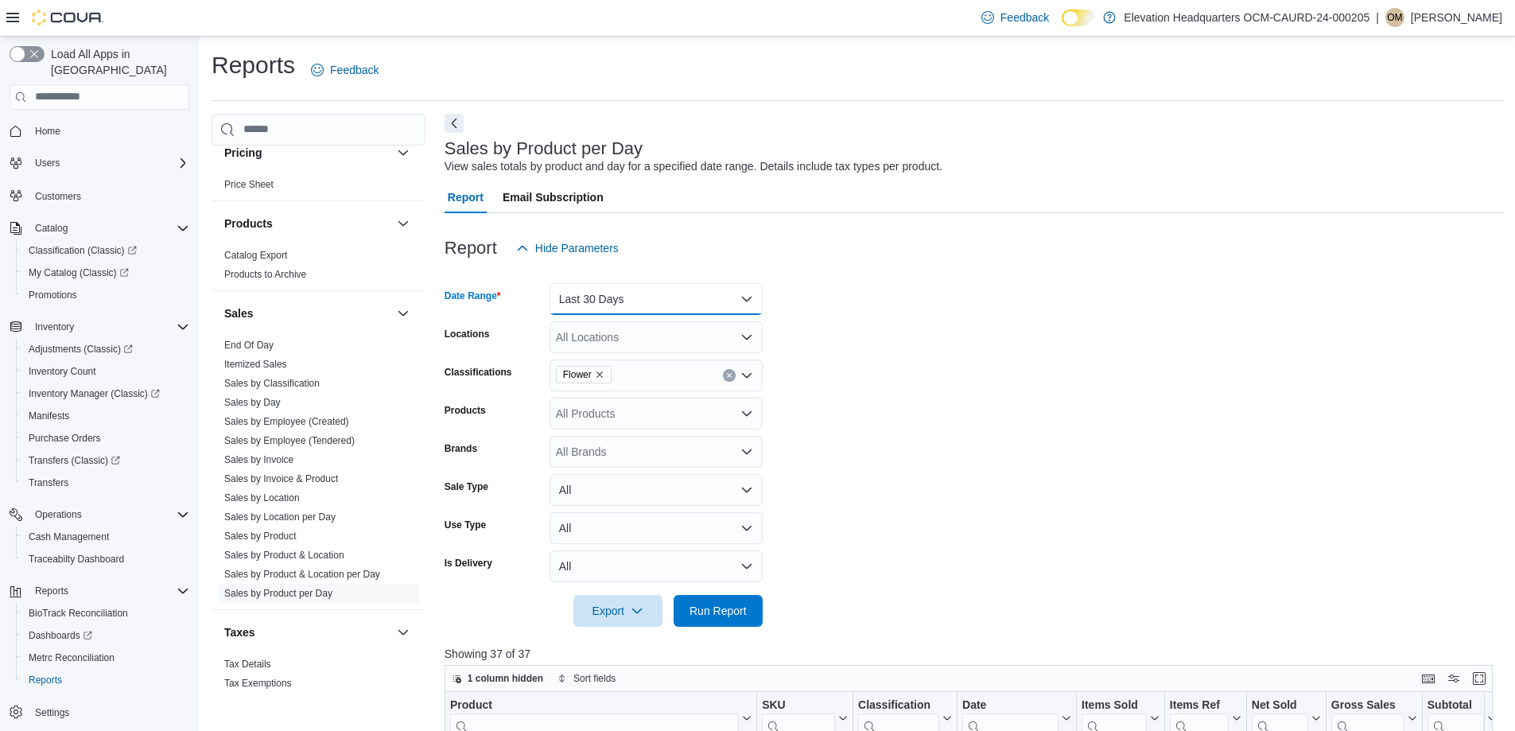
click at [652, 299] on button "Last 30 Days" at bounding box center [656, 299] width 213 height 32
click at [651, 300] on button "Last 30 Days" at bounding box center [656, 299] width 213 height 32
click at [709, 614] on span "Run Report" at bounding box center [718, 610] width 57 height 16
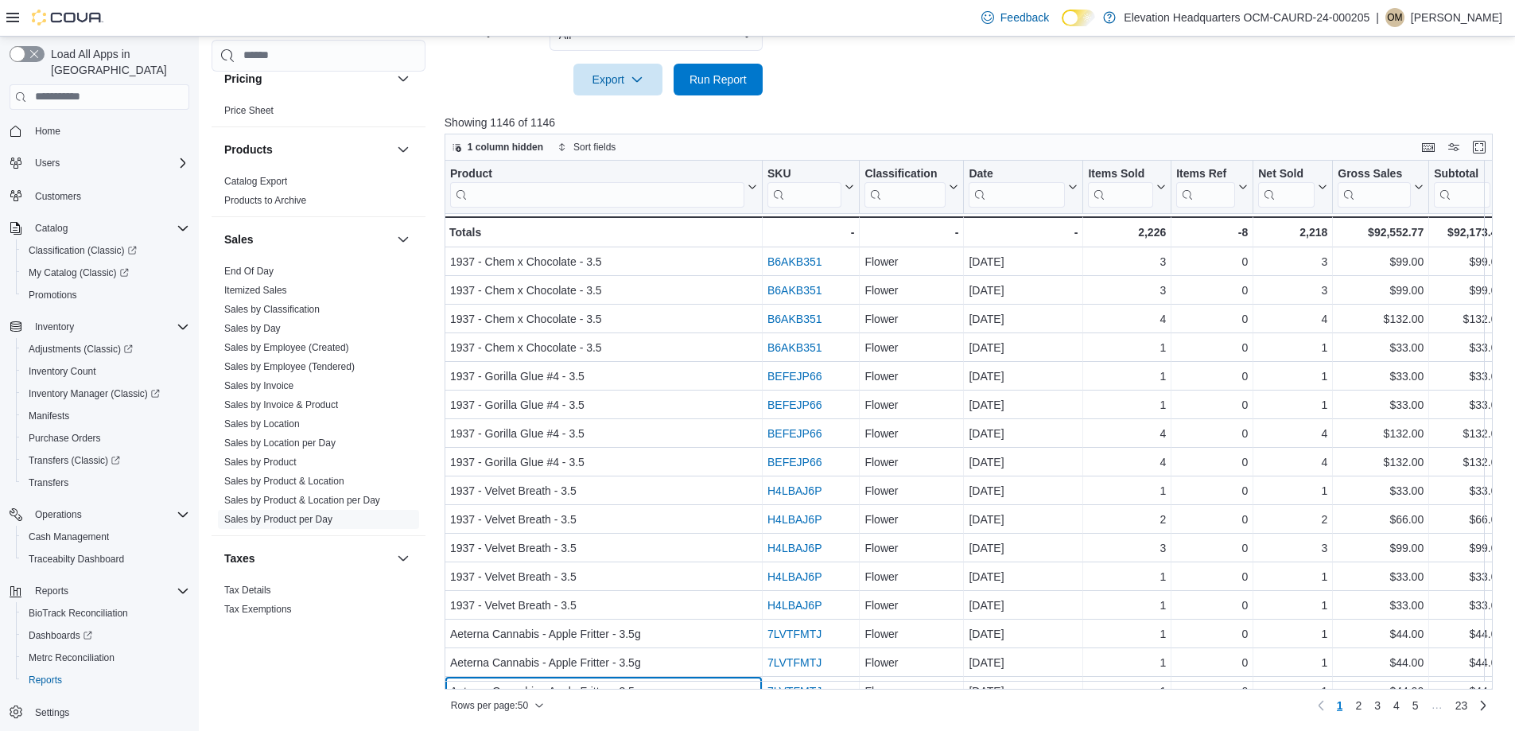
scroll to position [55, 0]
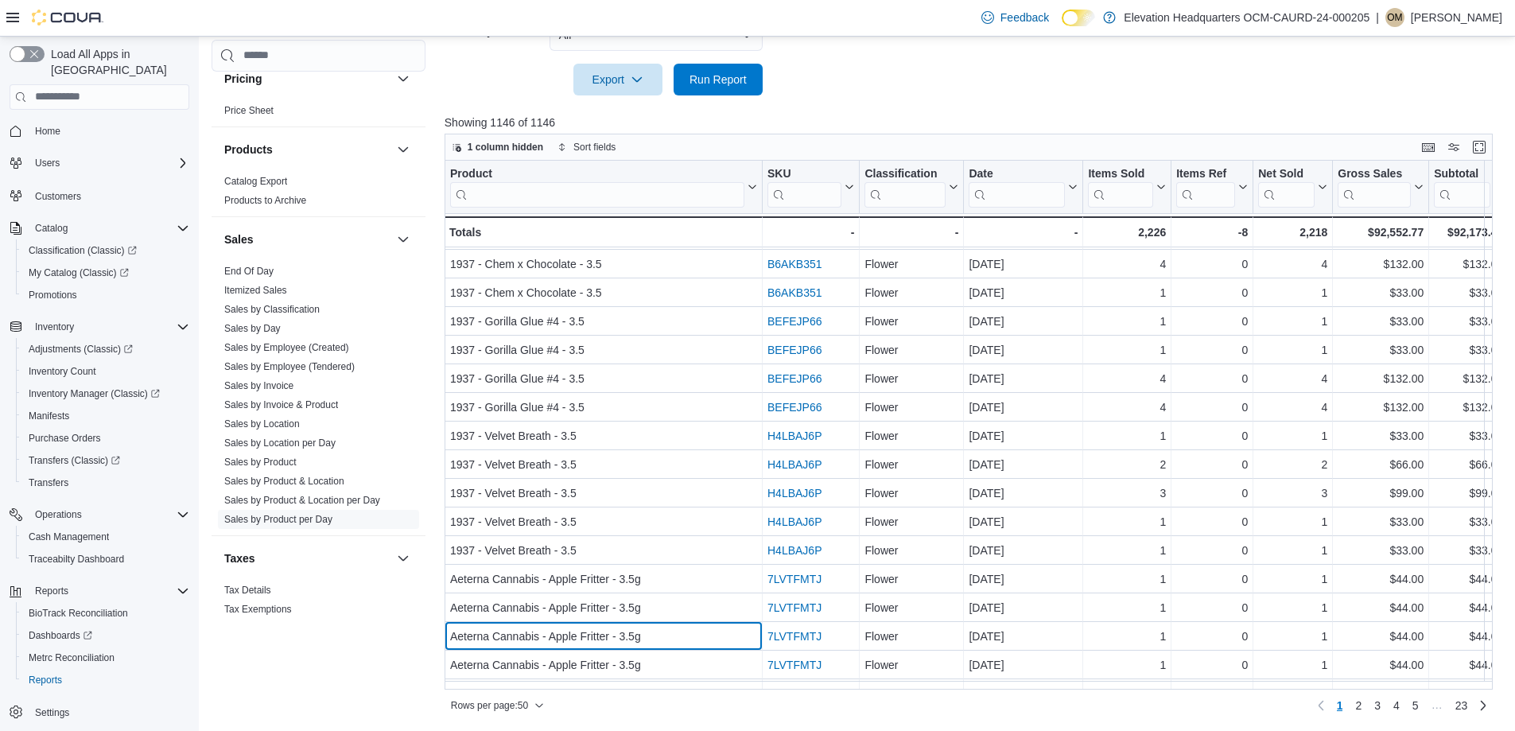
drag, startPoint x: 663, startPoint y: 680, endPoint x: 746, endPoint y: 689, distance: 83.2
click at [746, 689] on div "Product Click to view column header actions SKU Click to view column header act…" at bounding box center [975, 425] width 1060 height 529
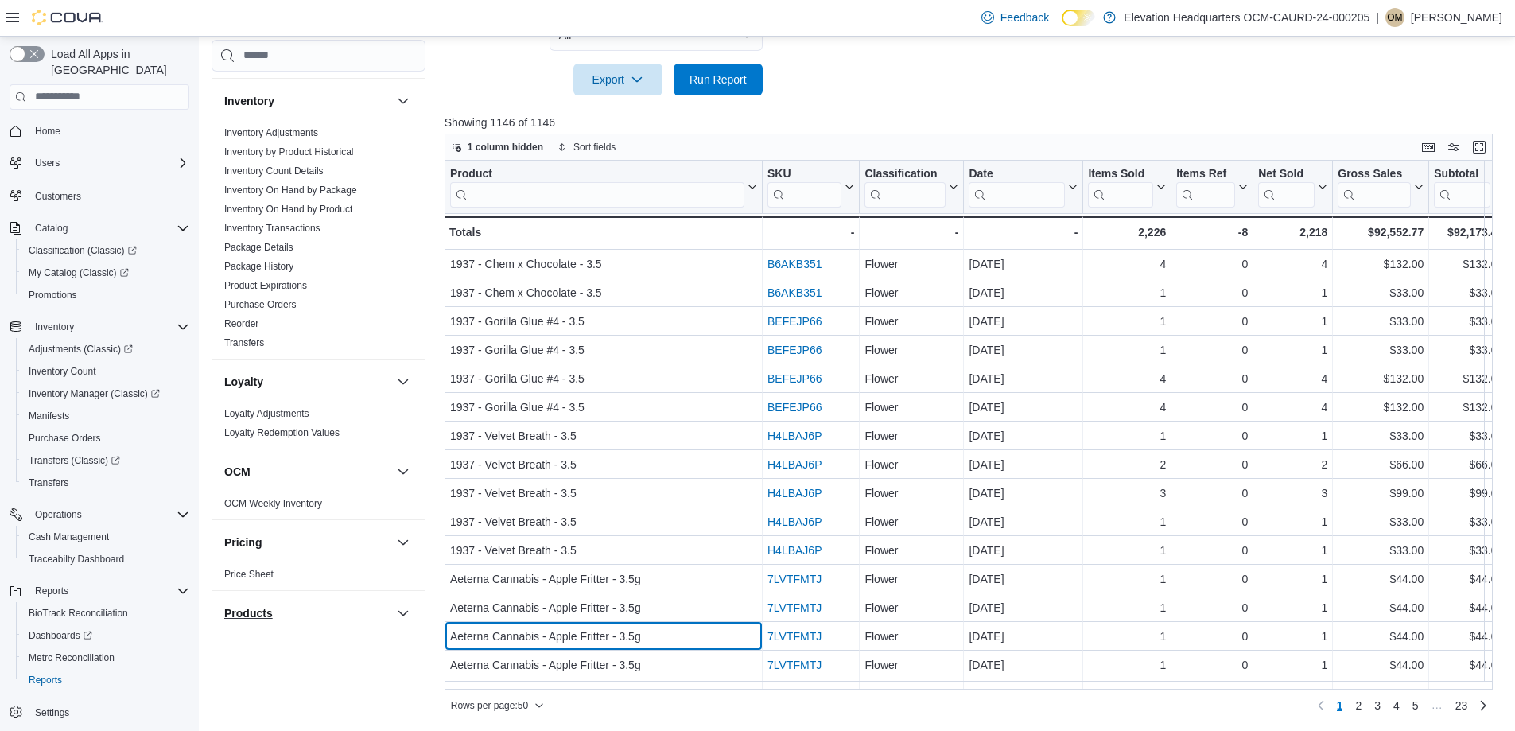
scroll to position [93, 0]
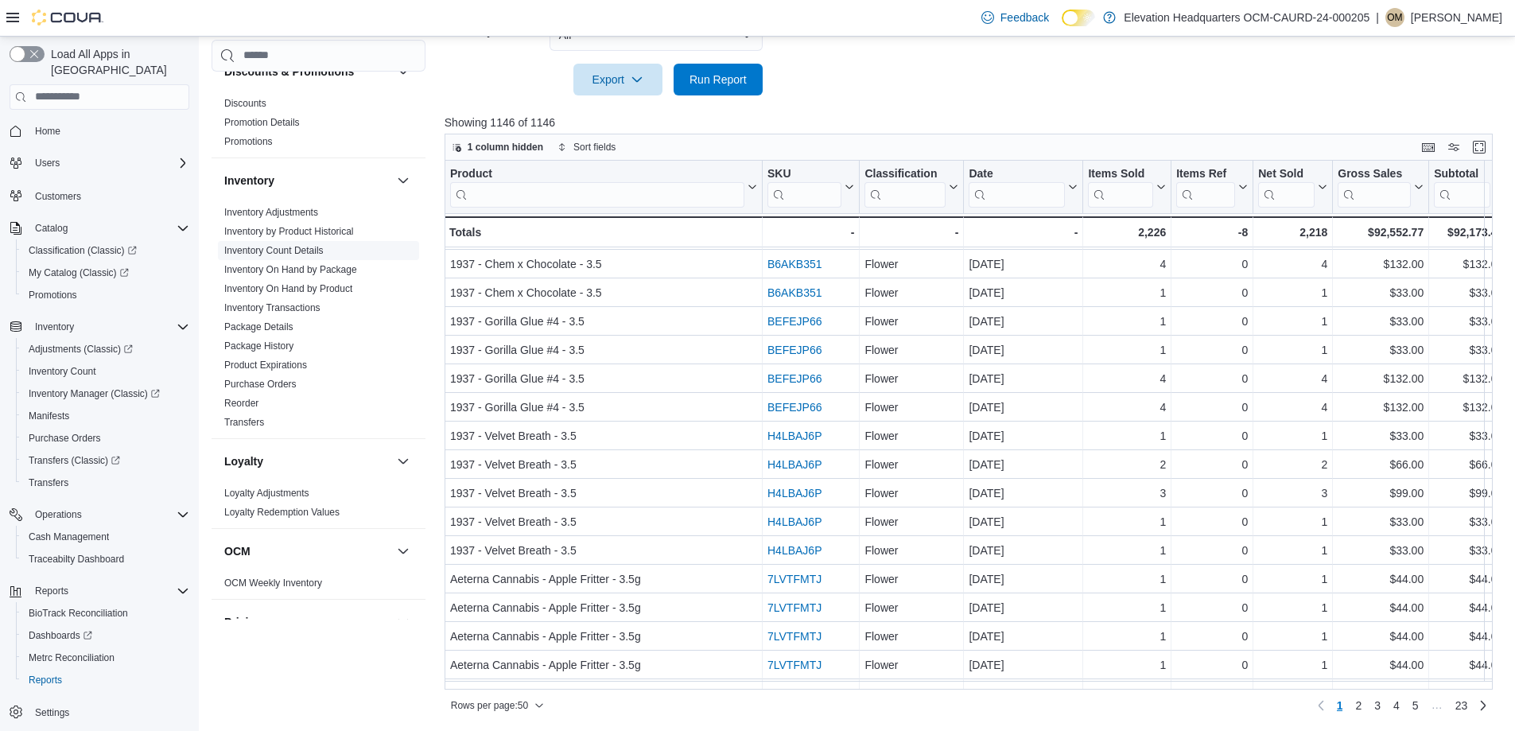
click at [349, 250] on span "Inventory Count Details" at bounding box center [318, 250] width 201 height 19
click at [309, 247] on link "Inventory Count Details" at bounding box center [273, 250] width 99 height 11
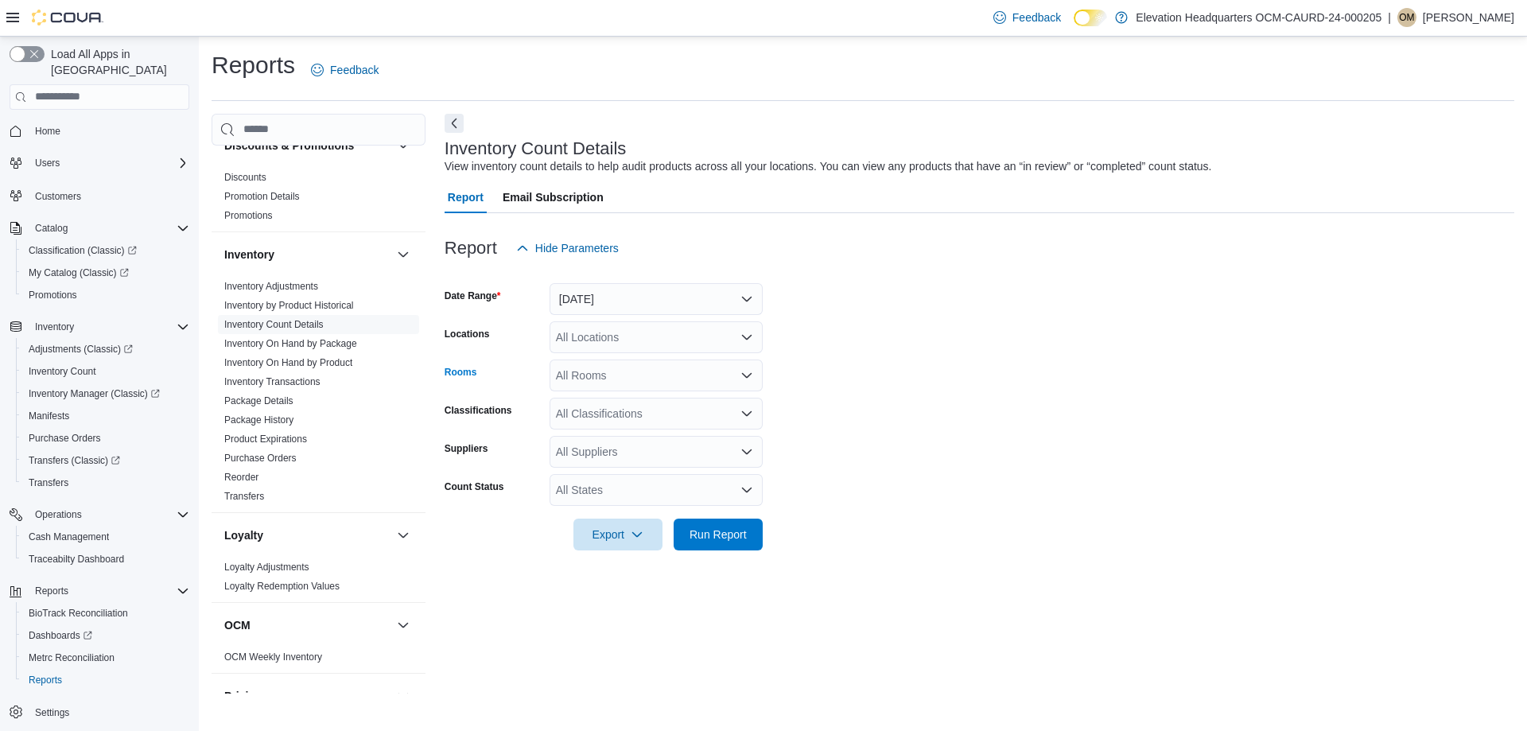
click at [651, 383] on div "All Rooms" at bounding box center [656, 376] width 213 height 32
click at [676, 446] on span "[STREET_ADDRESS] - Sales Floor" at bounding box center [656, 449] width 194 height 16
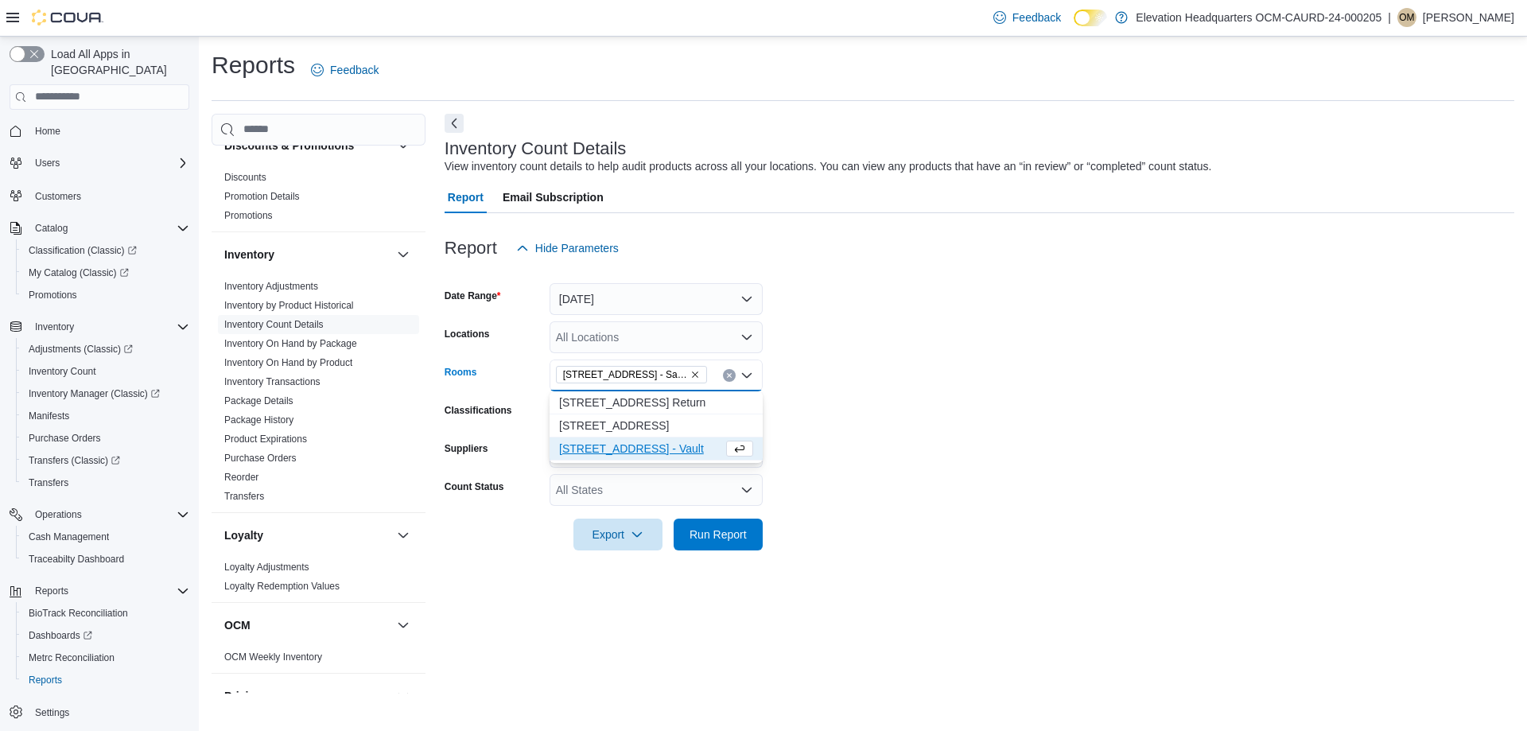
click at [811, 462] on form "Date Range [DATE] Locations All Locations Rooms [STREET_ADDRESS] - Sales Floor …" at bounding box center [980, 407] width 1070 height 286
click at [717, 422] on div "All Classifications" at bounding box center [656, 414] width 213 height 32
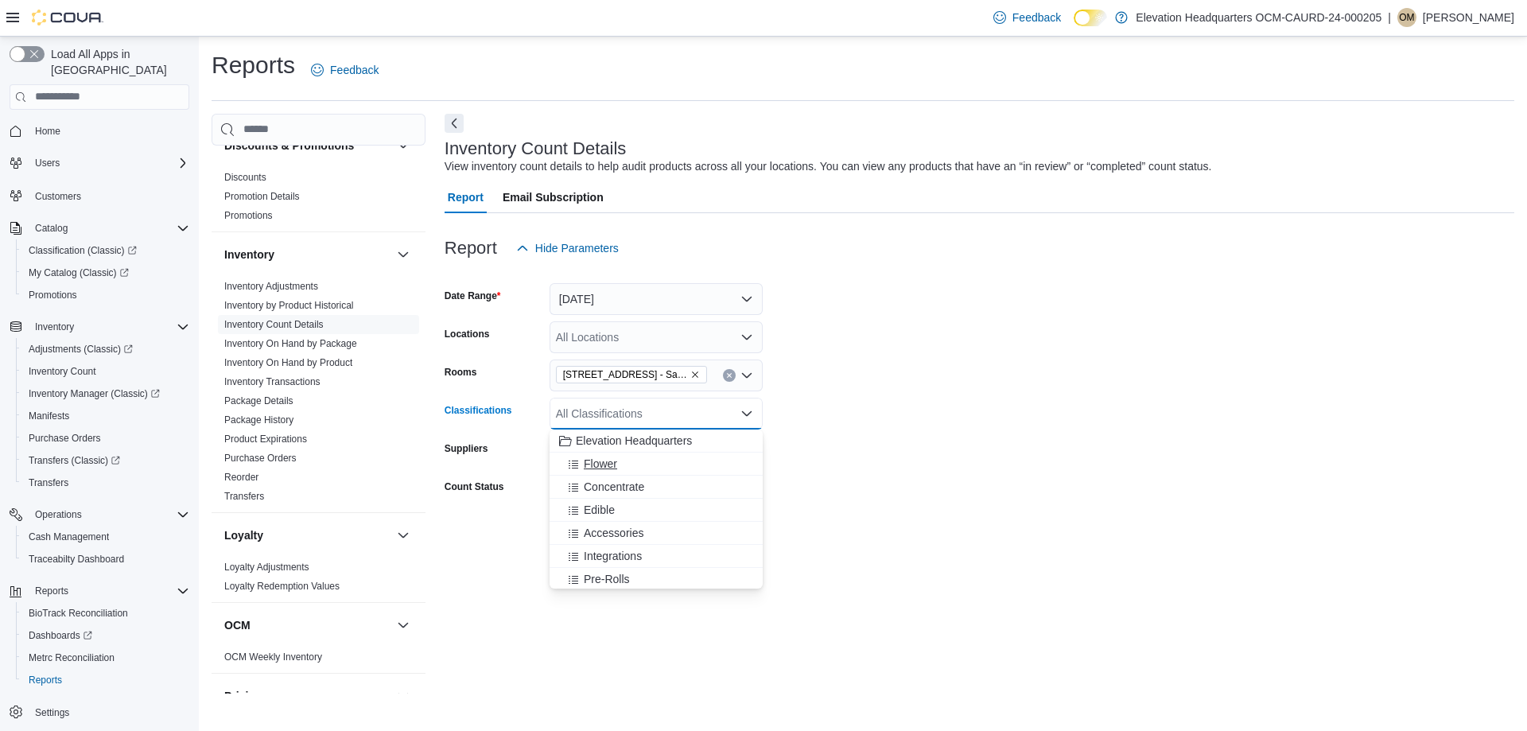
click at [706, 461] on div "Flower" at bounding box center [656, 464] width 194 height 16
click at [838, 506] on div at bounding box center [980, 512] width 1070 height 13
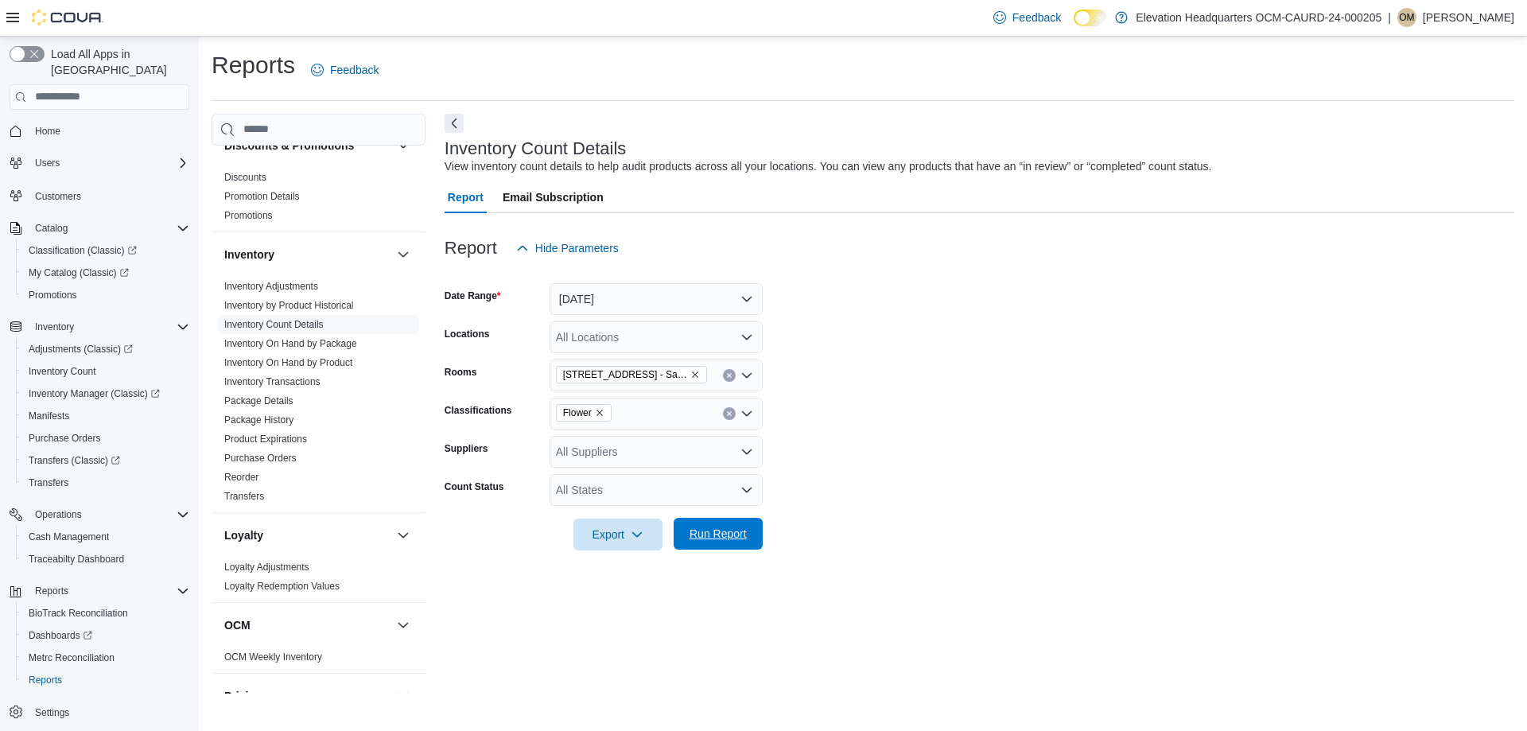
click at [731, 535] on span "Run Report" at bounding box center [718, 534] width 57 height 16
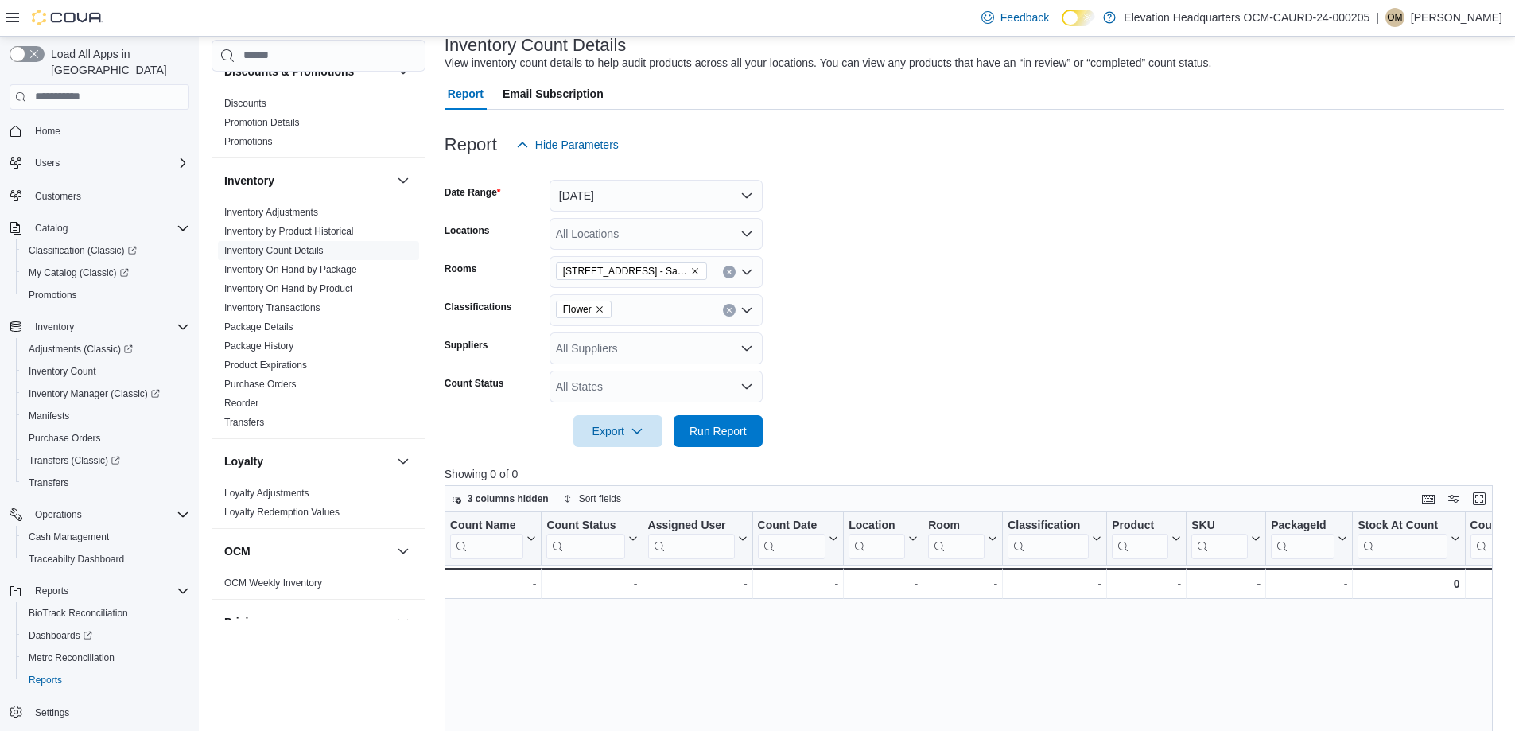
scroll to position [80, 0]
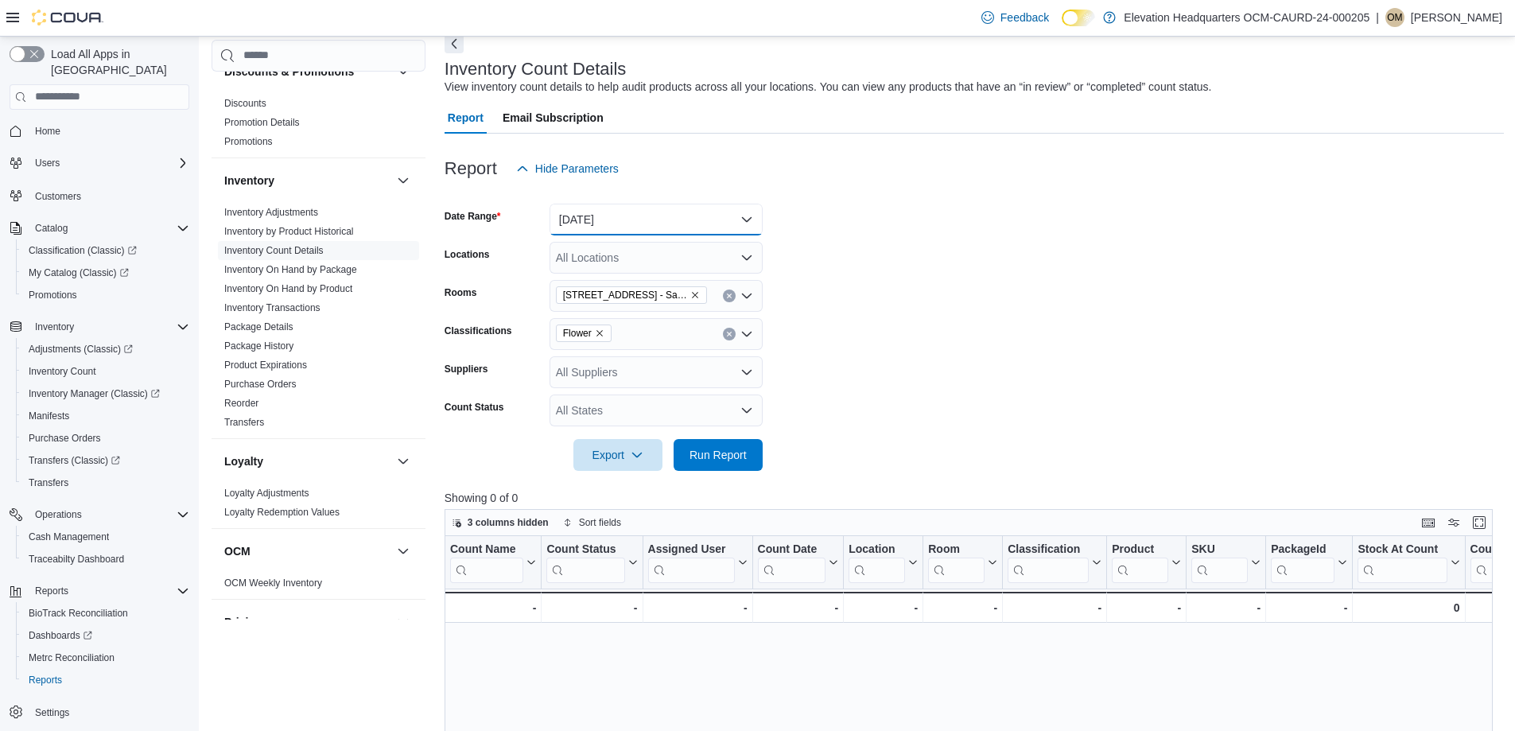
click at [674, 222] on button "[DATE]" at bounding box center [656, 220] width 213 height 32
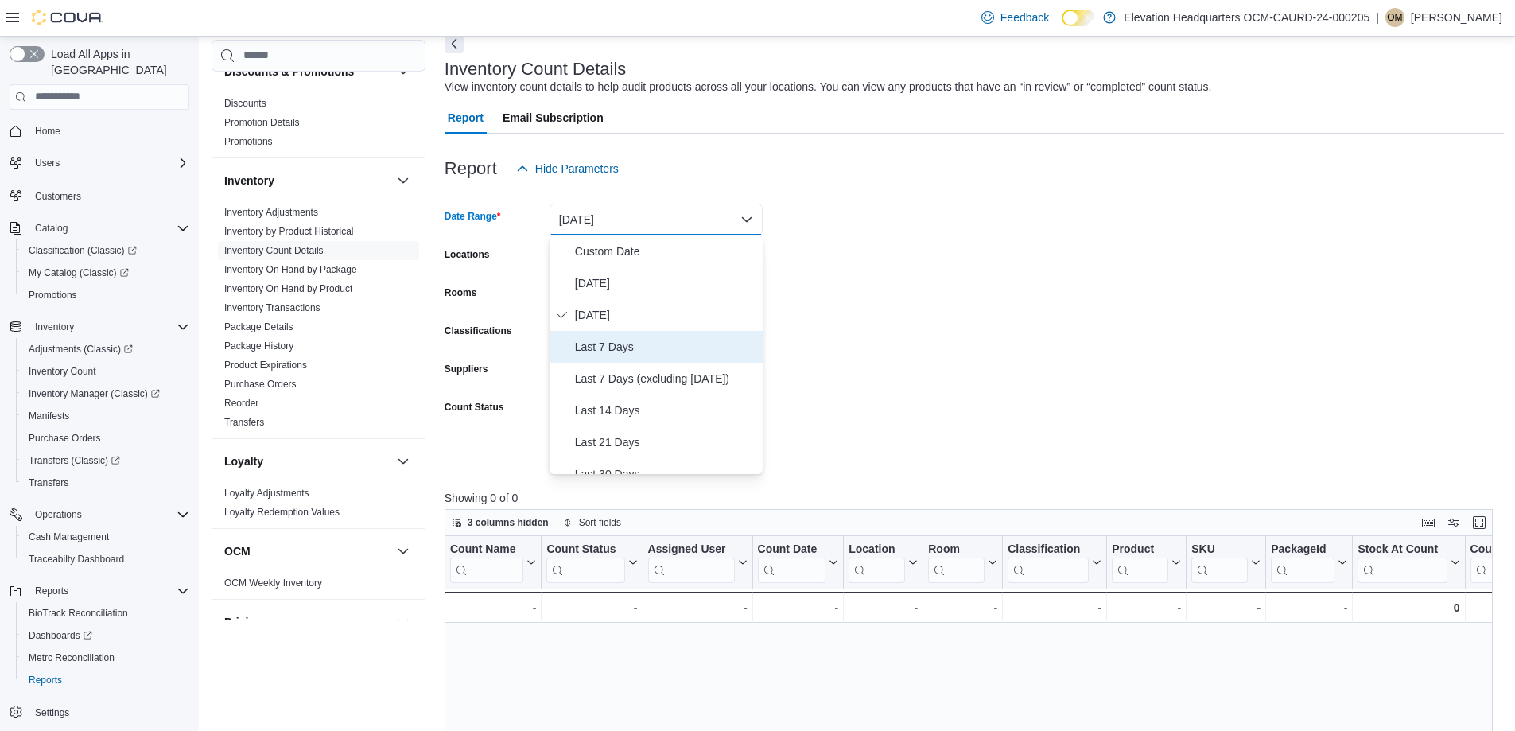
click at [651, 354] on span "Last 7 Days" at bounding box center [665, 346] width 181 height 19
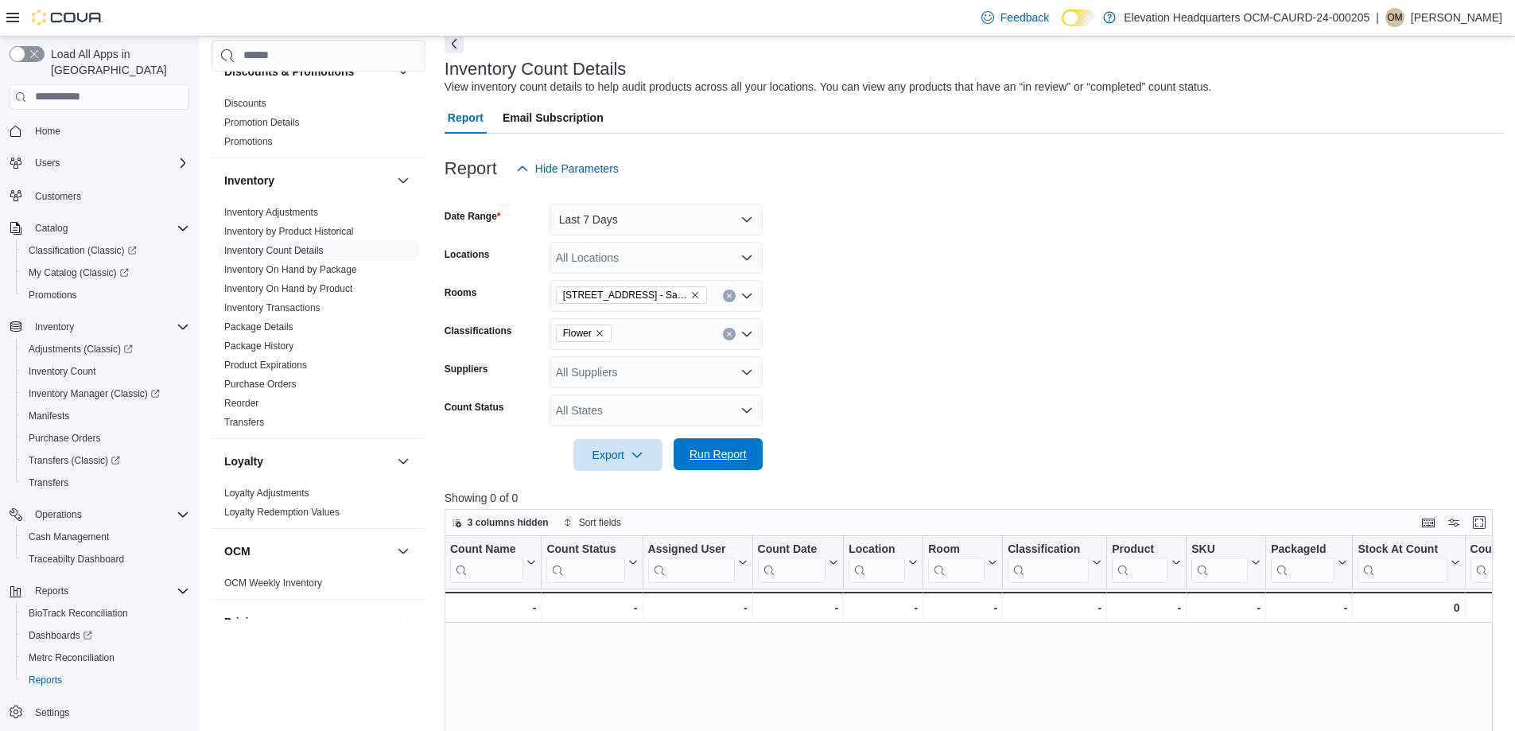
click at [725, 448] on span "Run Report" at bounding box center [718, 454] width 57 height 16
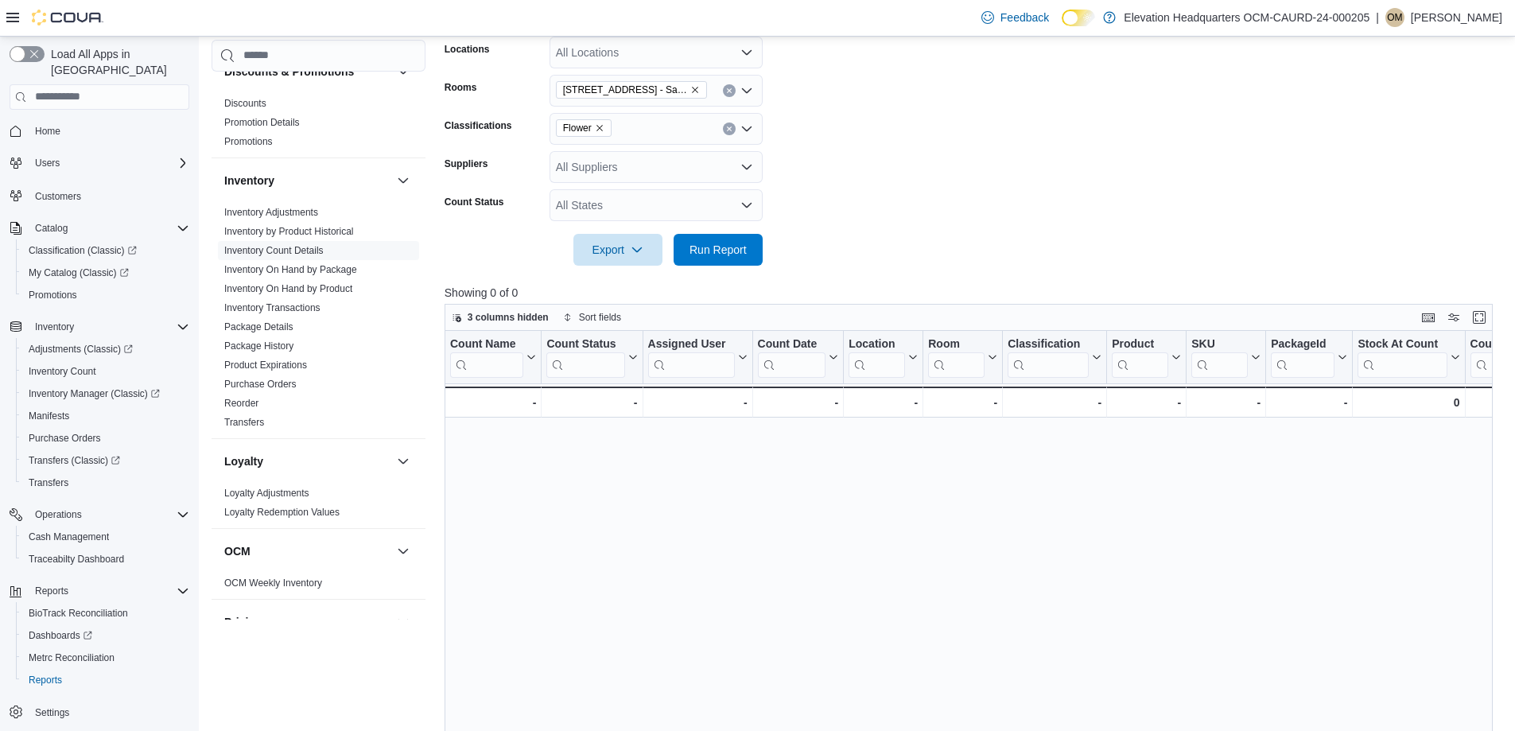
scroll to position [57, 0]
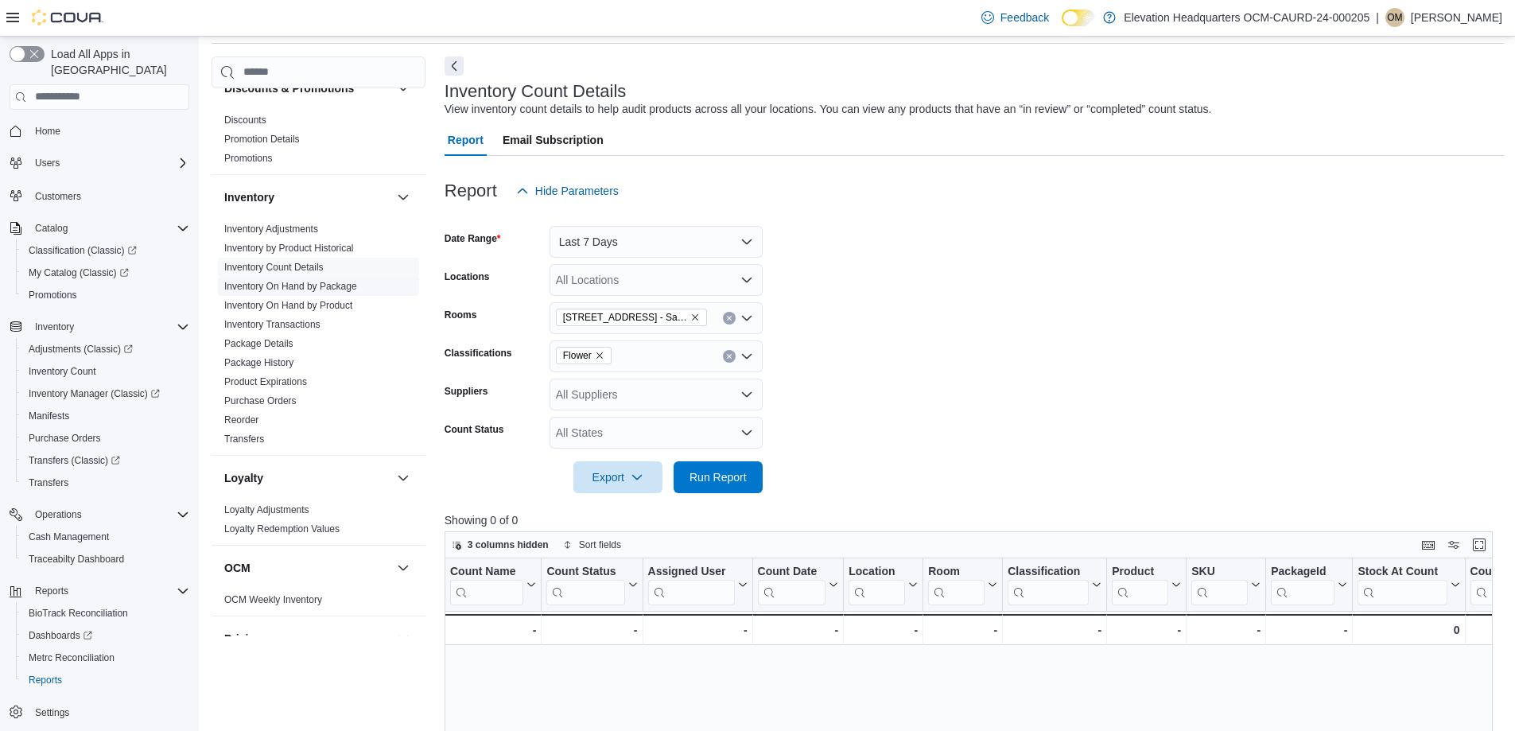
click at [311, 281] on link "Inventory On Hand by Package" at bounding box center [290, 286] width 133 height 11
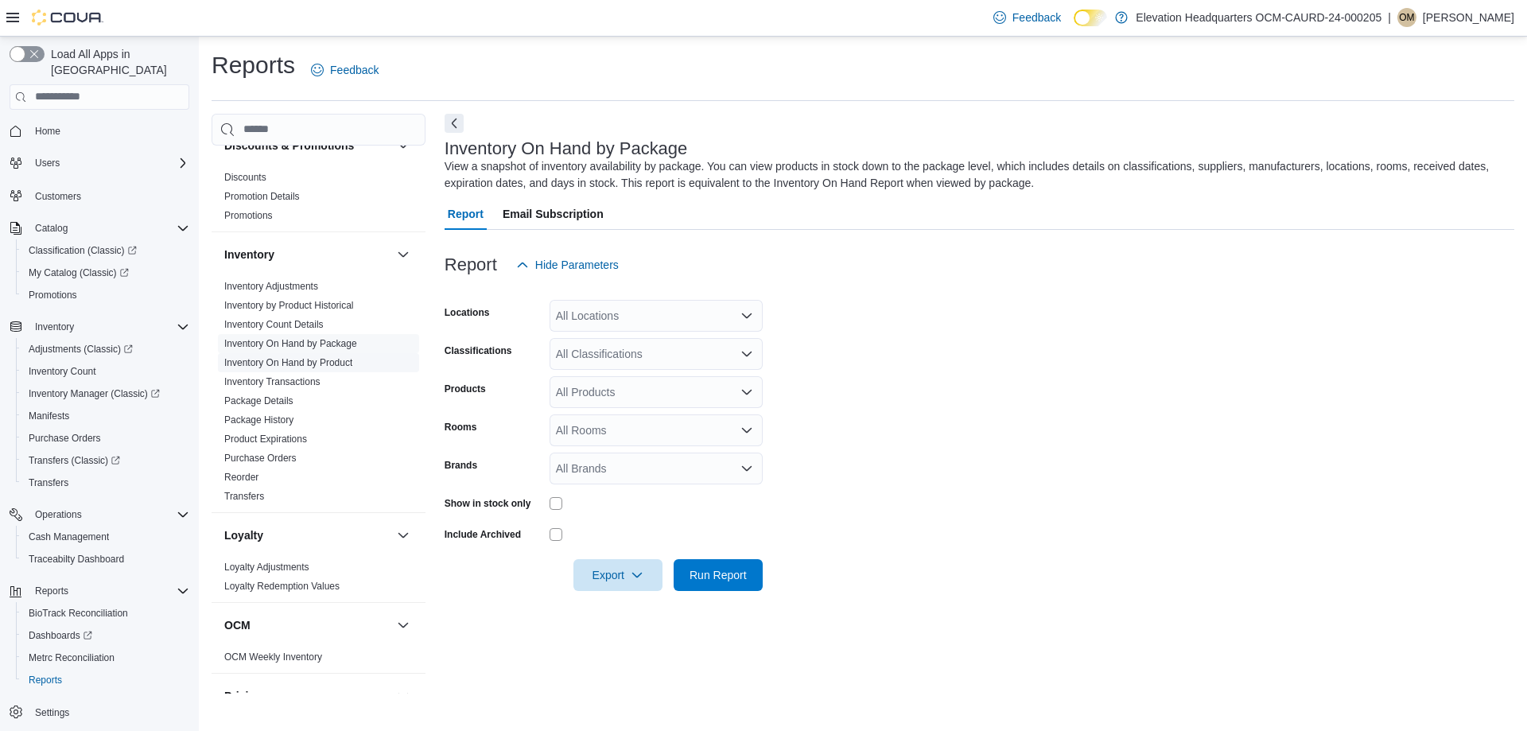
click at [332, 361] on link "Inventory On Hand by Product" at bounding box center [288, 362] width 128 height 11
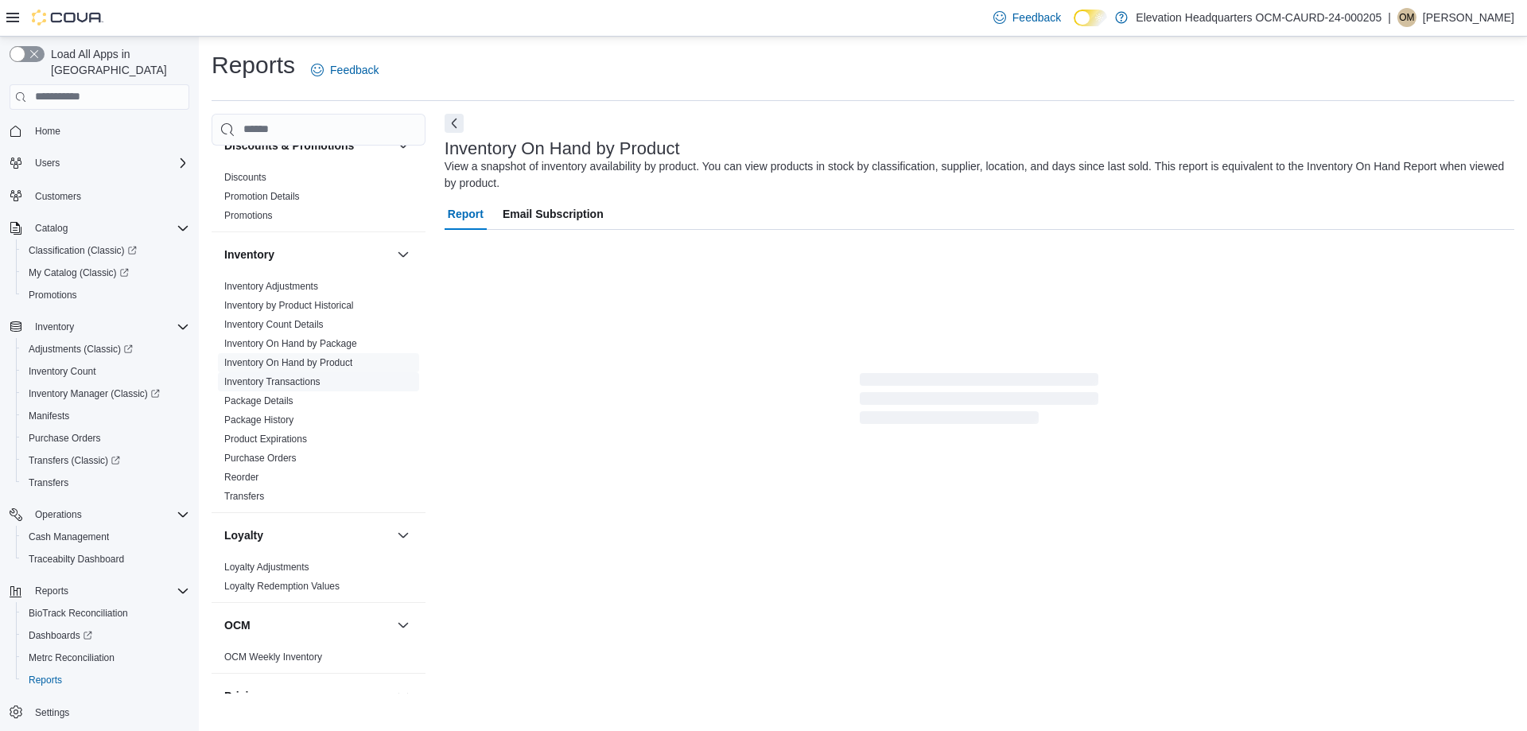
click at [328, 375] on span "Inventory Transactions" at bounding box center [318, 381] width 201 height 19
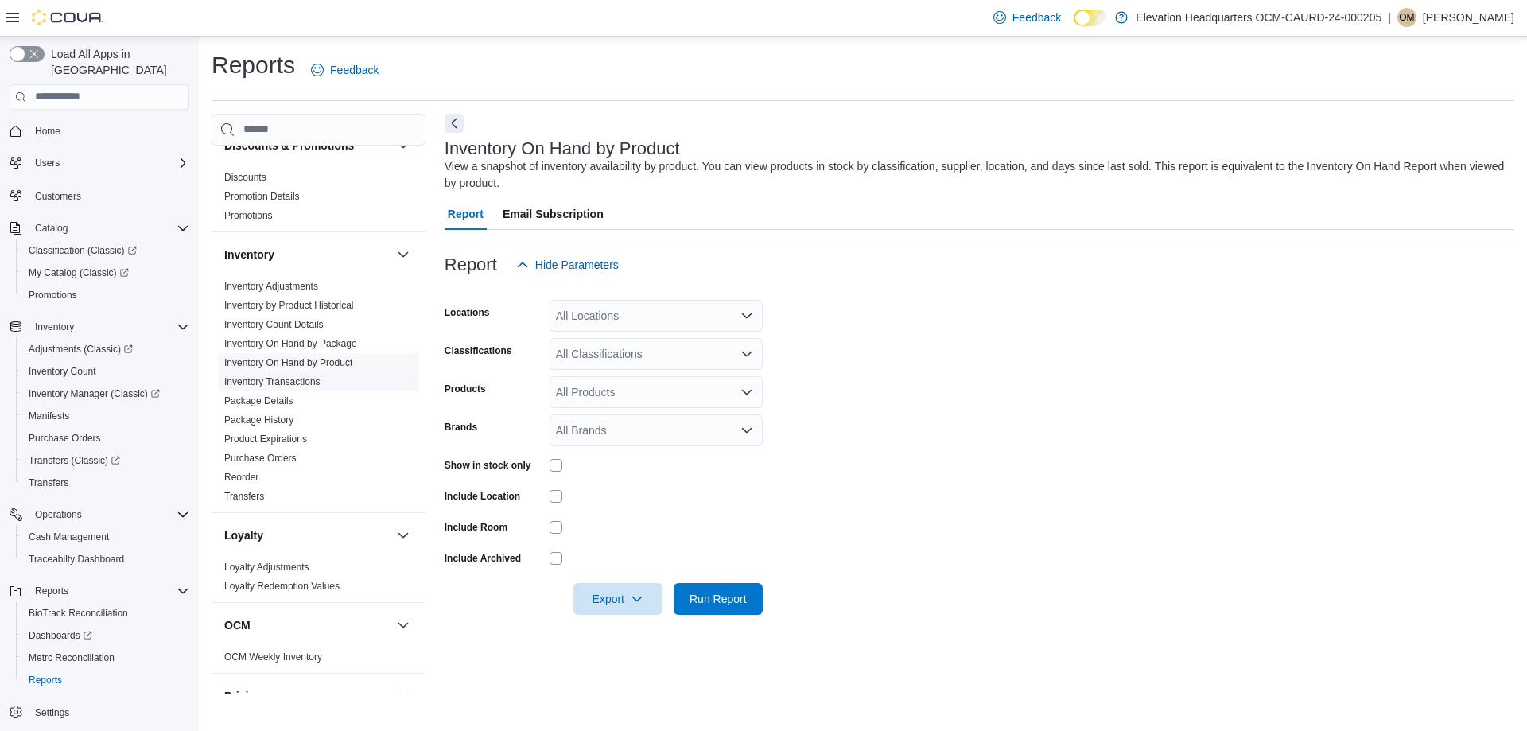
click at [318, 380] on link "Inventory Transactions" at bounding box center [272, 381] width 96 height 11
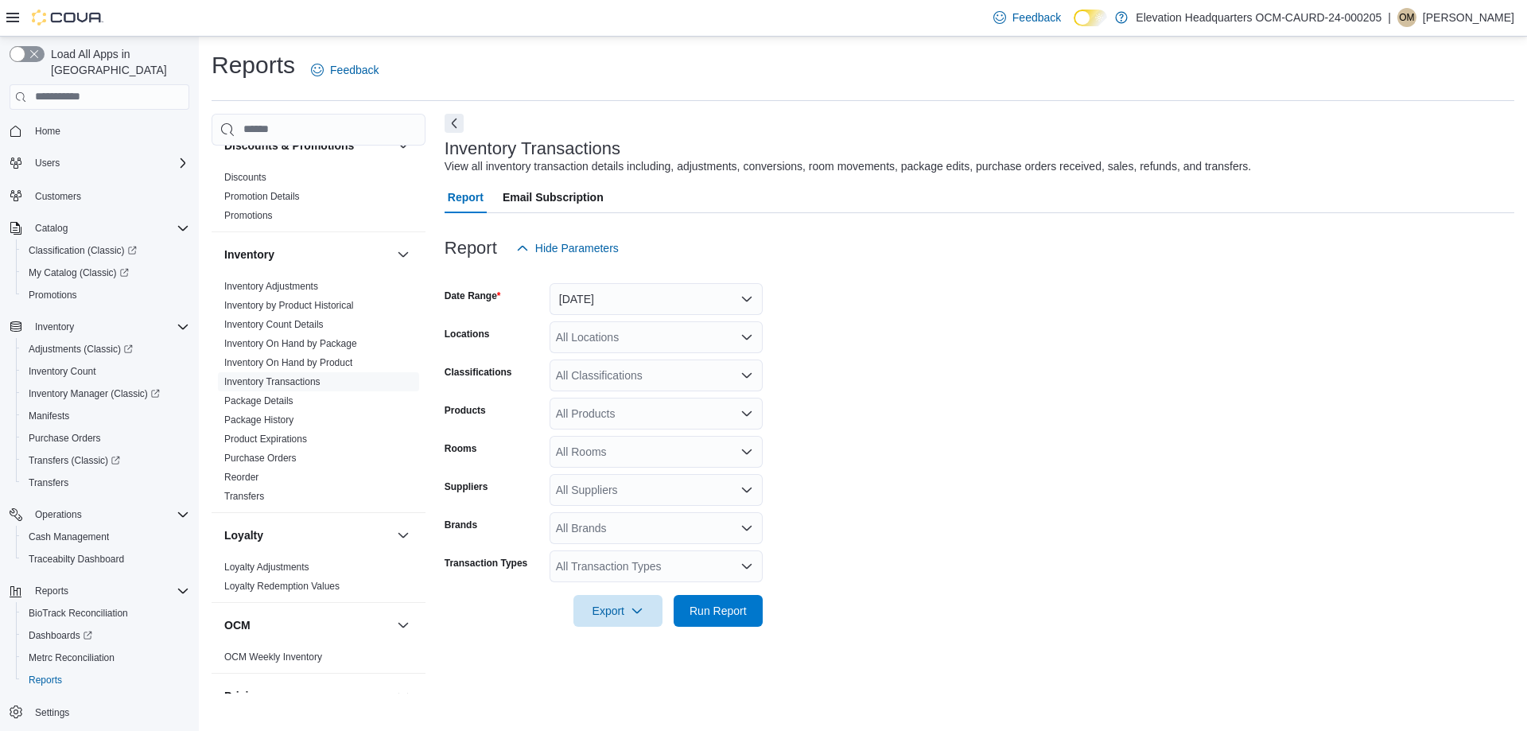
click at [623, 420] on div "All Products" at bounding box center [656, 414] width 213 height 32
click at [687, 442] on span "Type 3 or more characters" at bounding box center [656, 441] width 194 height 16
click at [743, 436] on icon "Choose from the following options" at bounding box center [739, 440] width 13 height 13
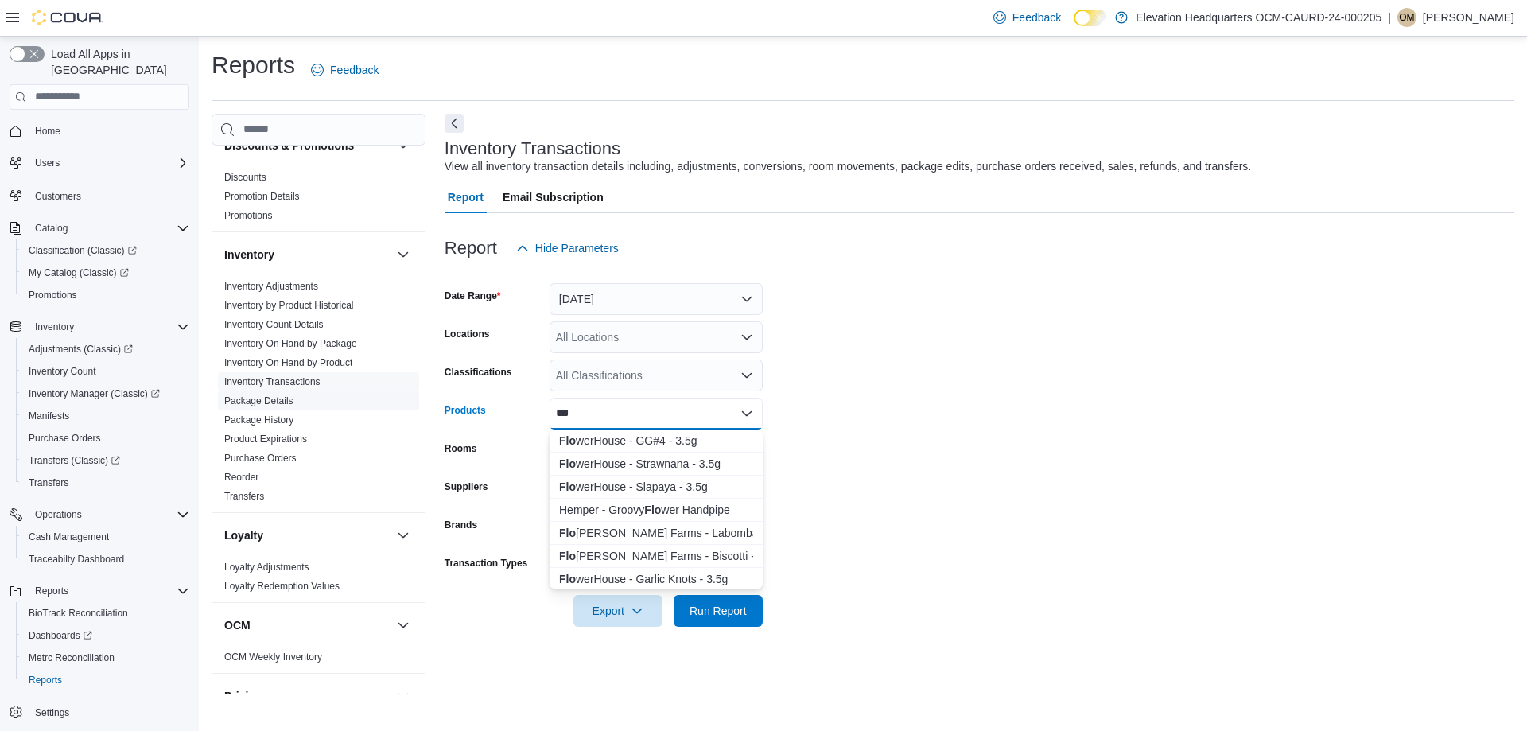
type input "***"
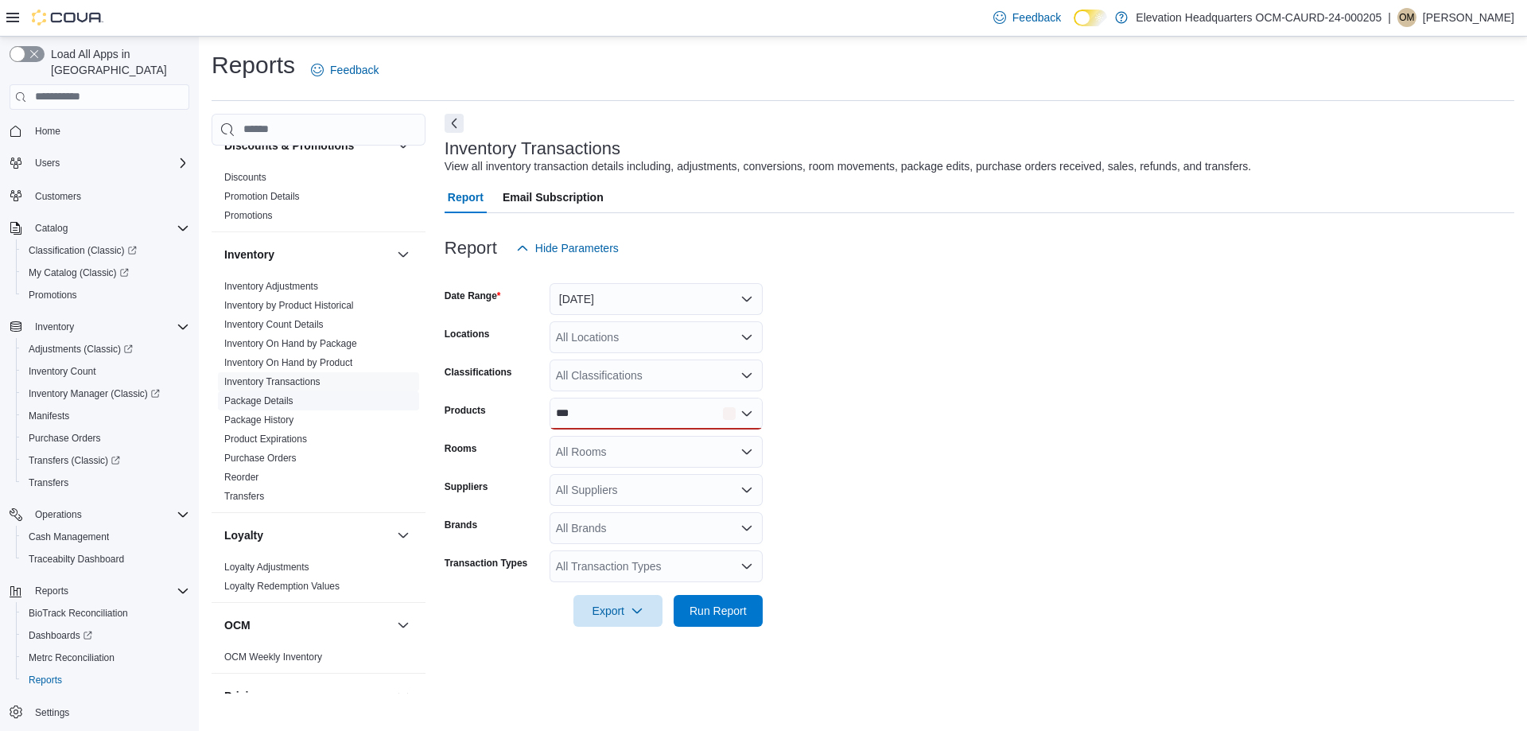
click at [333, 391] on span "Package Details" at bounding box center [318, 400] width 201 height 19
click at [331, 423] on span "Package History" at bounding box center [318, 419] width 201 height 19
click at [277, 458] on link "Purchase Orders" at bounding box center [260, 458] width 72 height 11
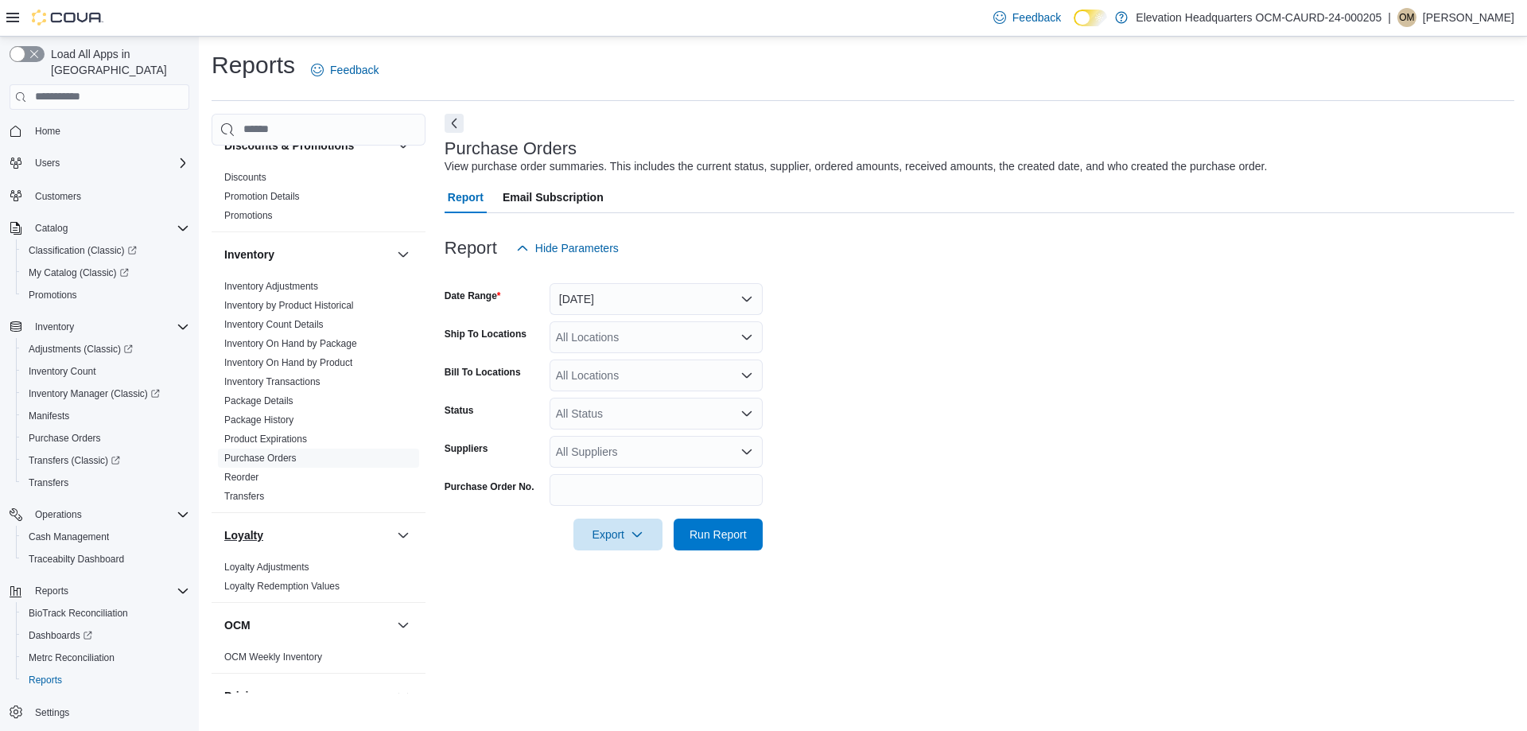
scroll to position [570, 0]
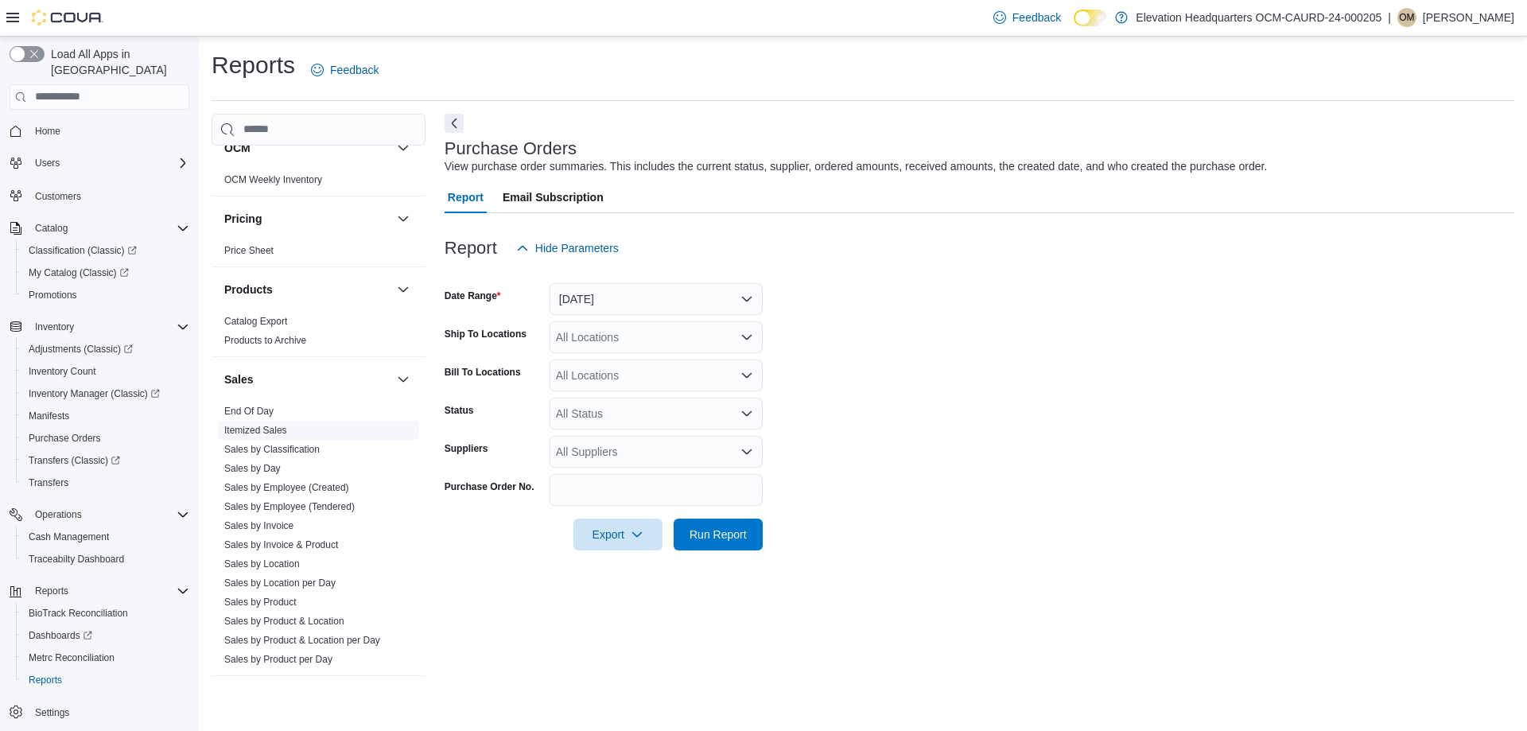
click at [281, 427] on link "Itemized Sales" at bounding box center [255, 430] width 63 height 11
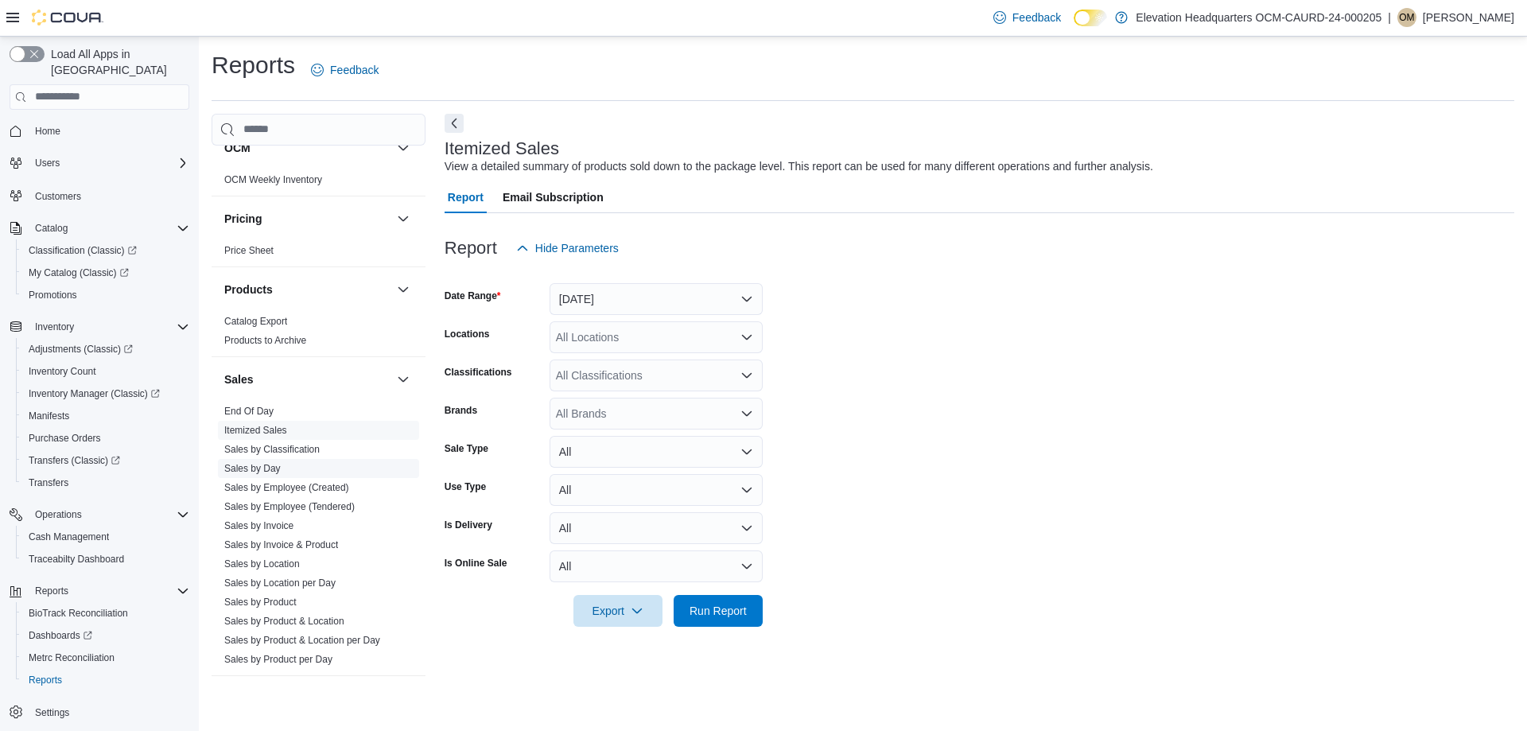
click at [294, 461] on span "Sales by Day" at bounding box center [318, 468] width 201 height 19
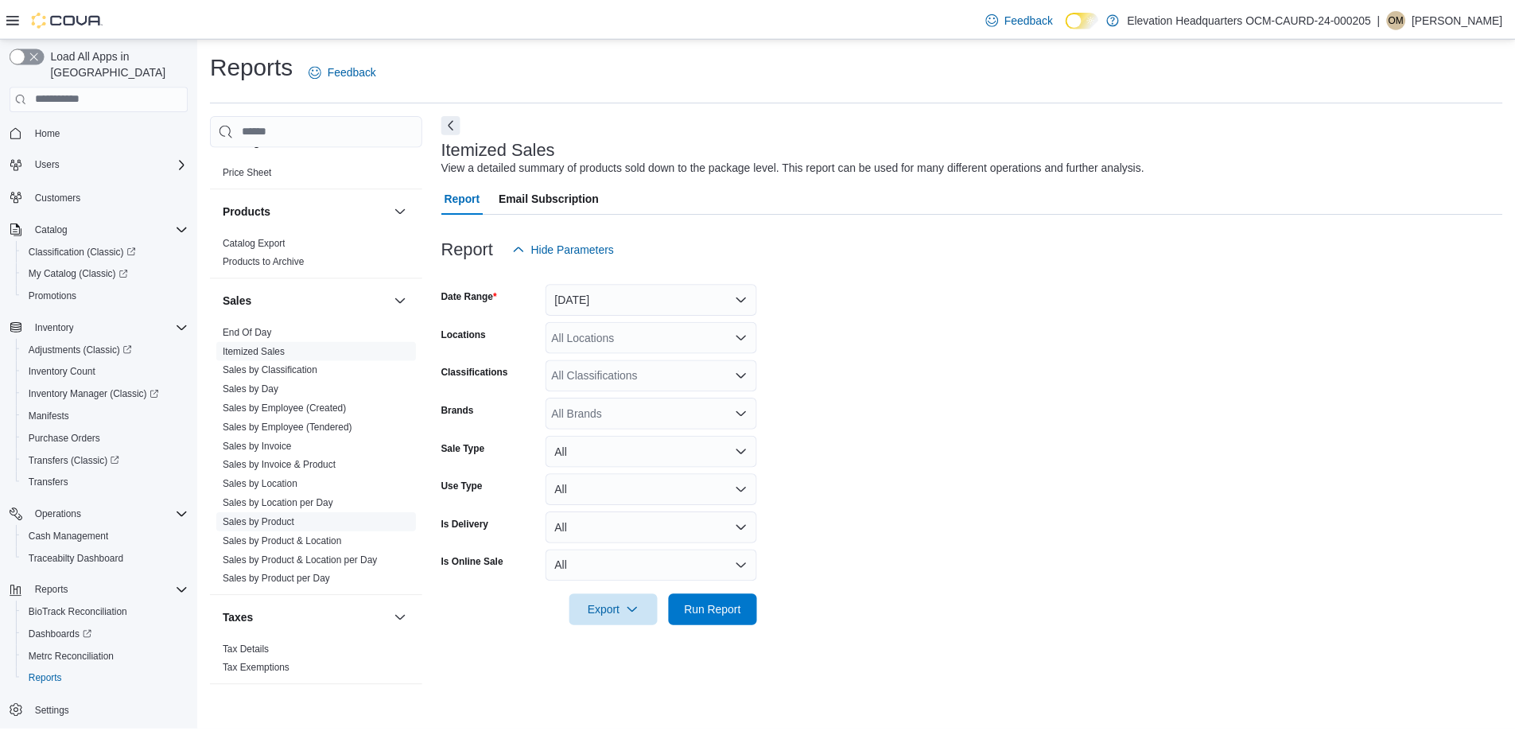
scroll to position [729, 0]
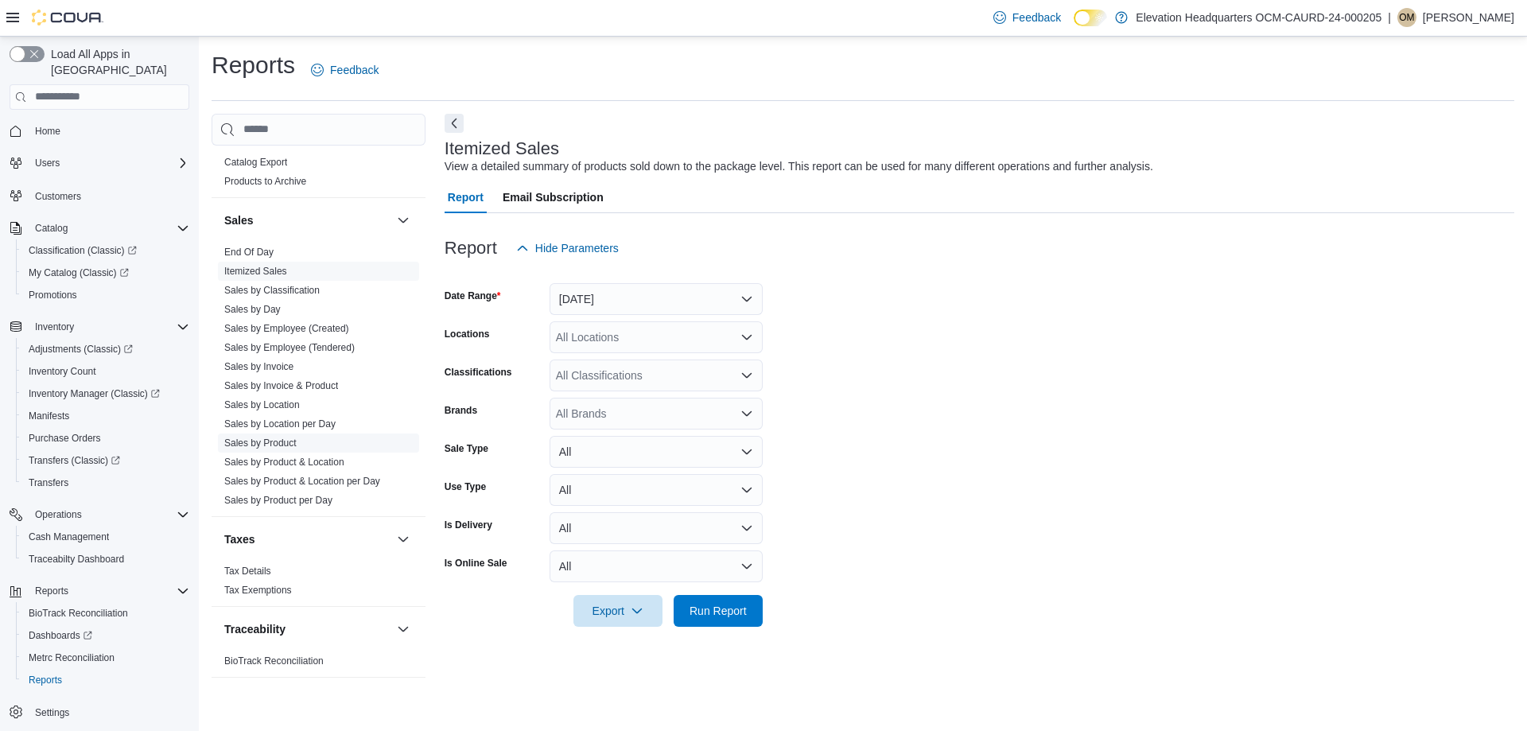
click at [274, 442] on link "Sales by Product" at bounding box center [260, 442] width 72 height 11
click at [626, 309] on button "[DATE]" at bounding box center [656, 299] width 213 height 32
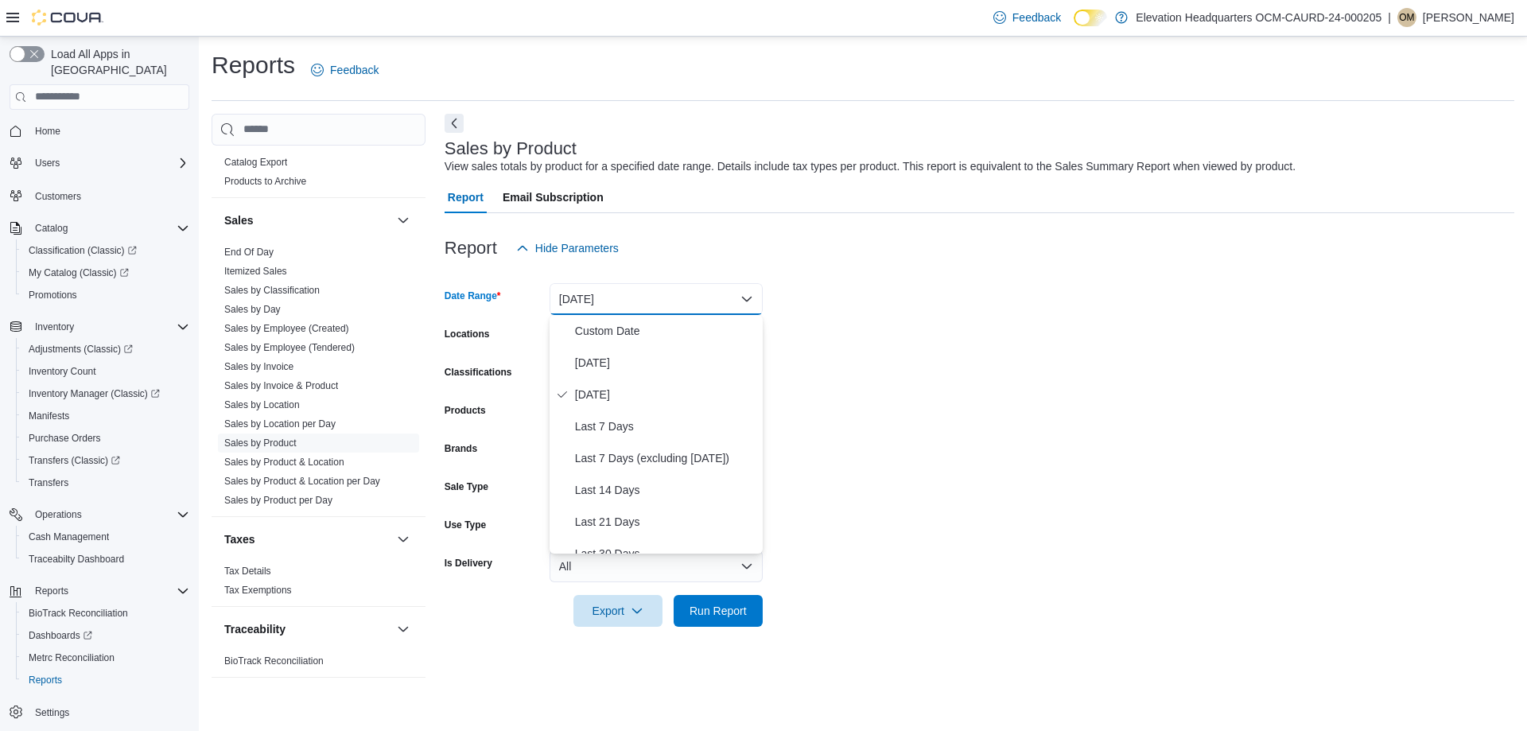
click at [626, 309] on button "[DATE]" at bounding box center [656, 299] width 213 height 32
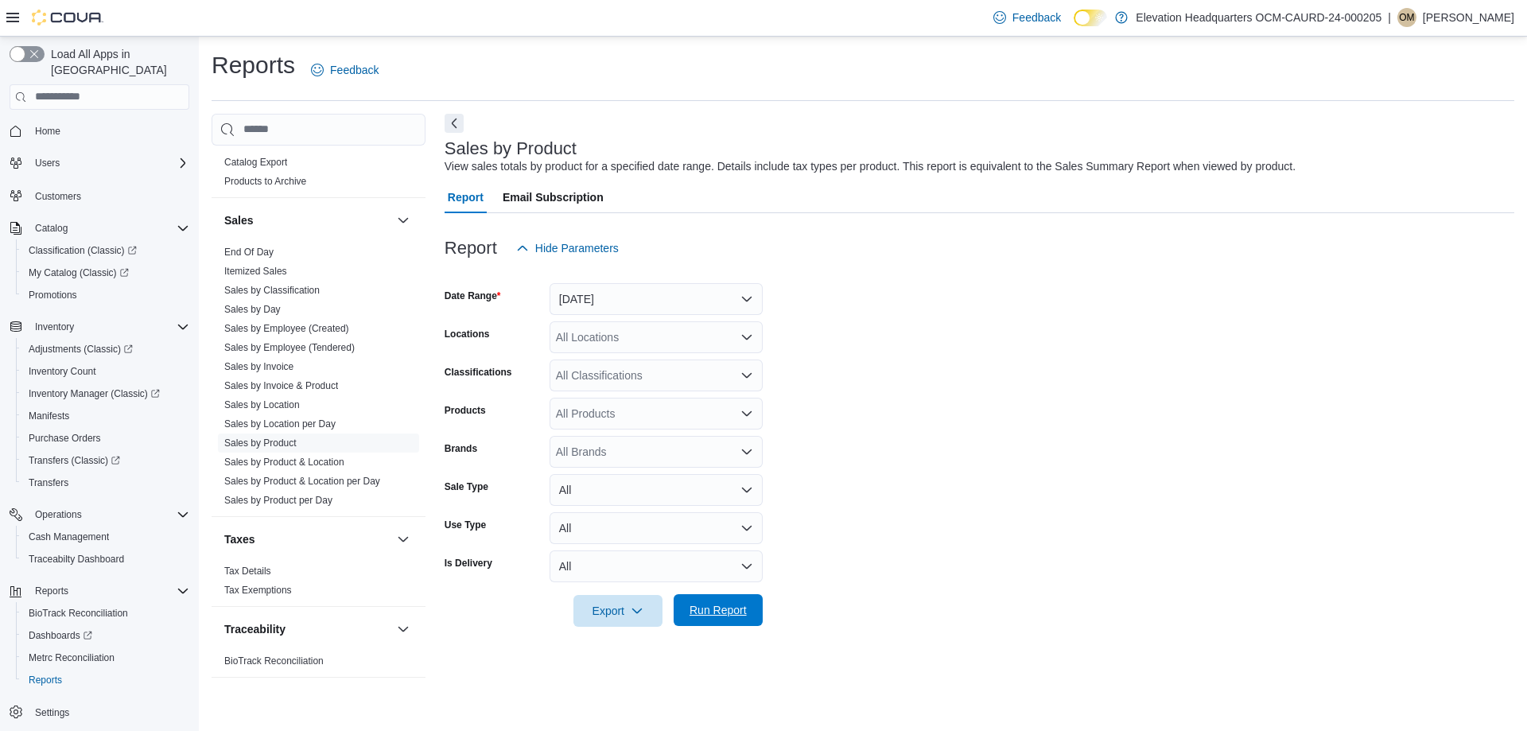
click at [691, 598] on span "Run Report" at bounding box center [718, 610] width 70 height 32
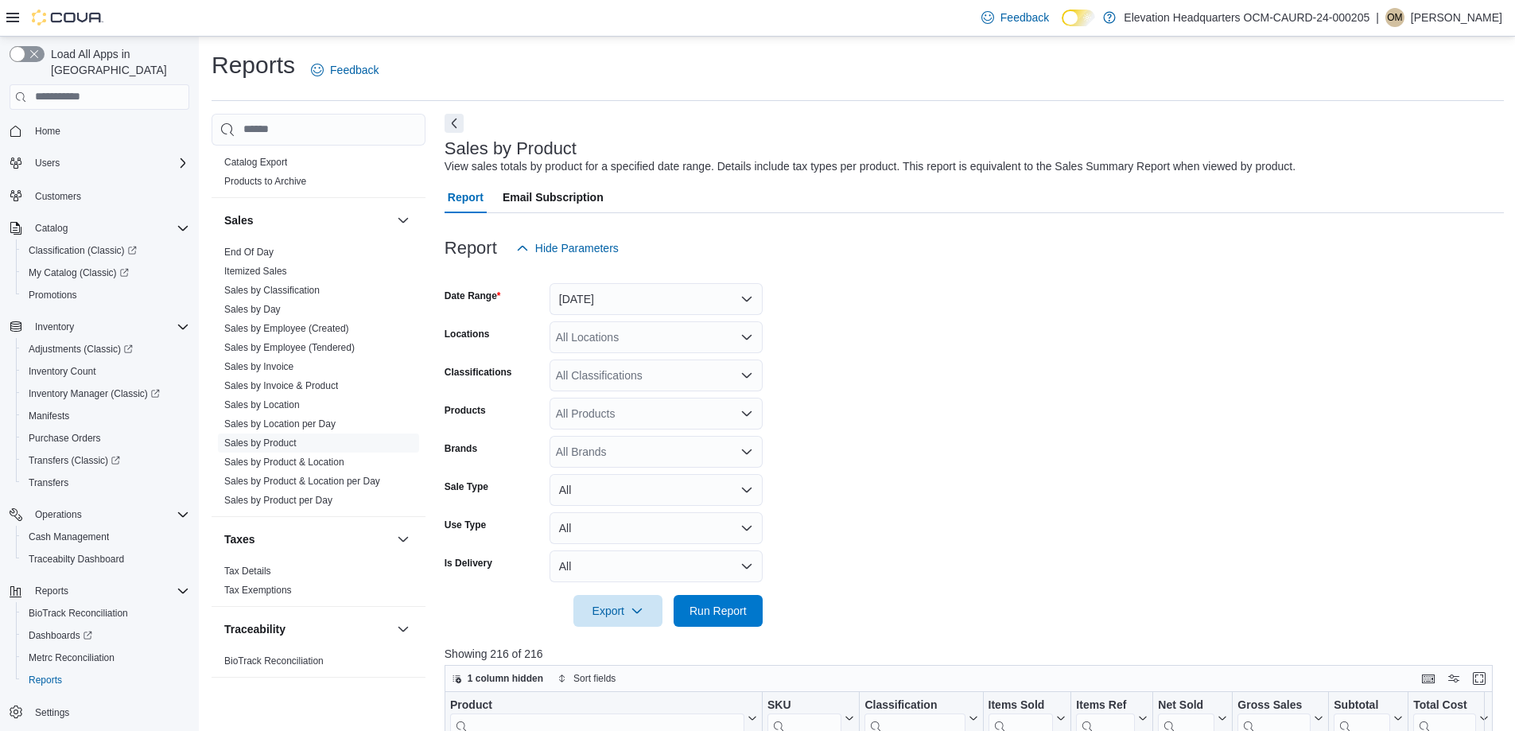
scroll to position [398, 0]
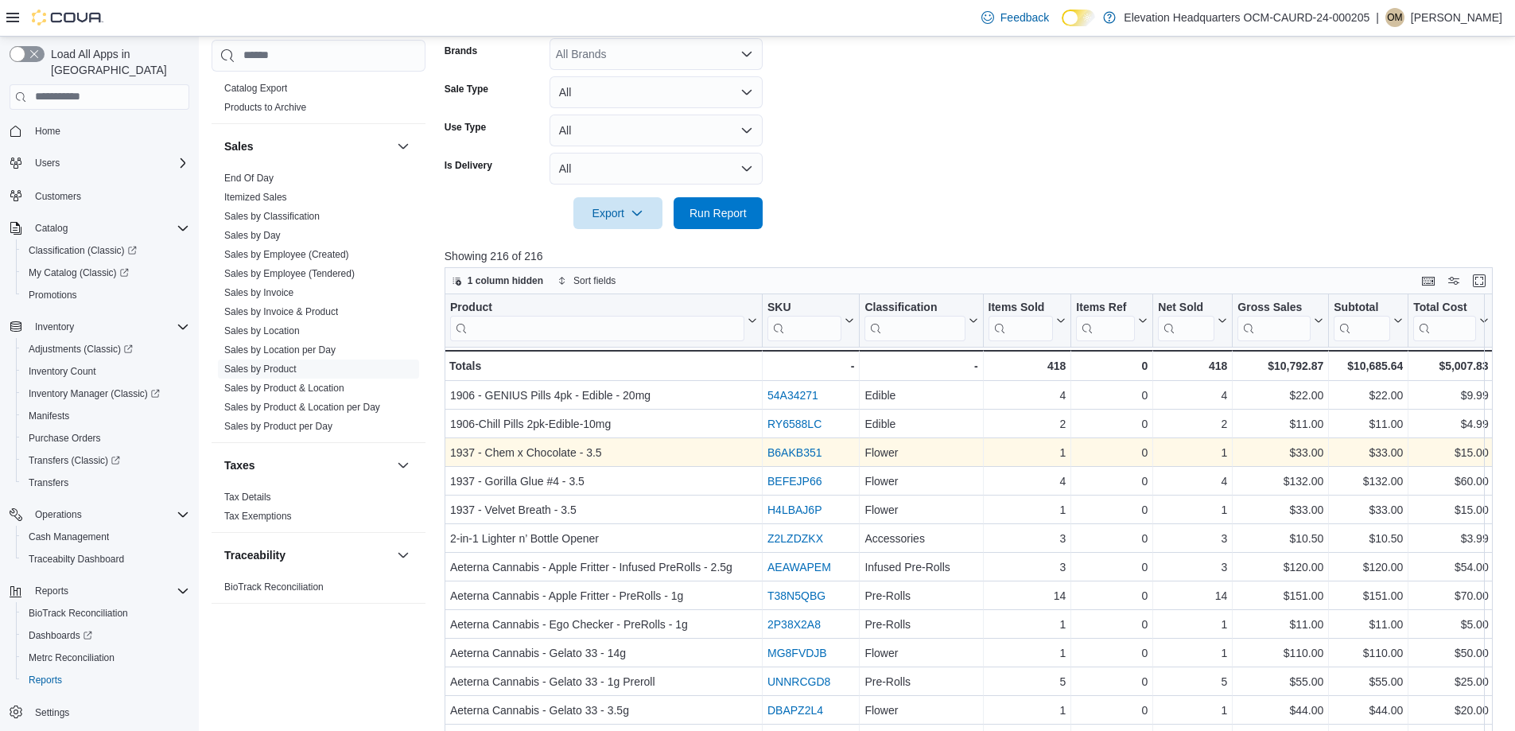
drag, startPoint x: 808, startPoint y: 427, endPoint x: 956, endPoint y: 444, distance: 148.9
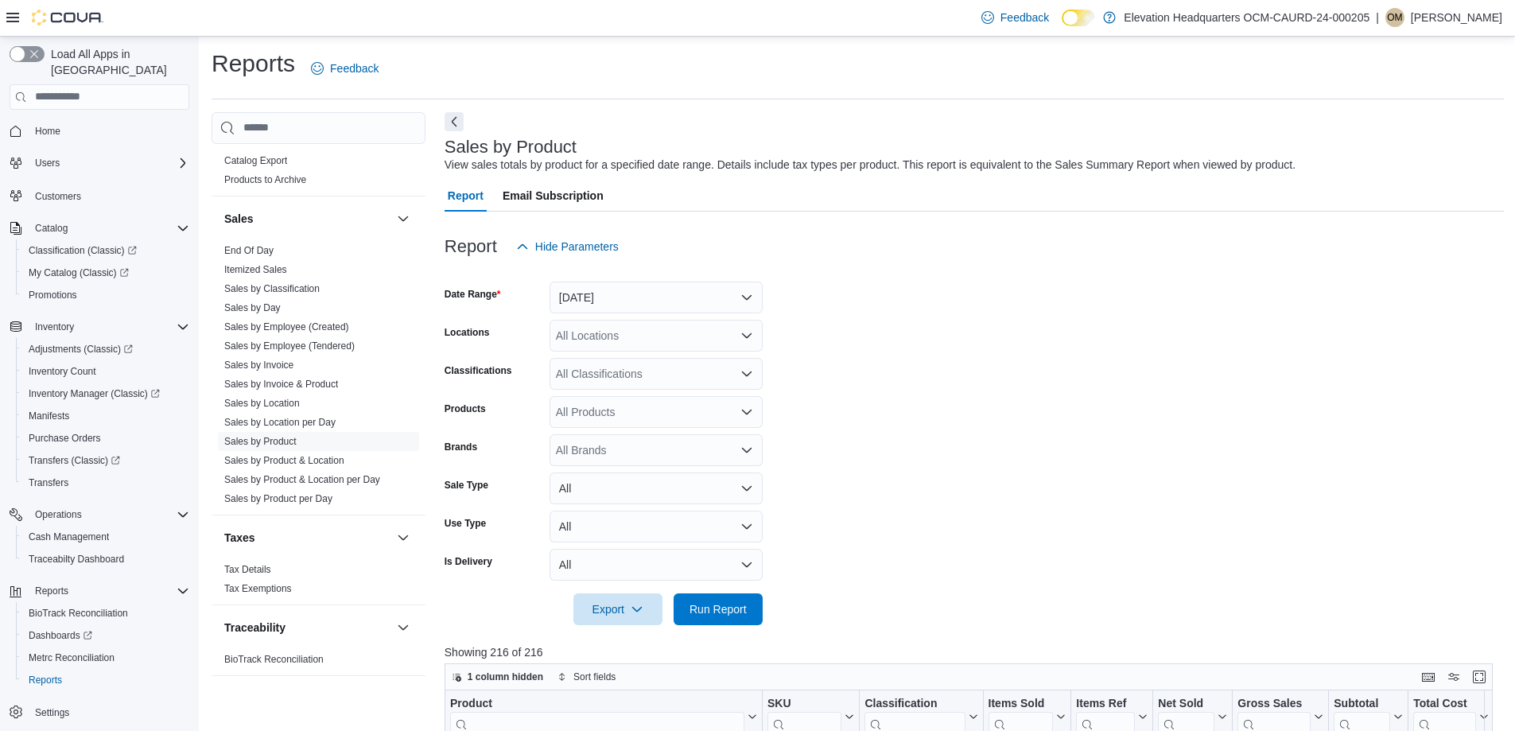
scroll to position [0, 0]
click at [670, 301] on button "[DATE]" at bounding box center [656, 299] width 213 height 32
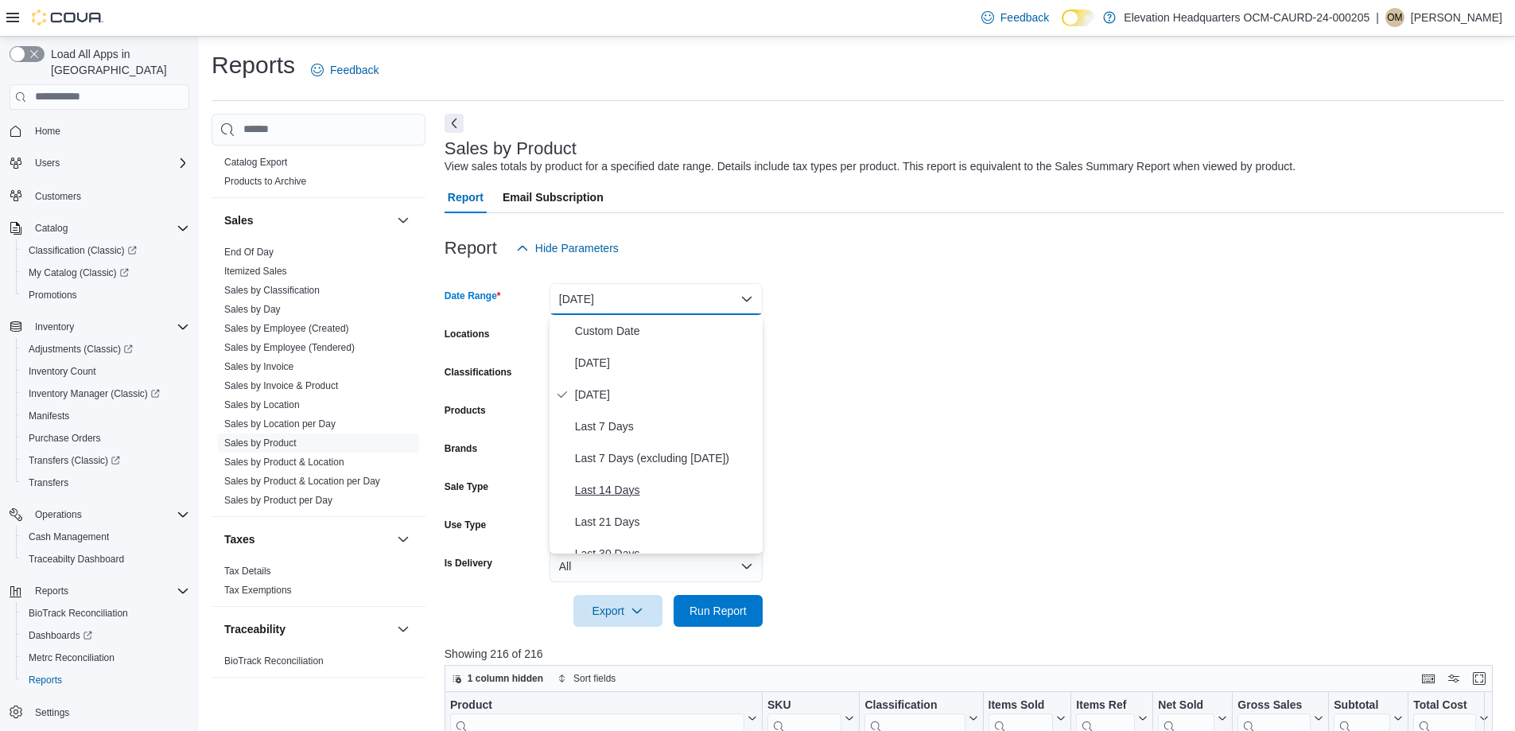
scroll to position [80, 0]
click at [626, 475] on span "Last 30 Days" at bounding box center [665, 474] width 181 height 19
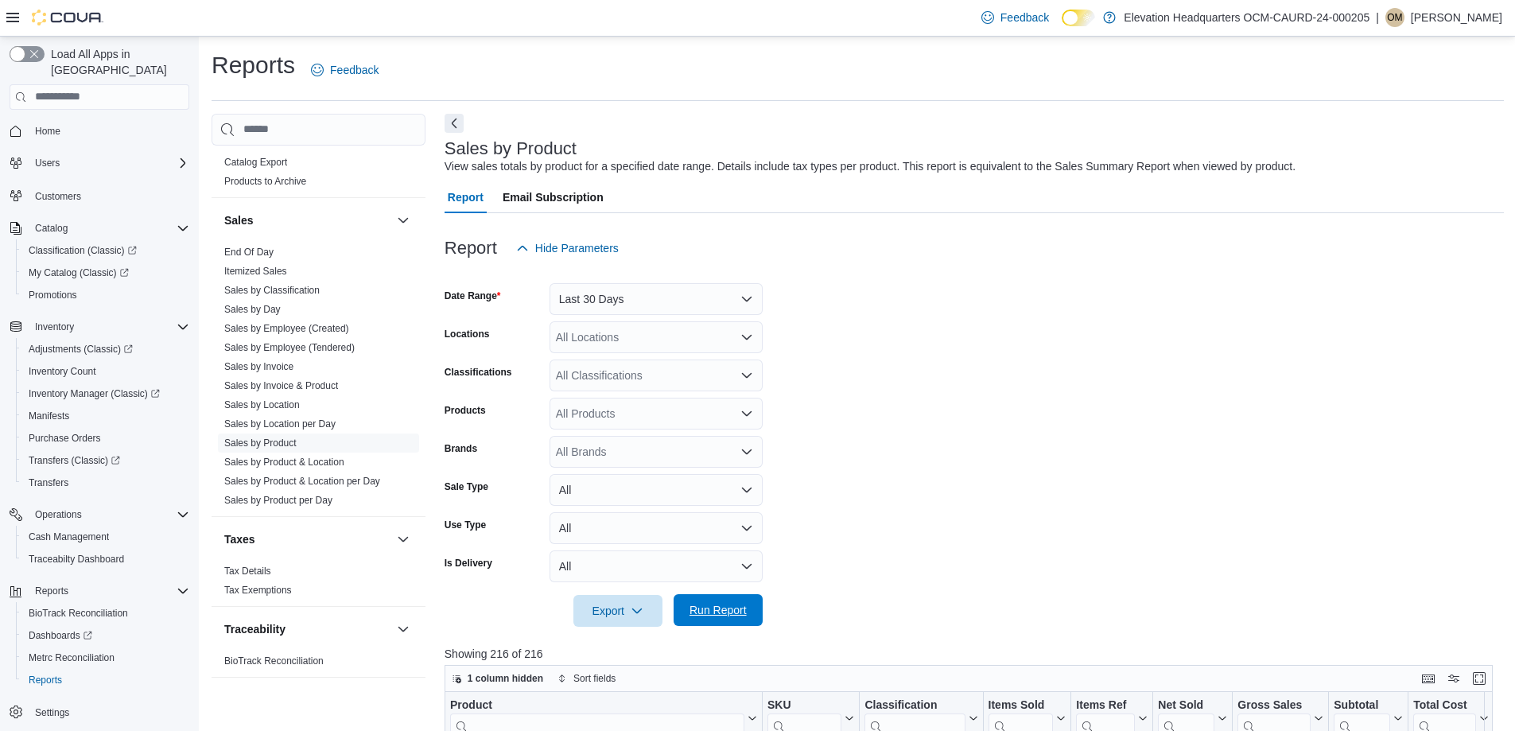
click at [739, 622] on span "Run Report" at bounding box center [718, 610] width 70 height 32
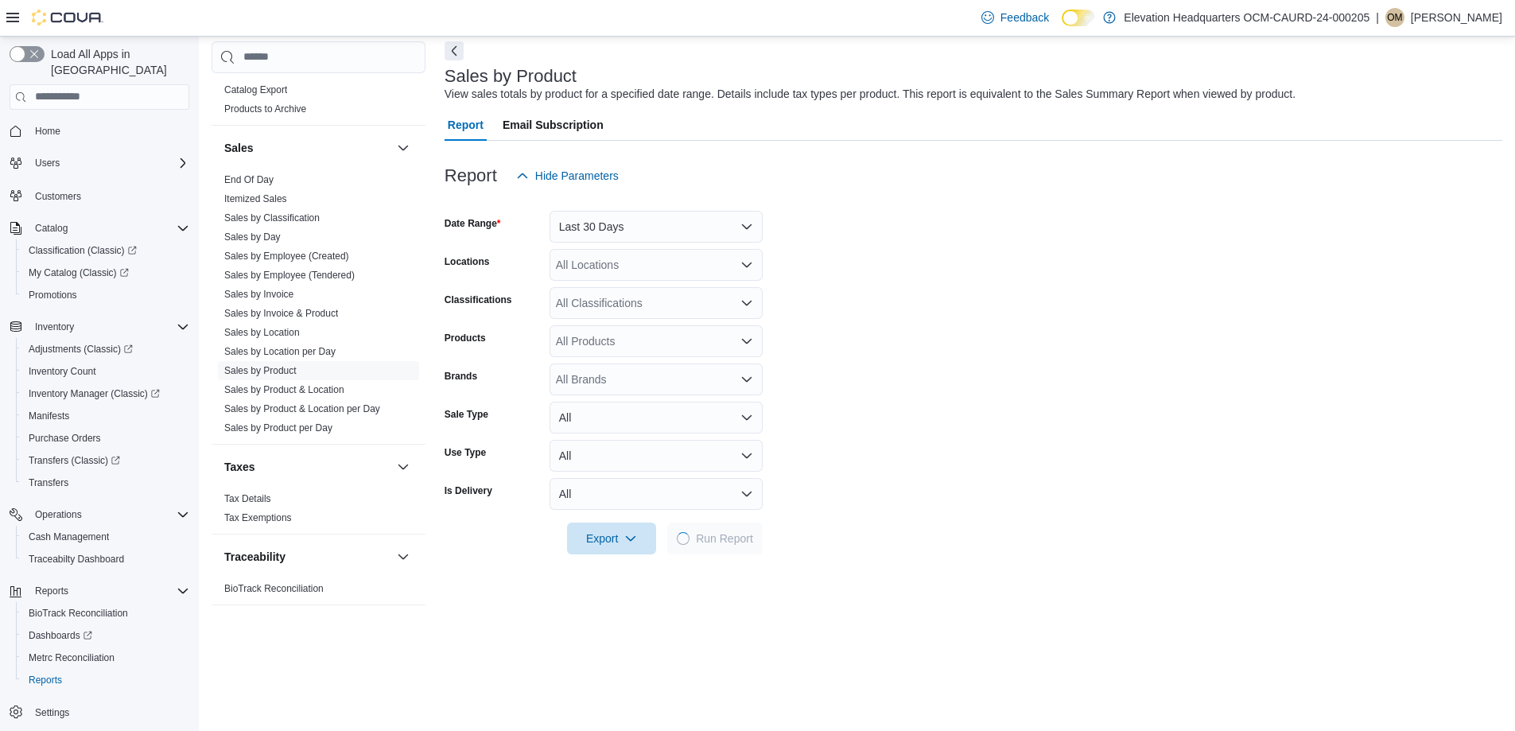
scroll to position [477, 0]
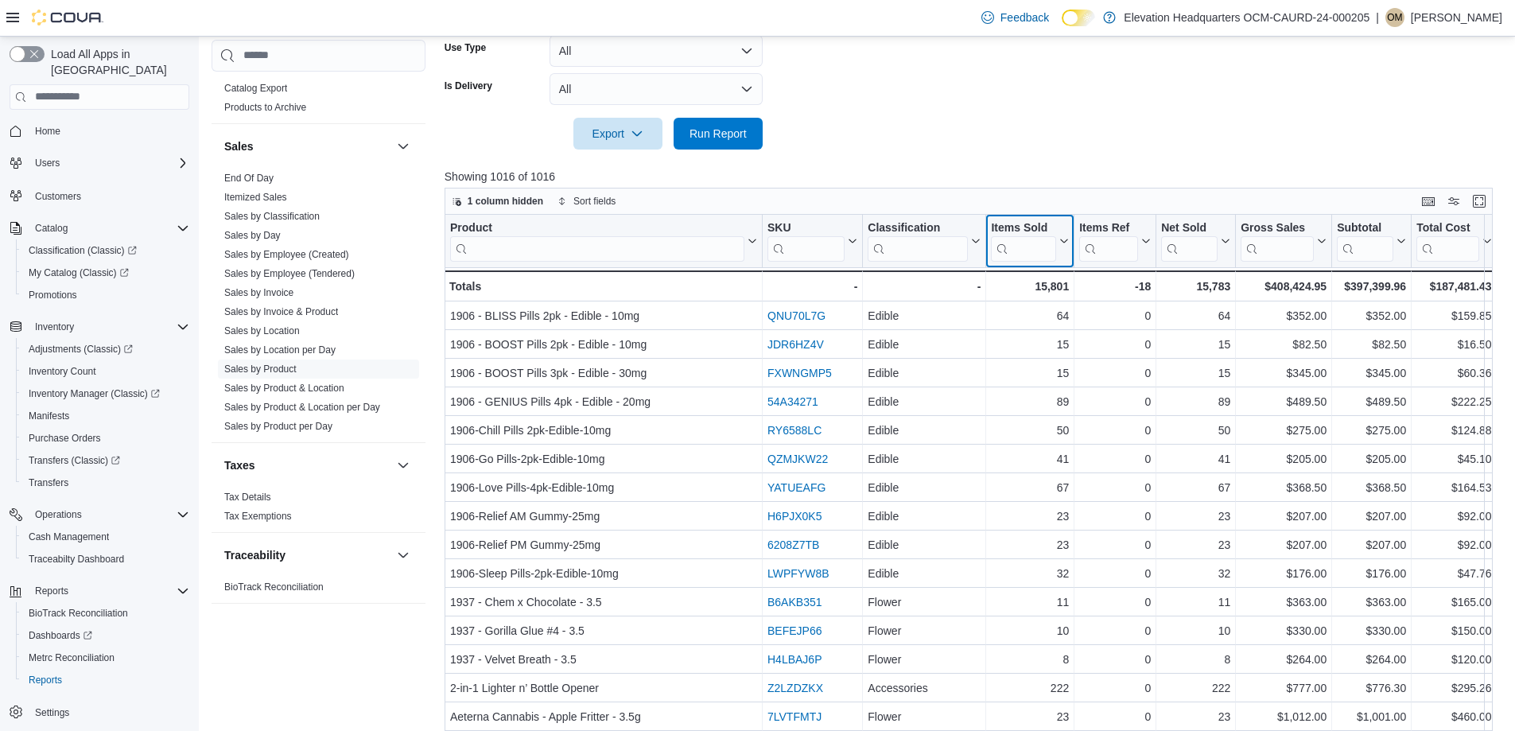
click at [1032, 225] on div "Items Sold" at bounding box center [1023, 228] width 65 height 15
click at [1047, 305] on span "Sort Low-High" at bounding box center [1041, 302] width 60 height 13
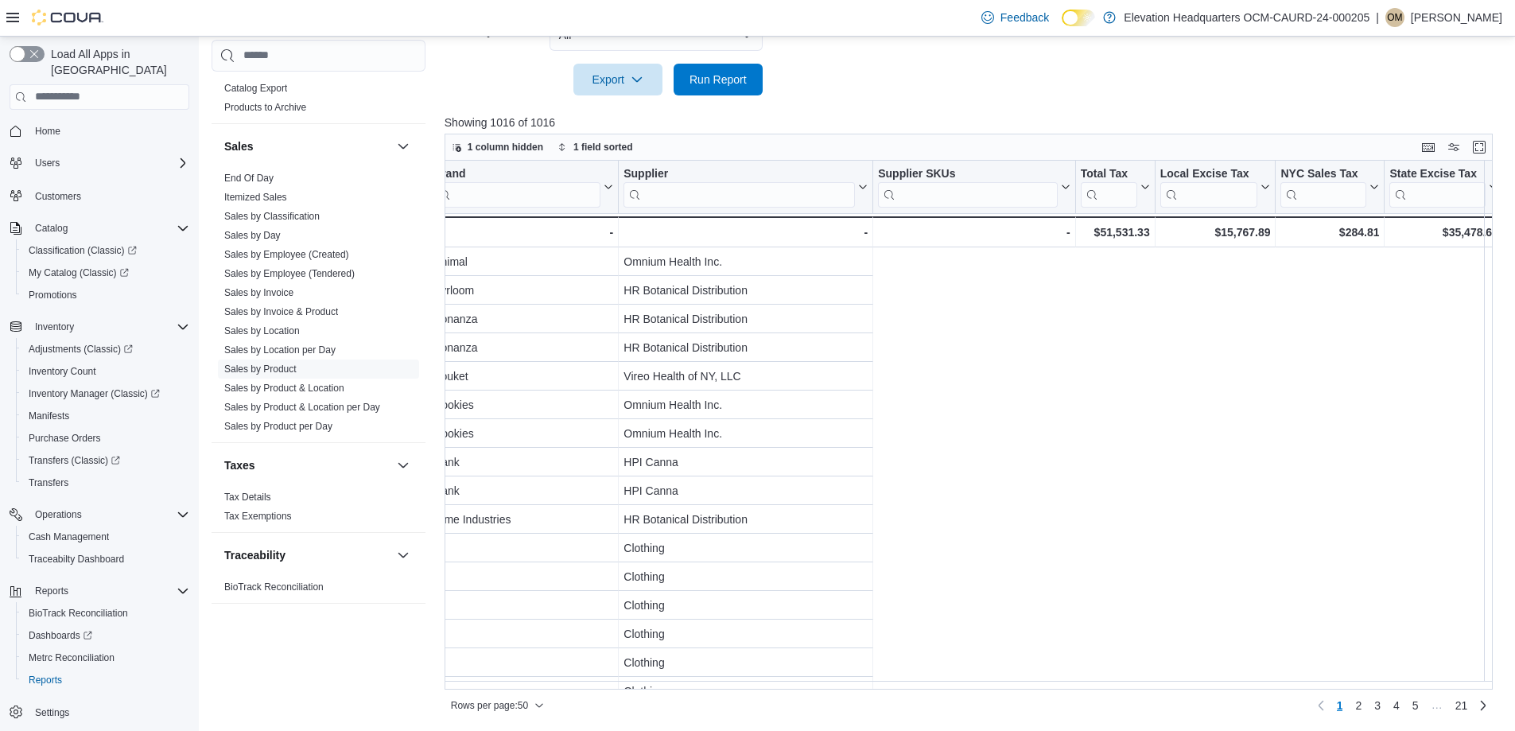
scroll to position [0, 0]
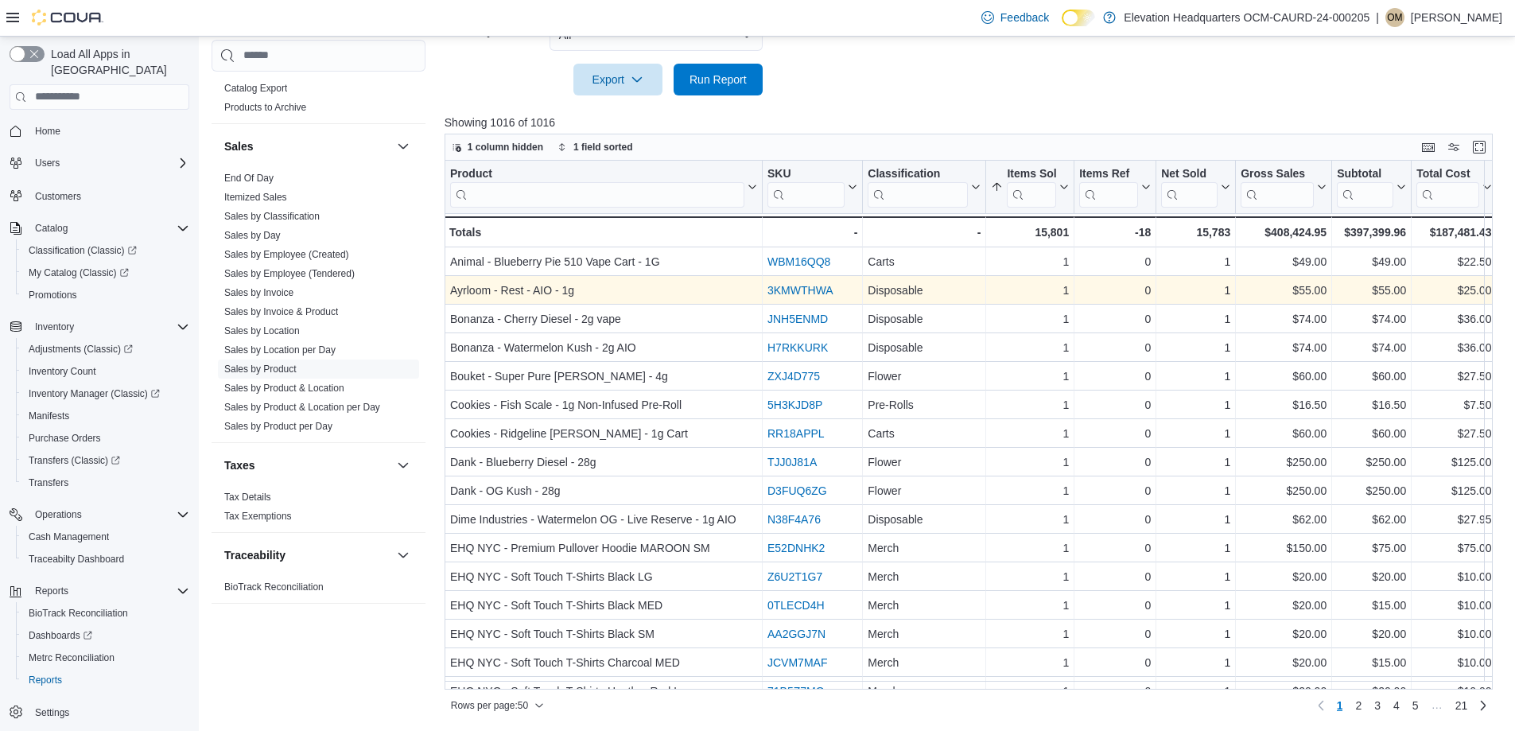
click at [833, 286] on div "3KMWTHWA" at bounding box center [813, 290] width 90 height 19
click at [830, 286] on link "3KMWTHWA" at bounding box center [801, 290] width 66 height 13
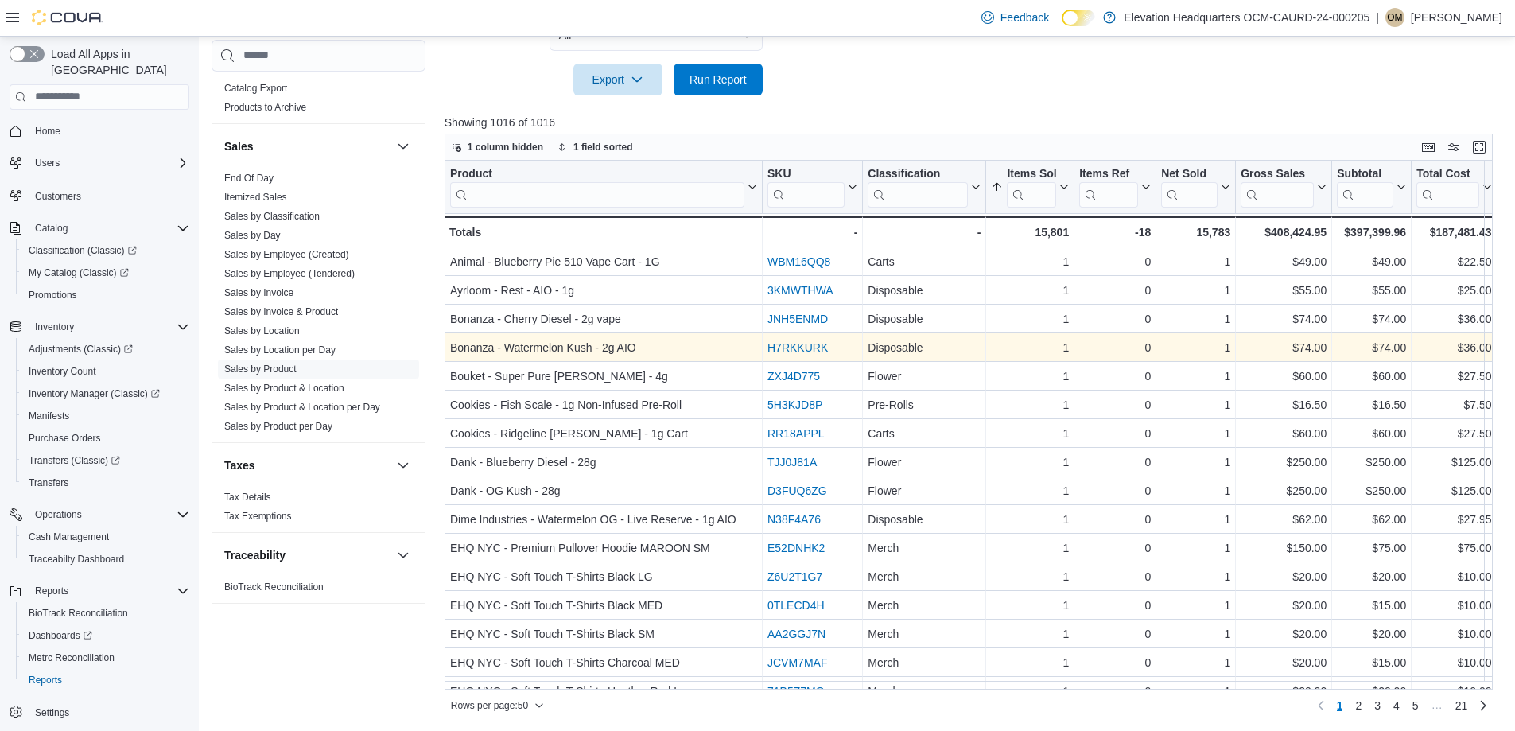
click at [785, 351] on link "H7RKKURK" at bounding box center [798, 347] width 60 height 13
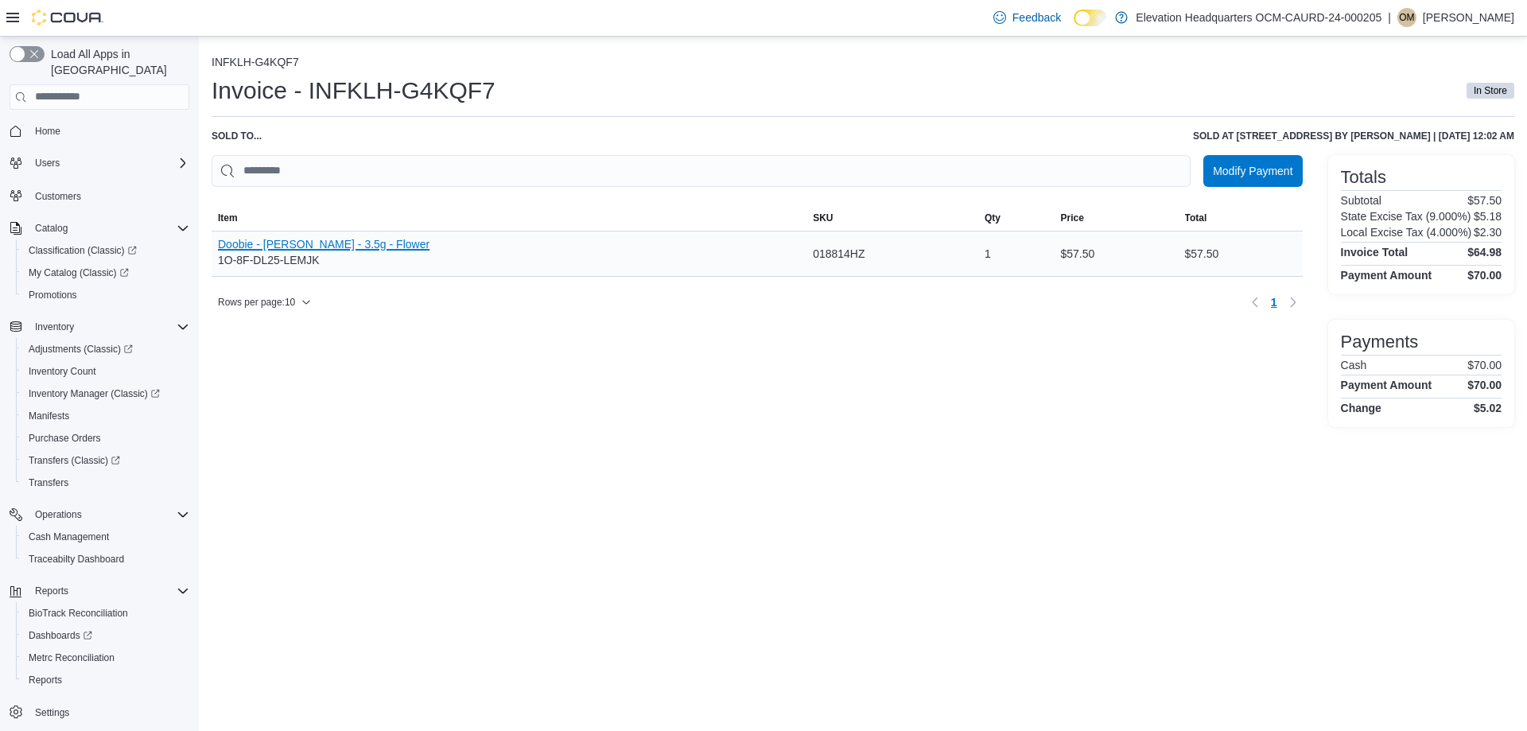
click at [343, 243] on button "Doobie - Lemon Jack - 3.5g - Flower" at bounding box center [324, 244] width 212 height 13
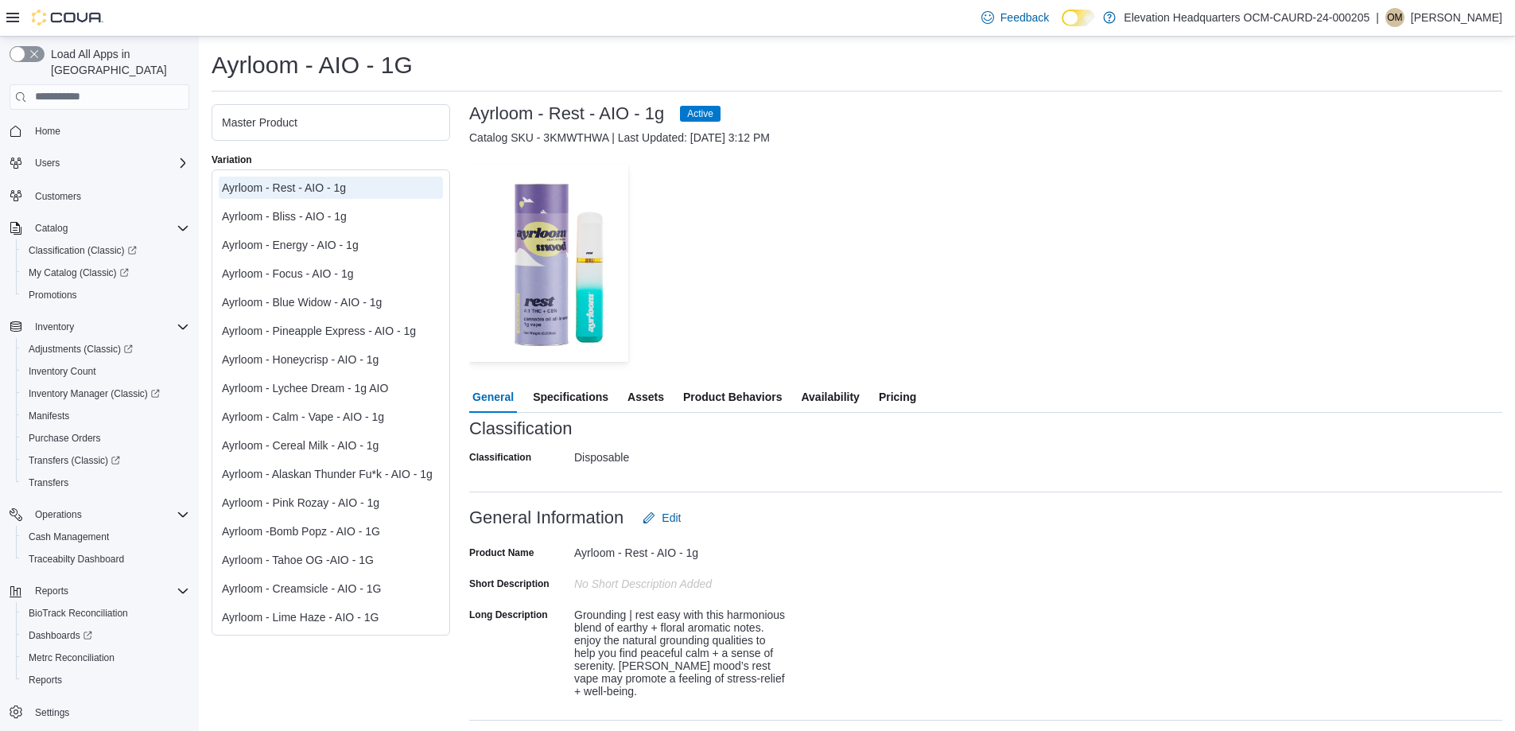
click at [770, 398] on span "Product Behaviors" at bounding box center [732, 397] width 99 height 32
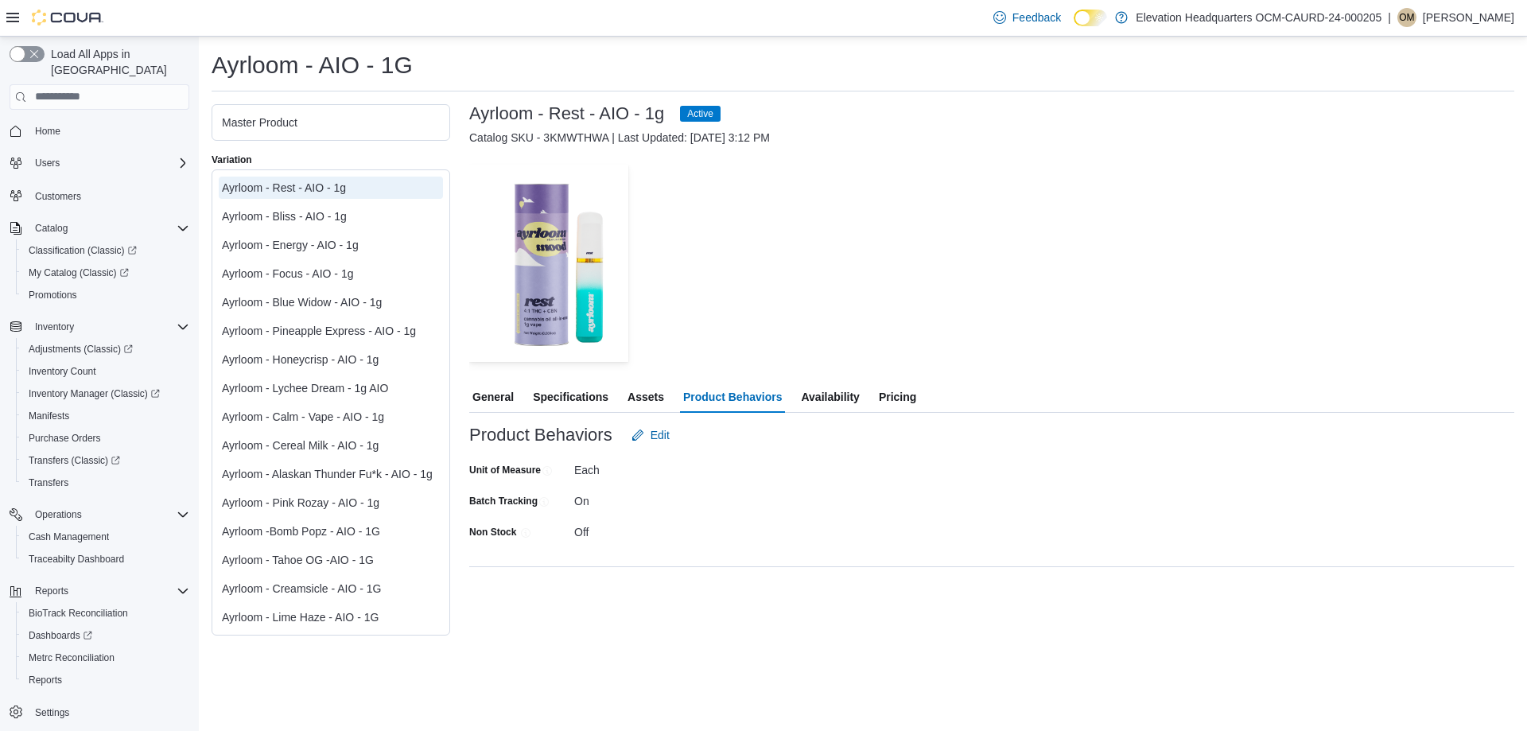
click at [844, 400] on span "Availability" at bounding box center [830, 397] width 58 height 32
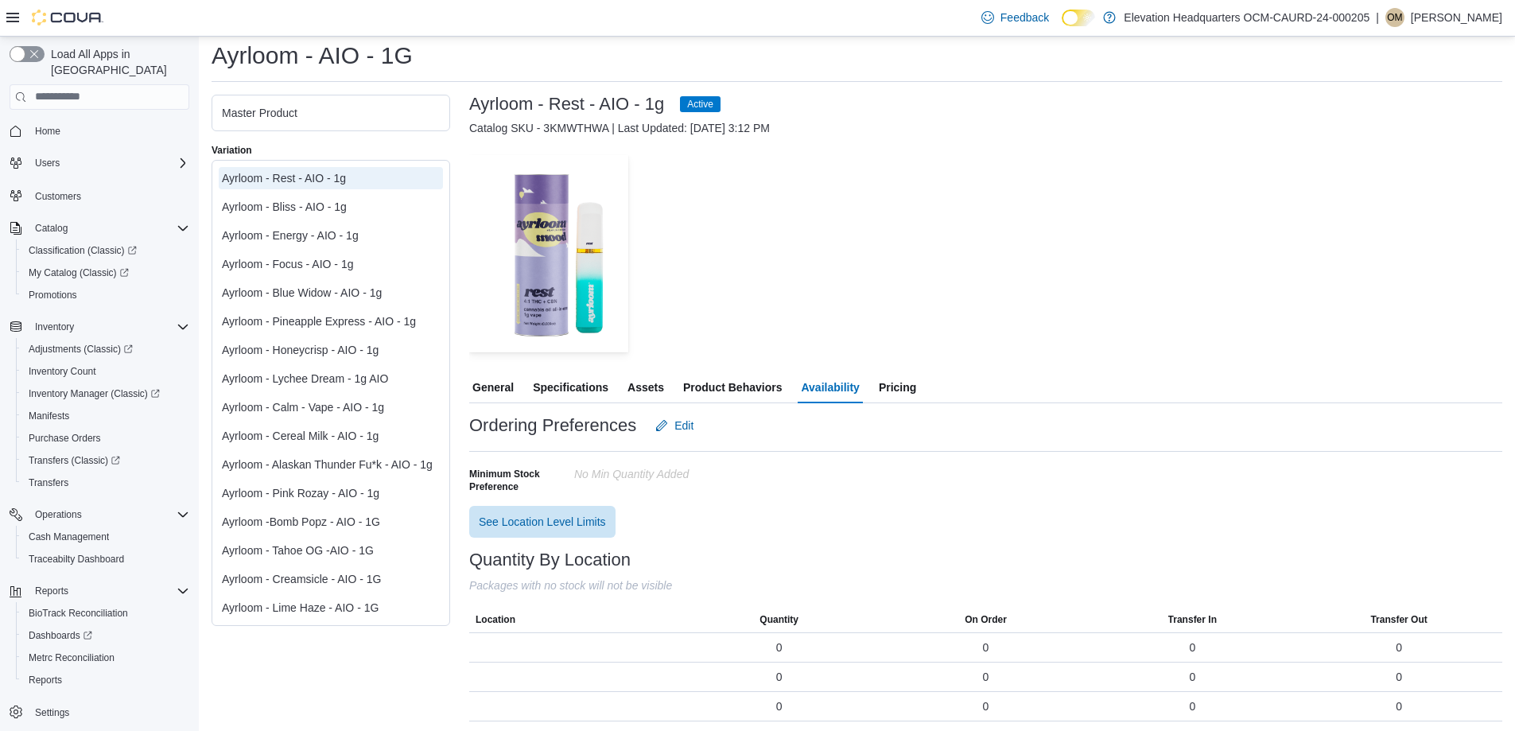
scroll to position [13, 0]
click at [624, 375] on button "Assets" at bounding box center [645, 384] width 43 height 32
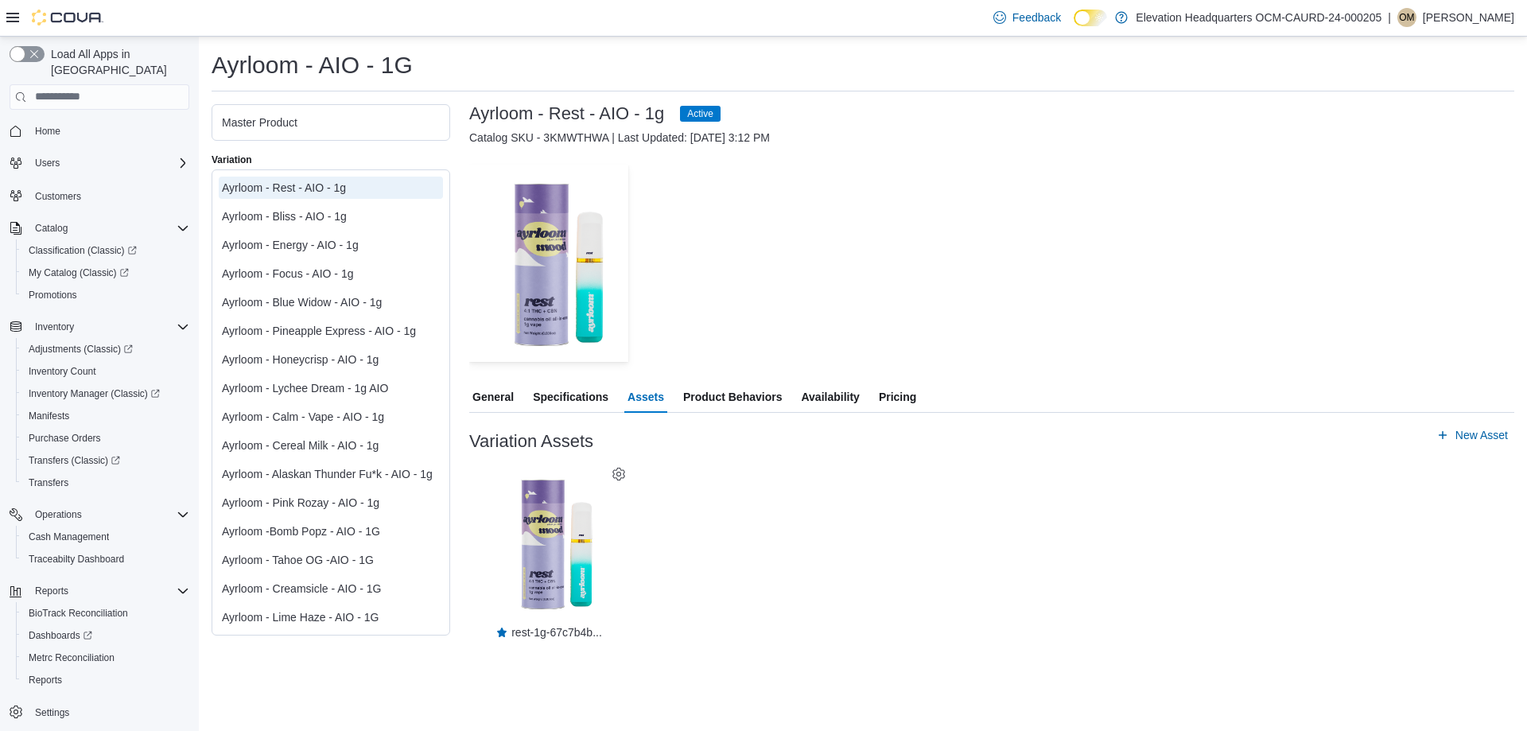
click at [582, 388] on span "Specifications" at bounding box center [571, 397] width 76 height 32
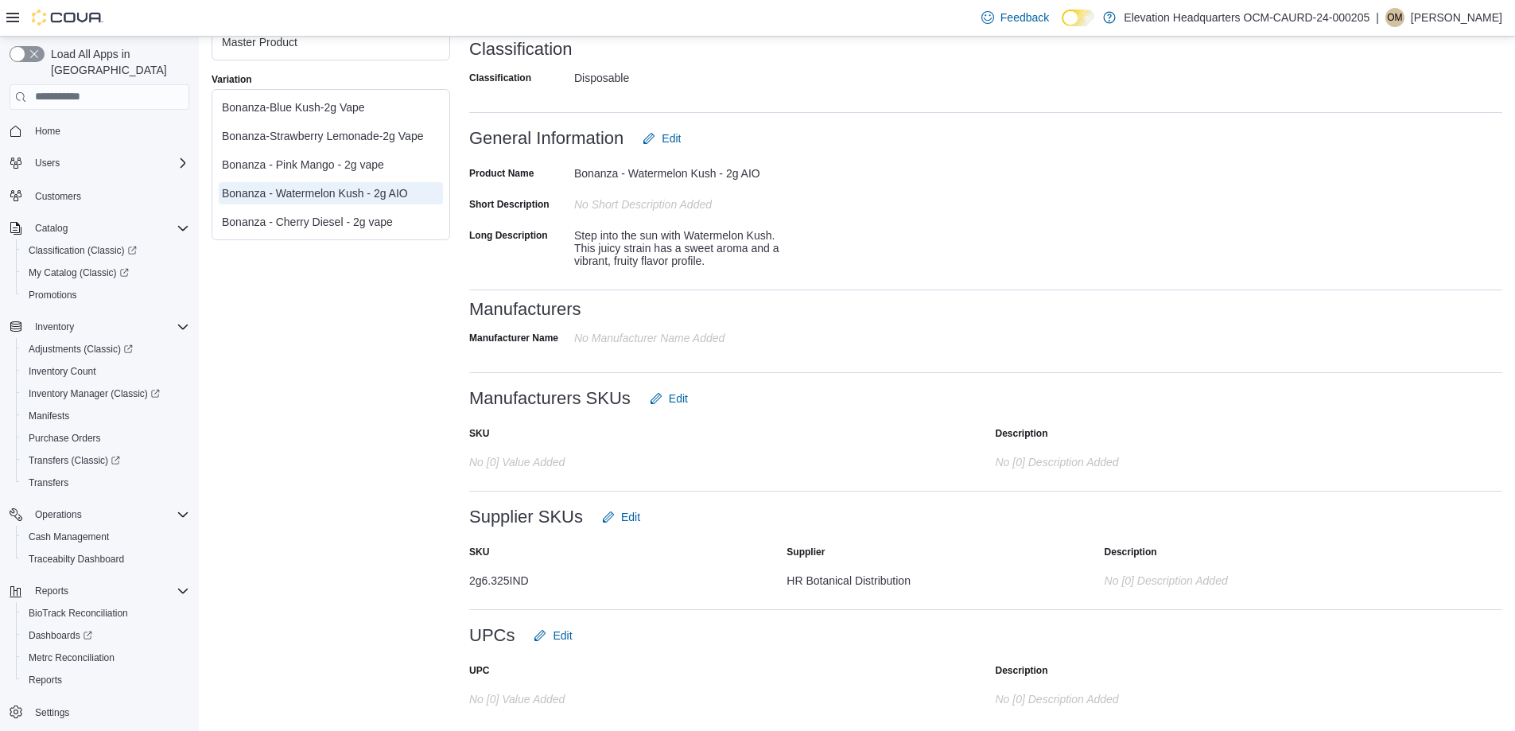
scroll to position [22, 0]
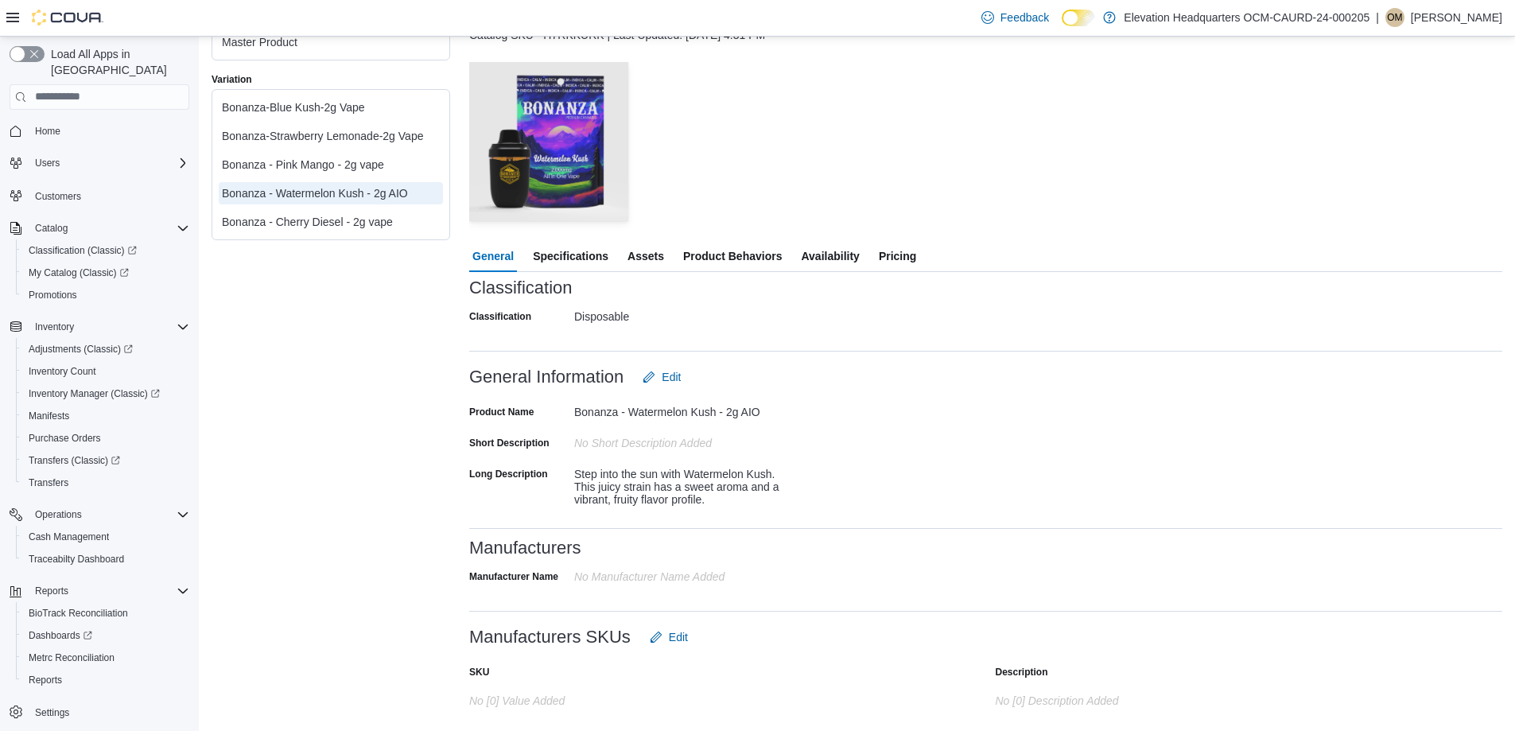
click at [567, 264] on span "Specifications" at bounding box center [571, 256] width 76 height 32
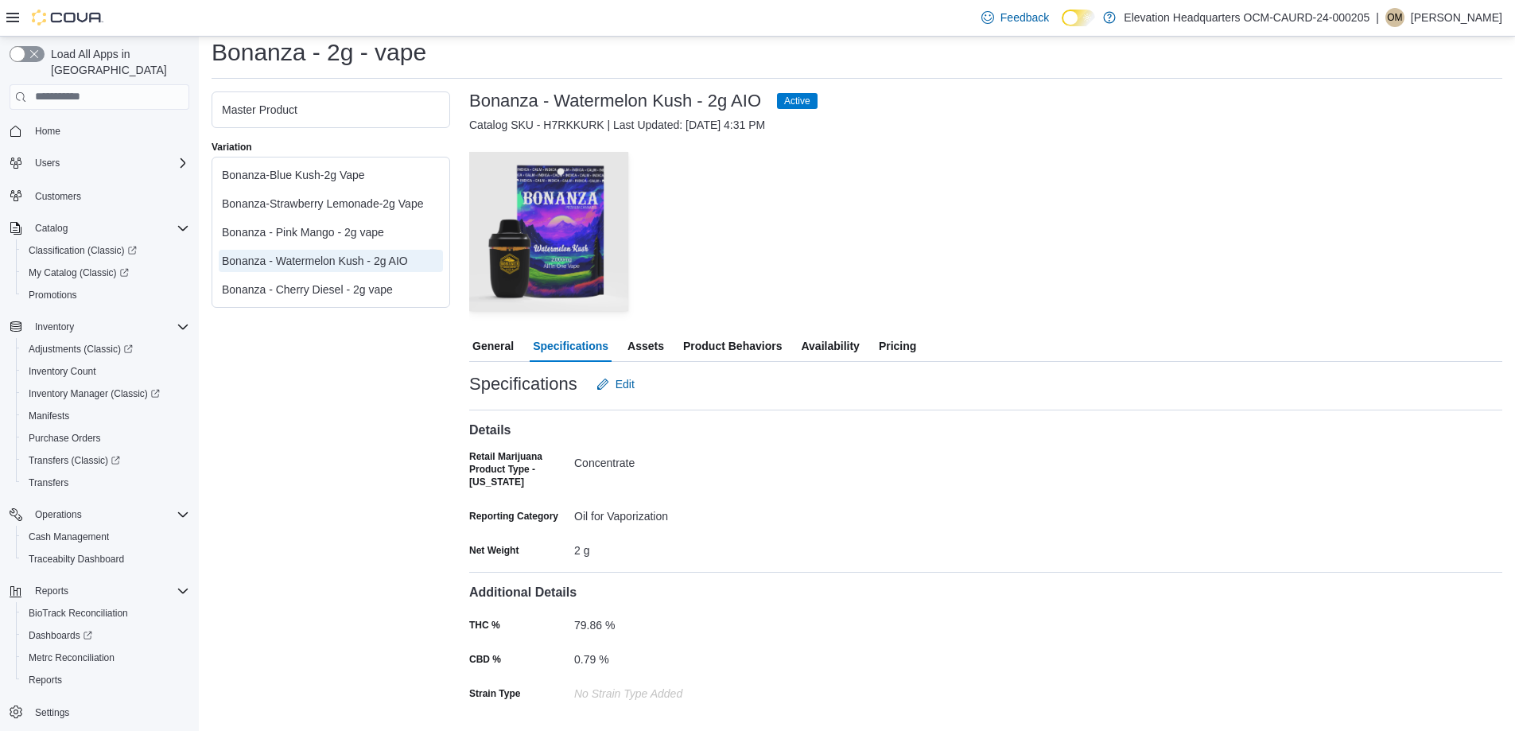
click at [660, 356] on span "Assets" at bounding box center [646, 346] width 37 height 32
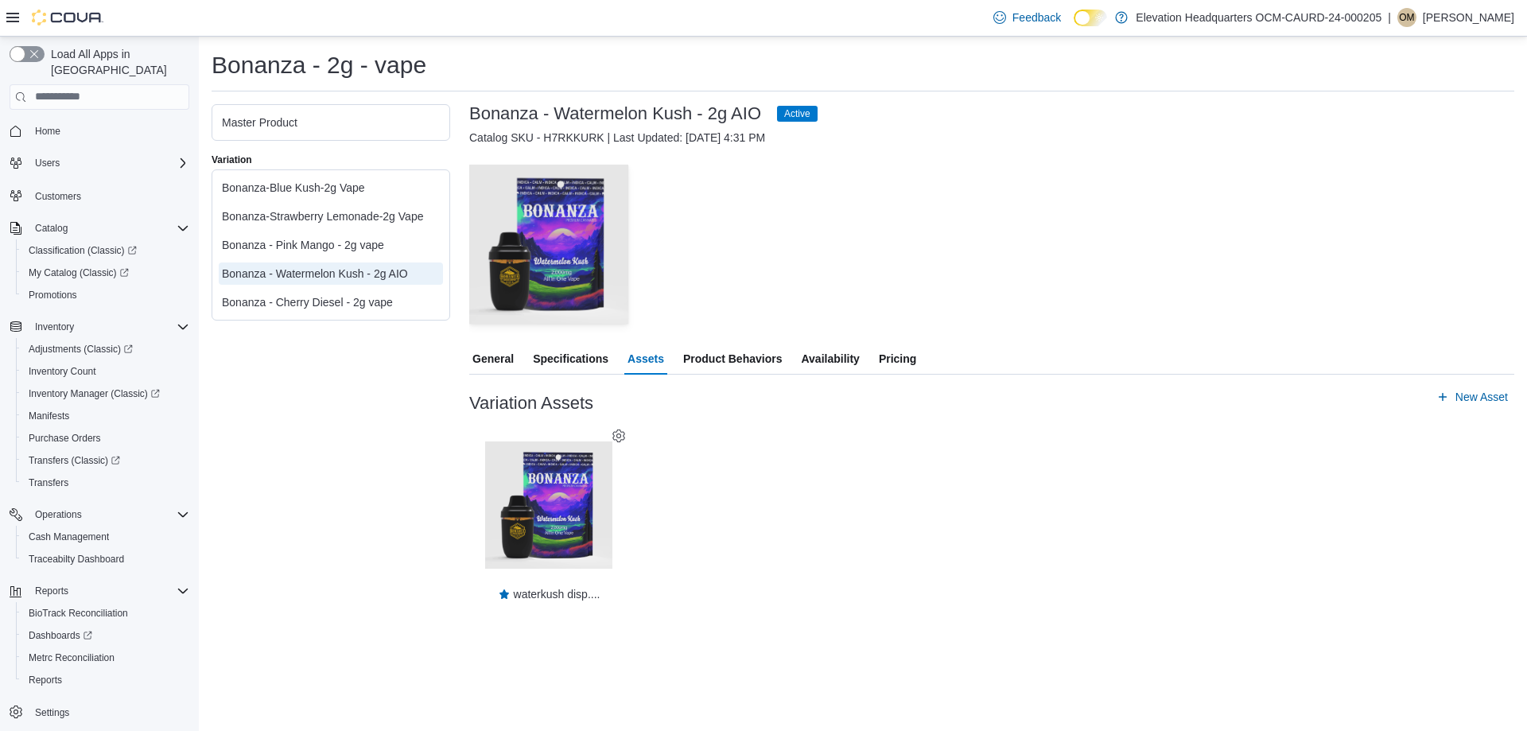
click at [731, 360] on span "Product Behaviors" at bounding box center [732, 359] width 99 height 32
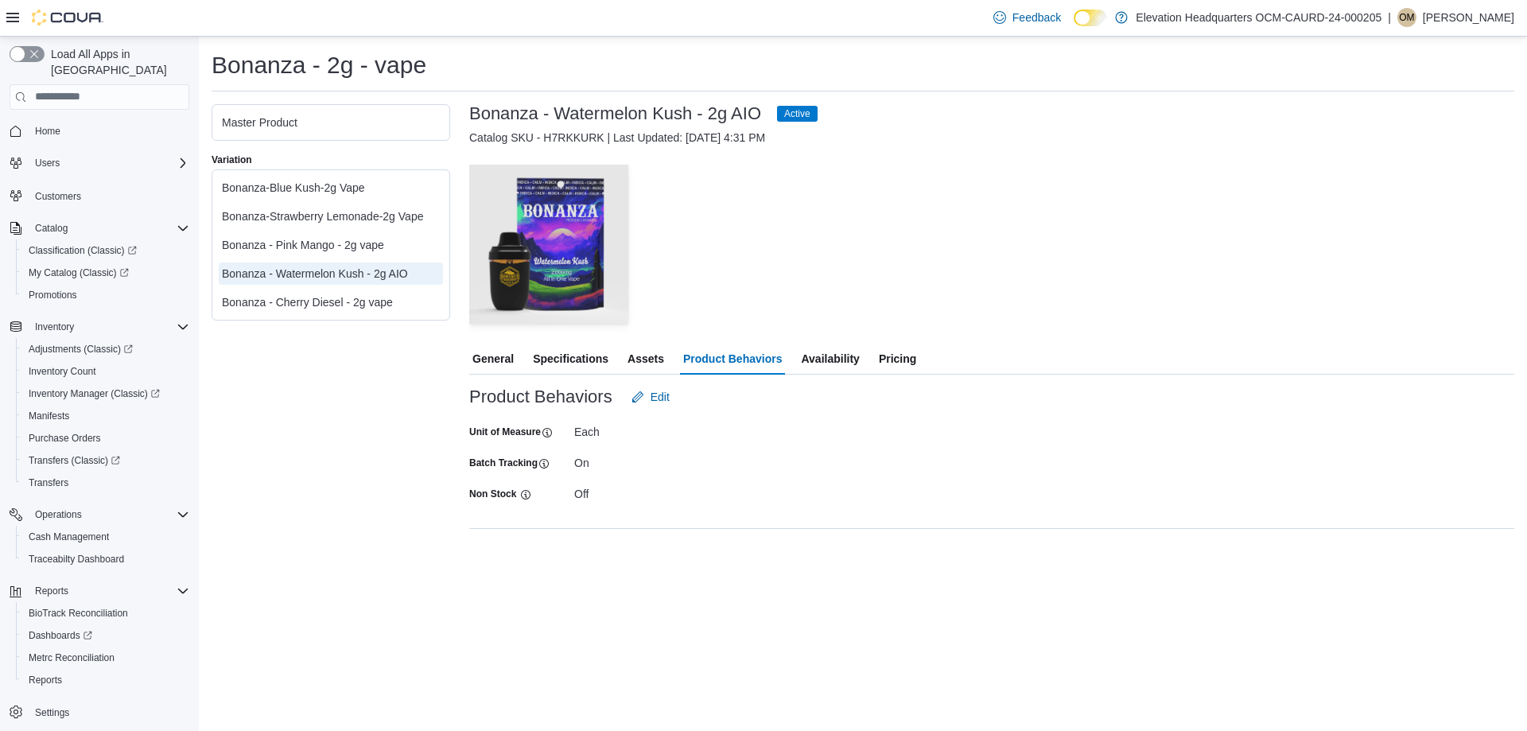
click at [817, 364] on span "Availability" at bounding box center [830, 359] width 58 height 32
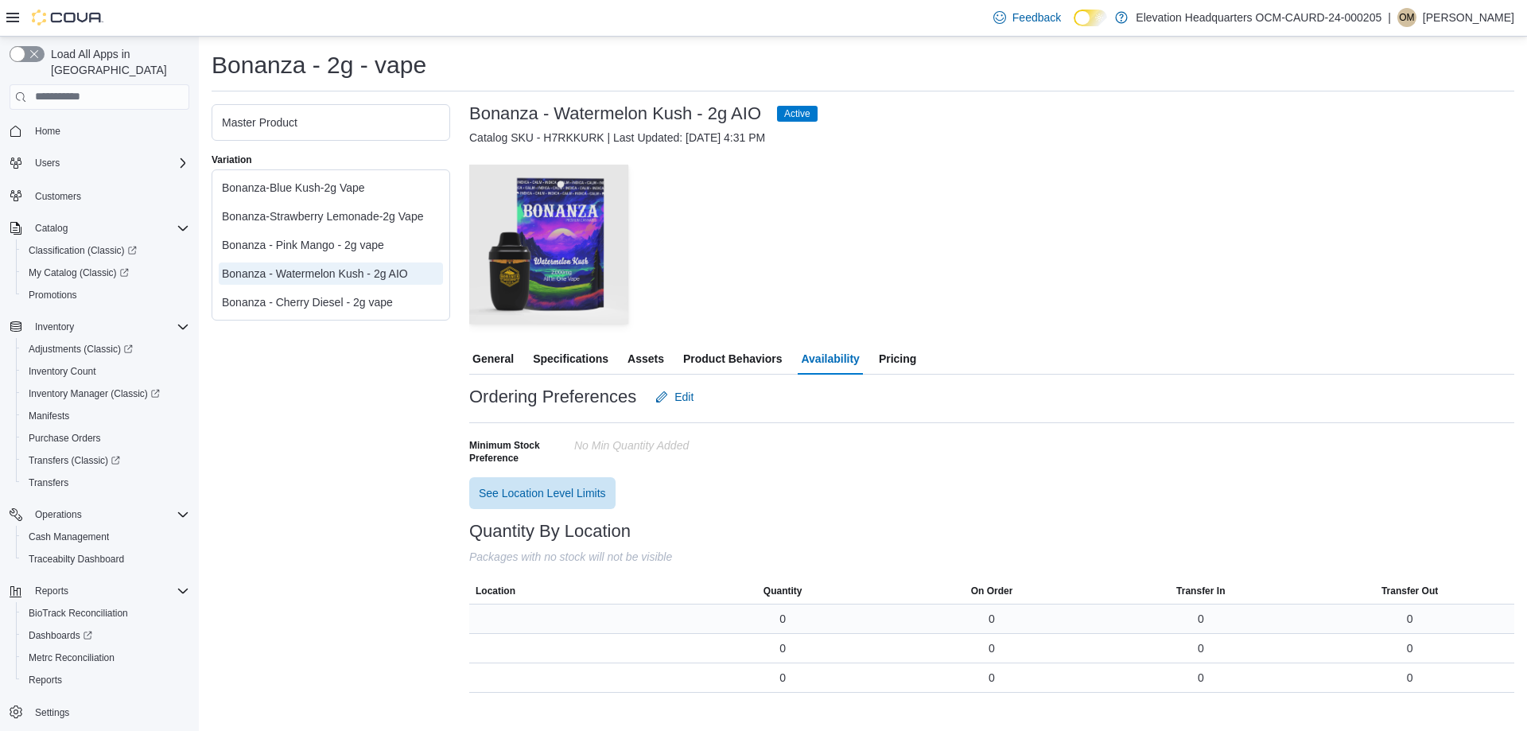
click at [780, 612] on div "0" at bounding box center [783, 619] width 6 height 16
click at [593, 113] on h3 "Bonanza - Watermelon Kush - 2g AIO" at bounding box center [615, 113] width 292 height 19
click at [593, 111] on h3 "Bonanza - Watermelon Kush - 2g AIO" at bounding box center [615, 113] width 292 height 19
click at [781, 617] on div "0" at bounding box center [783, 619] width 6 height 16
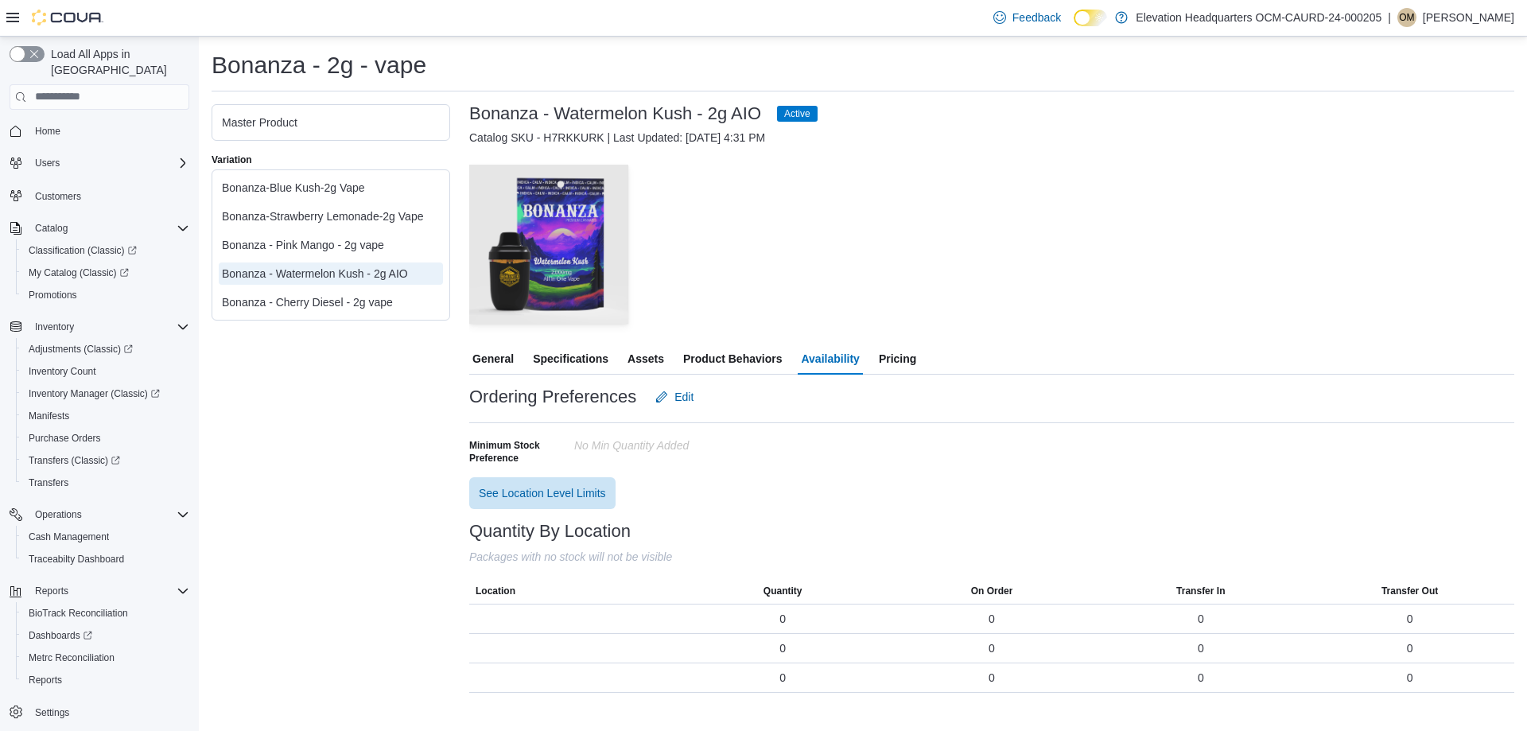
click at [889, 358] on span "Pricing" at bounding box center [897, 359] width 37 height 32
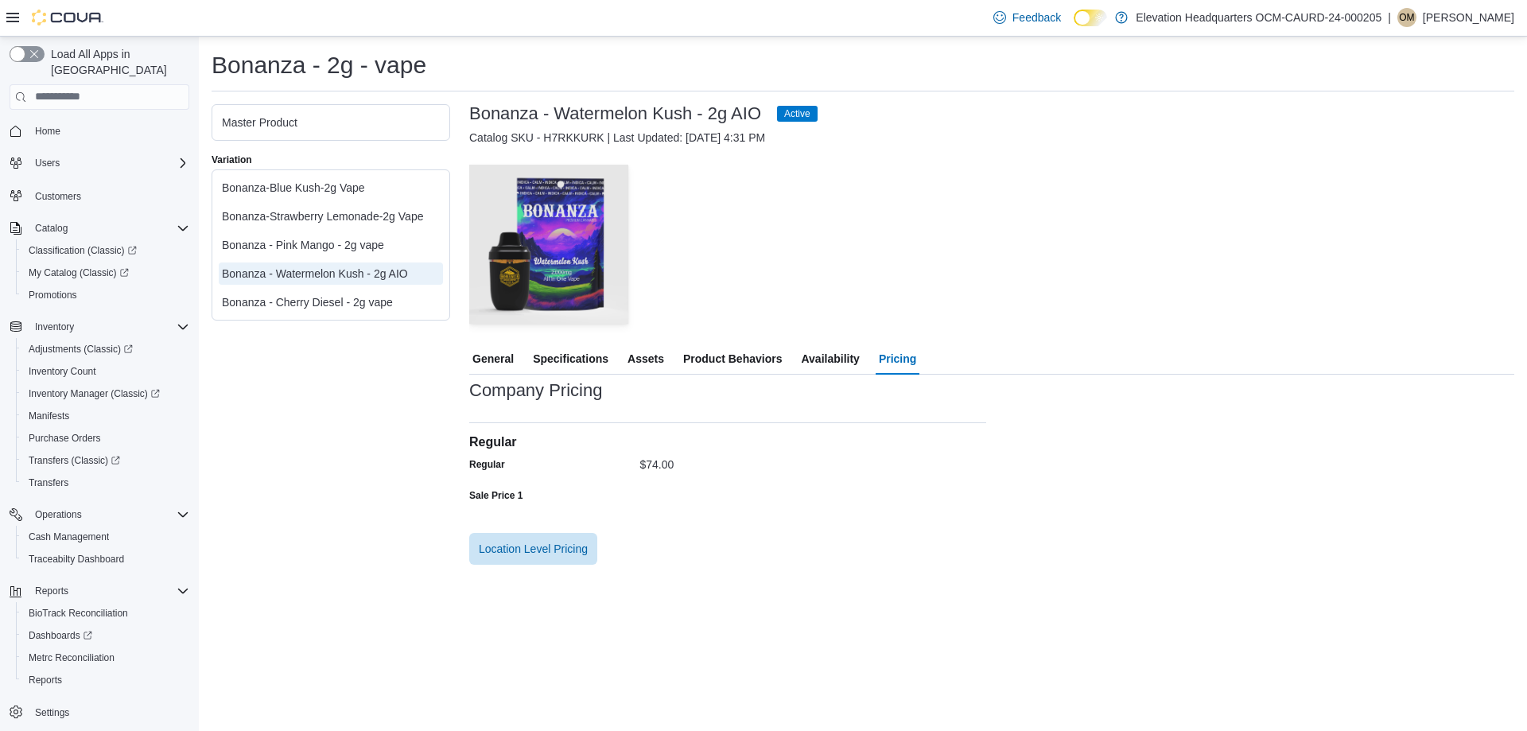
click at [642, 464] on div "$74.00" at bounding box center [657, 461] width 34 height 19
click at [510, 347] on span "General" at bounding box center [492, 359] width 41 height 32
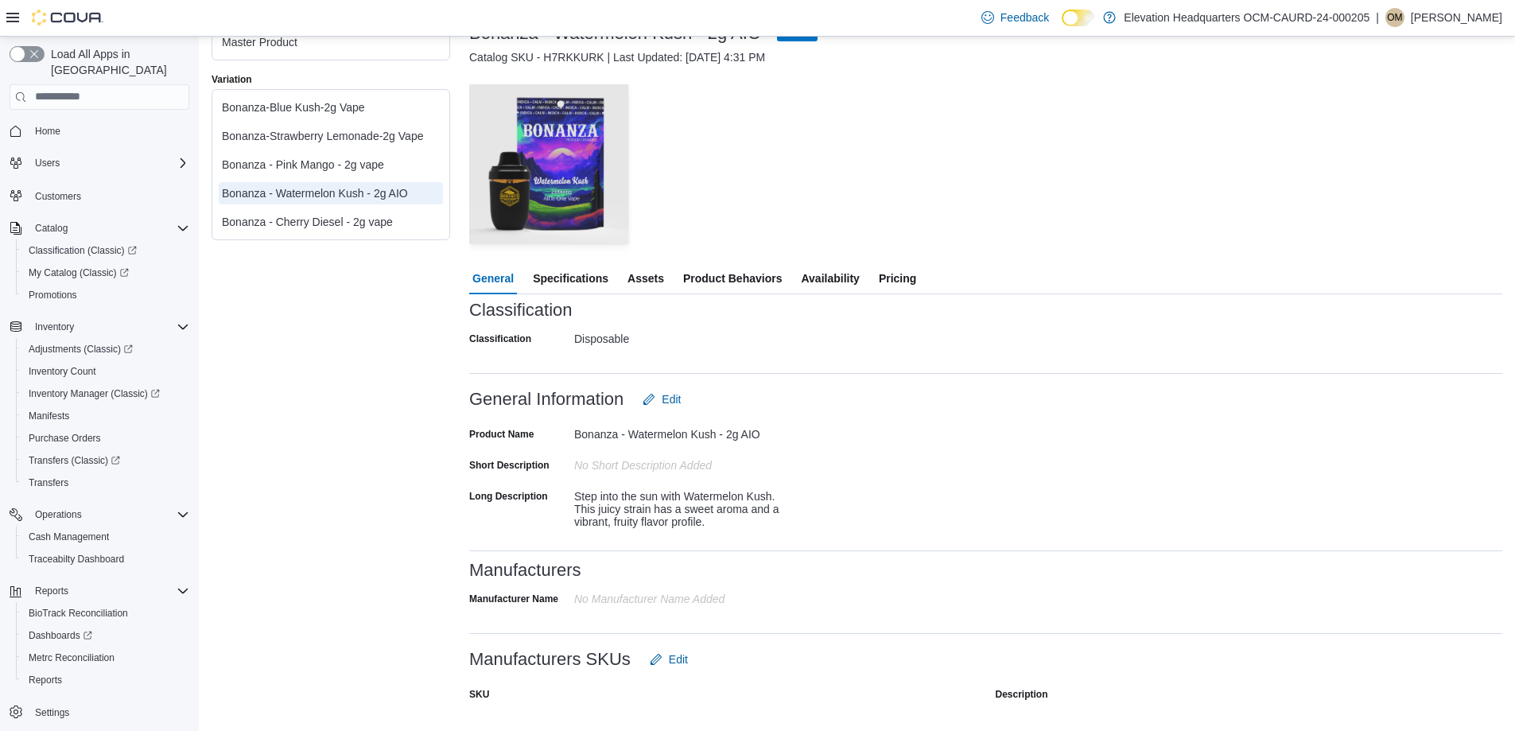
click at [574, 278] on span "Specifications" at bounding box center [571, 278] width 76 height 32
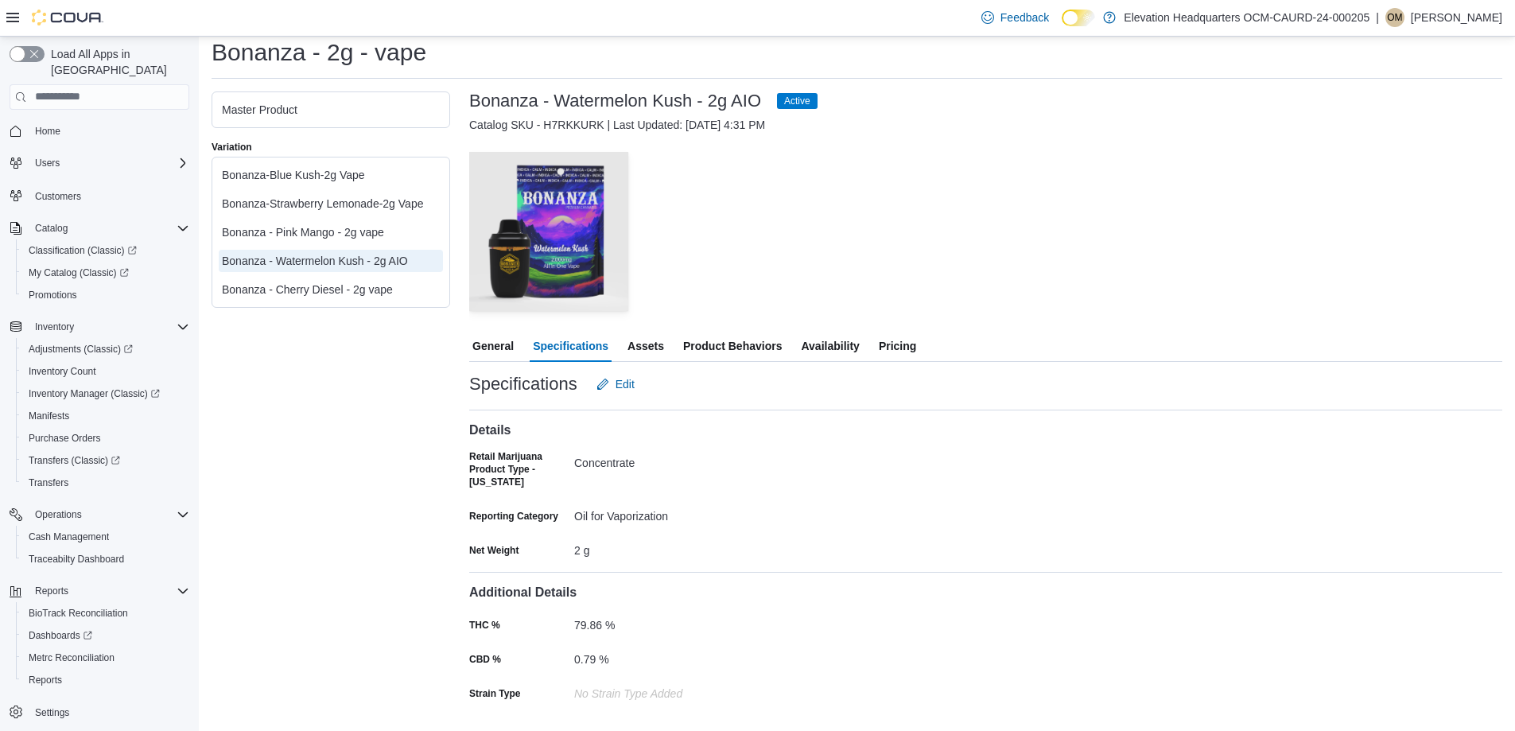
scroll to position [13, 0]
